Goal: Task Accomplishment & Management: Manage account settings

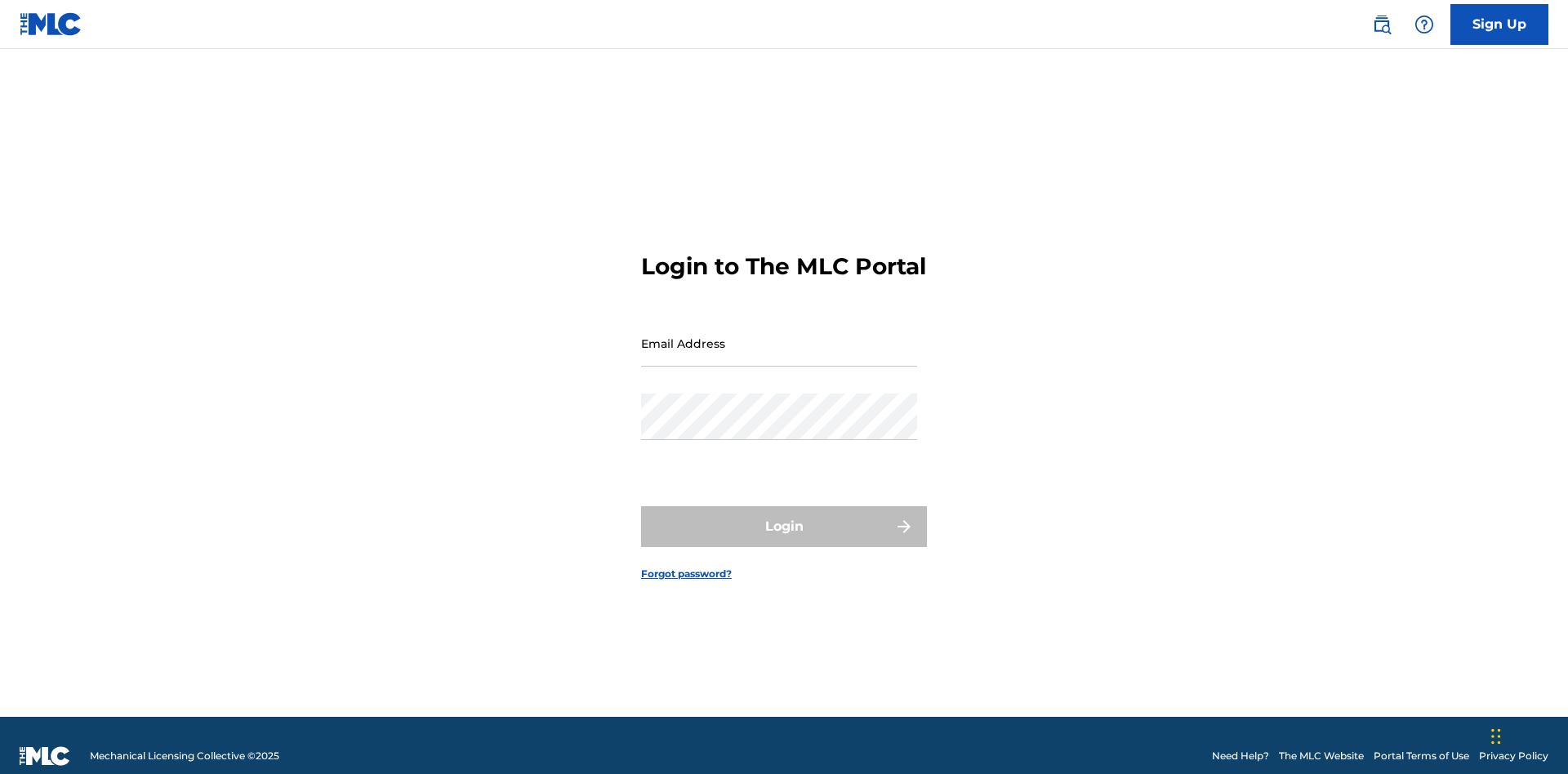
scroll to position [22, 0]
click at [779, 336] on input "Email Address" at bounding box center [779, 344] width 276 height 46
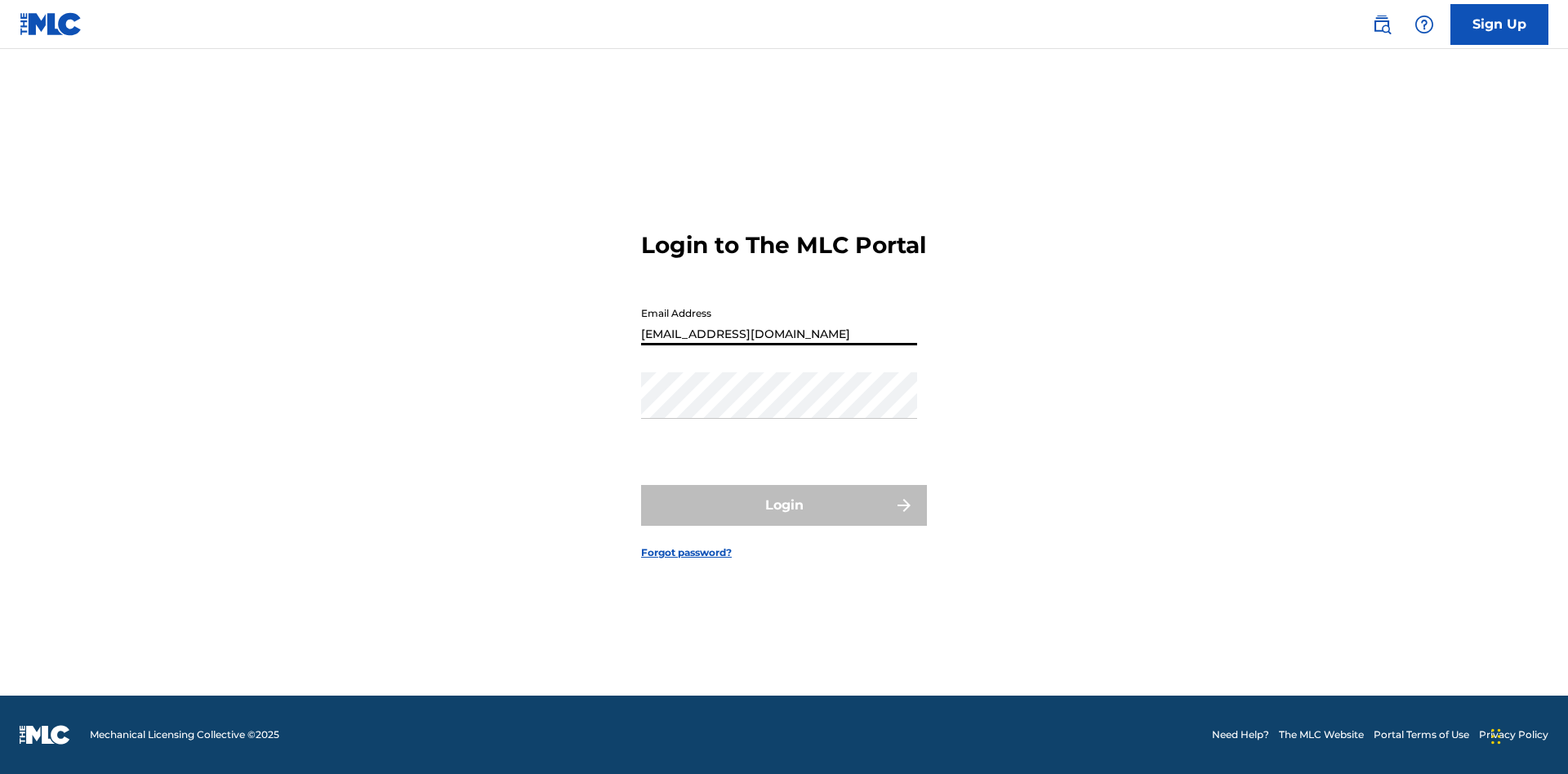
type input "[EMAIL_ADDRESS][DOMAIN_NAME]"
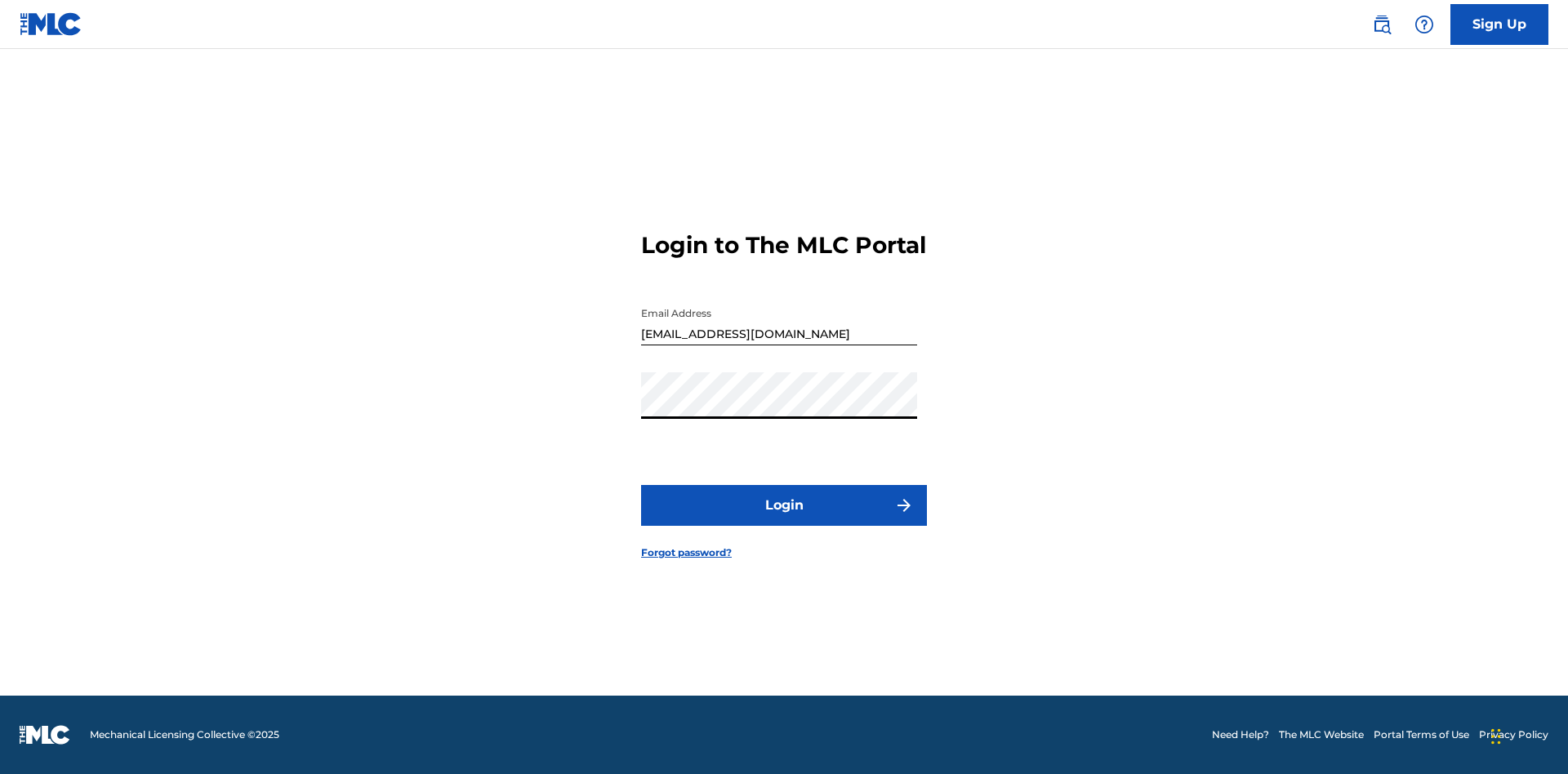
click at [784, 519] on button "Login" at bounding box center [784, 505] width 286 height 40
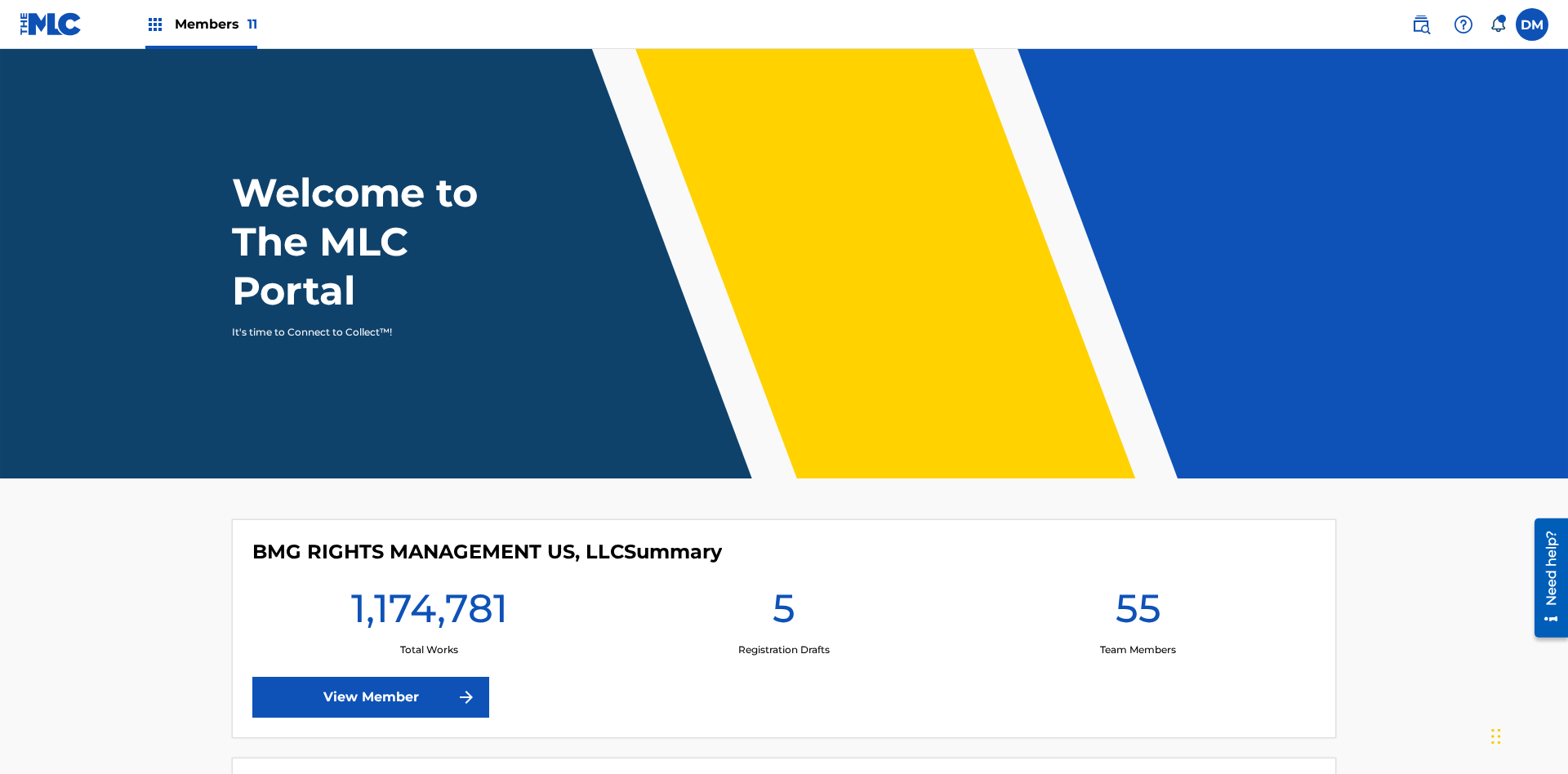
click at [201, 24] on span "Members 11" at bounding box center [216, 24] width 83 height 19
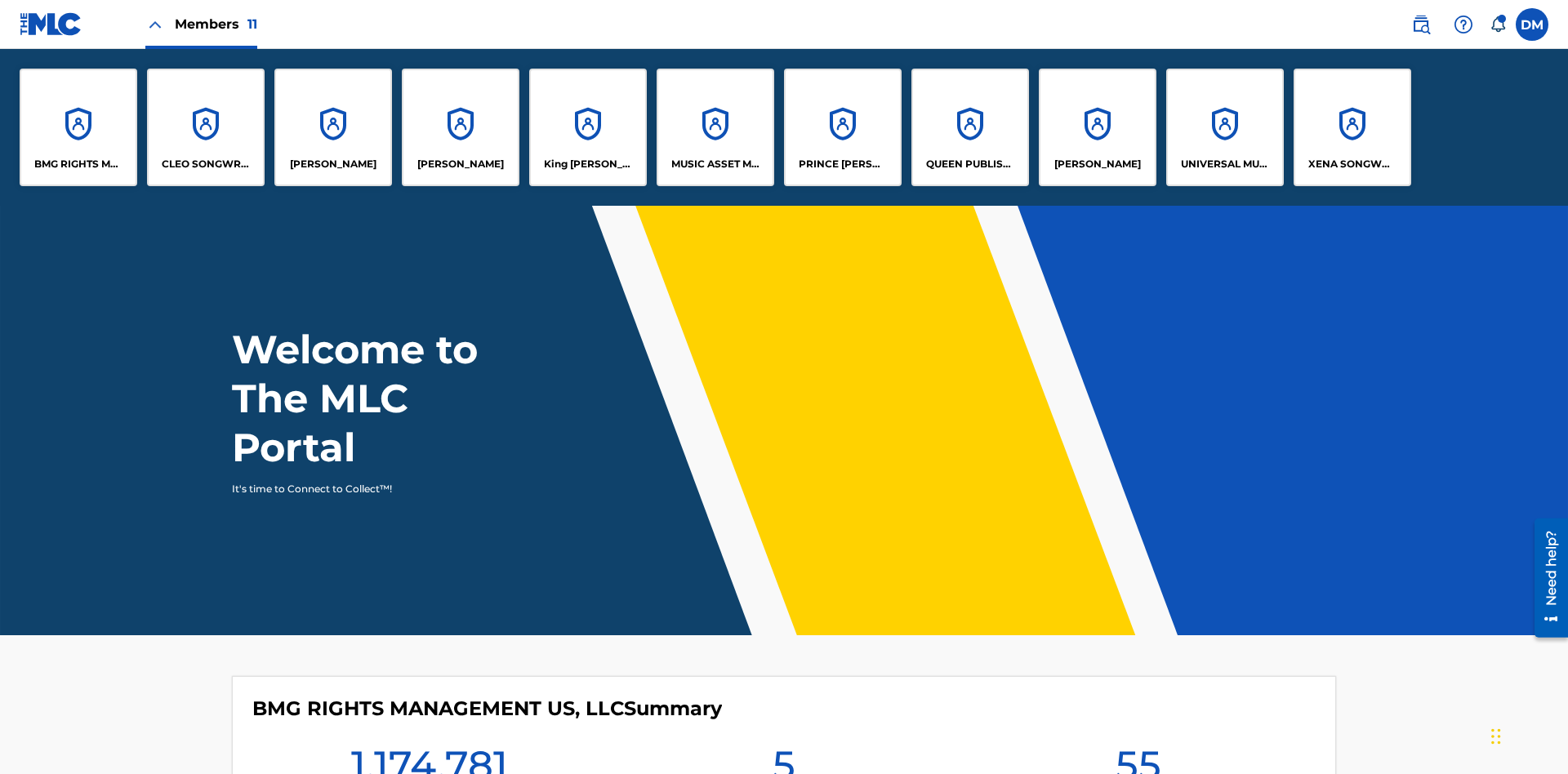
click at [1224, 164] on p "UNIVERSAL MUSIC PUB GROUP" at bounding box center [1225, 164] width 89 height 15
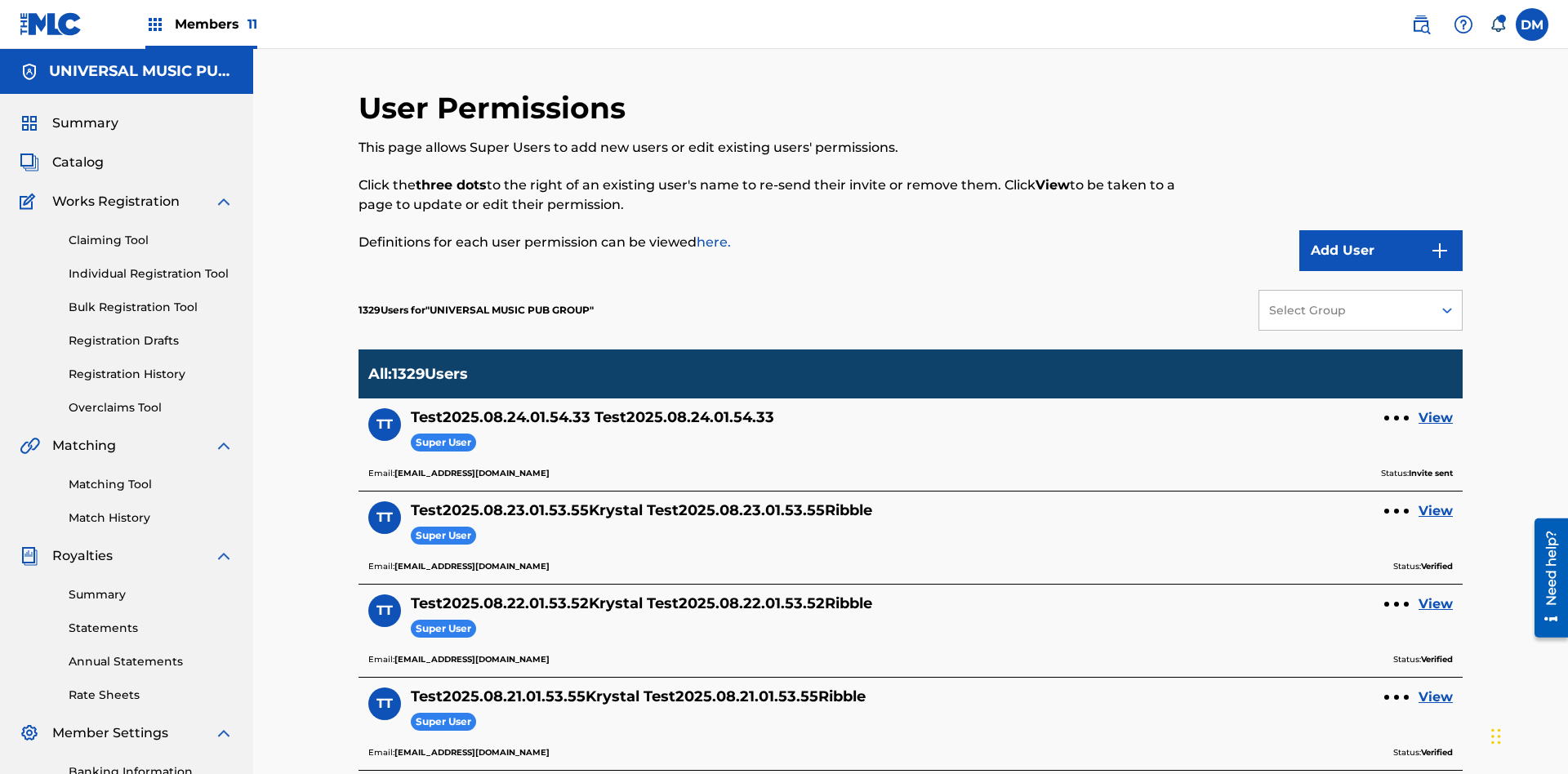
click at [1381, 230] on button "Add User" at bounding box center [1381, 250] width 164 height 40
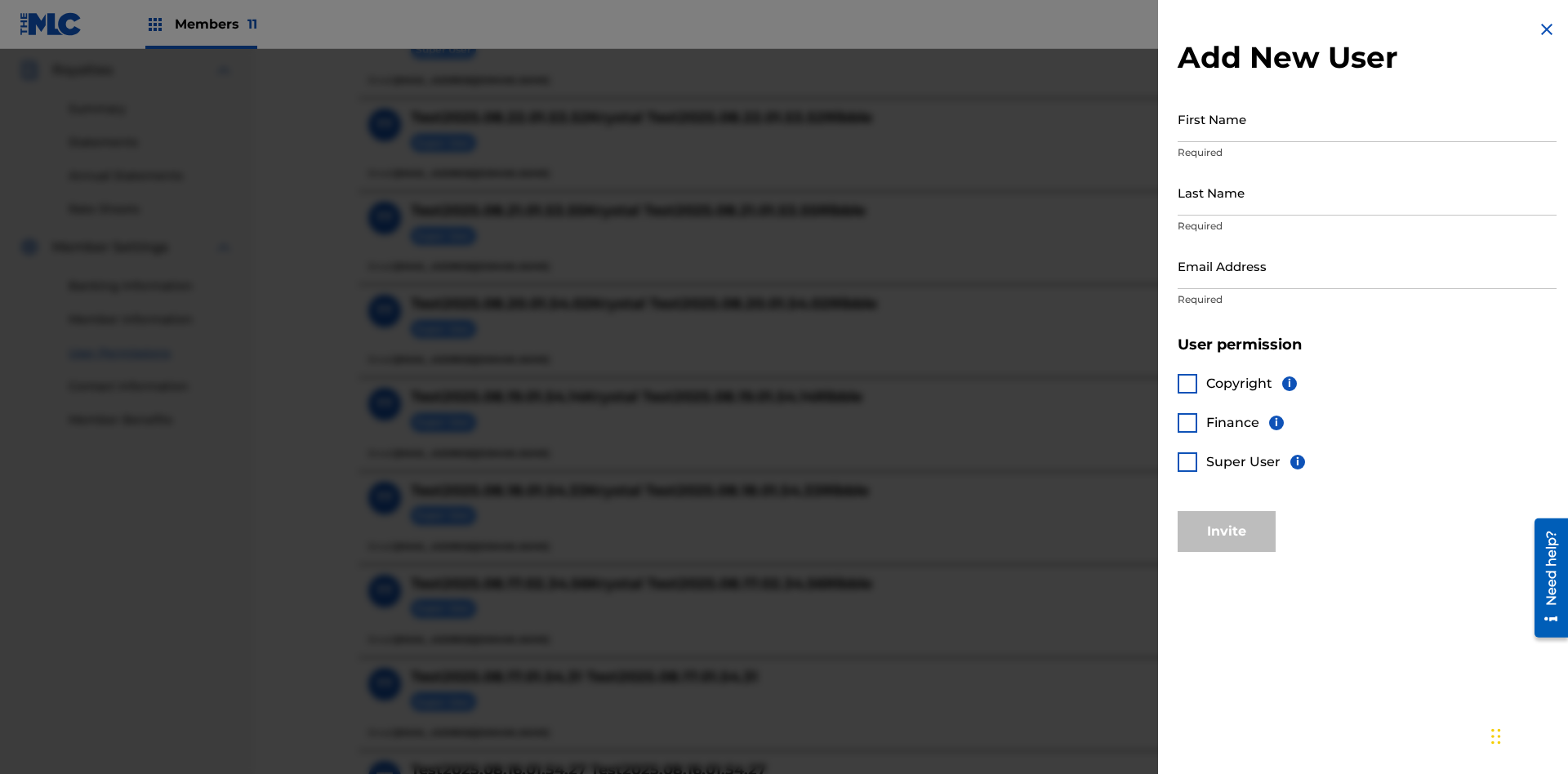
click at [1367, 119] on input "First Name" at bounding box center [1367, 119] width 379 height 46
type input "Test2025.08.24.01.54.37"
click at [1367, 192] on input "Last Name" at bounding box center [1367, 192] width 379 height 46
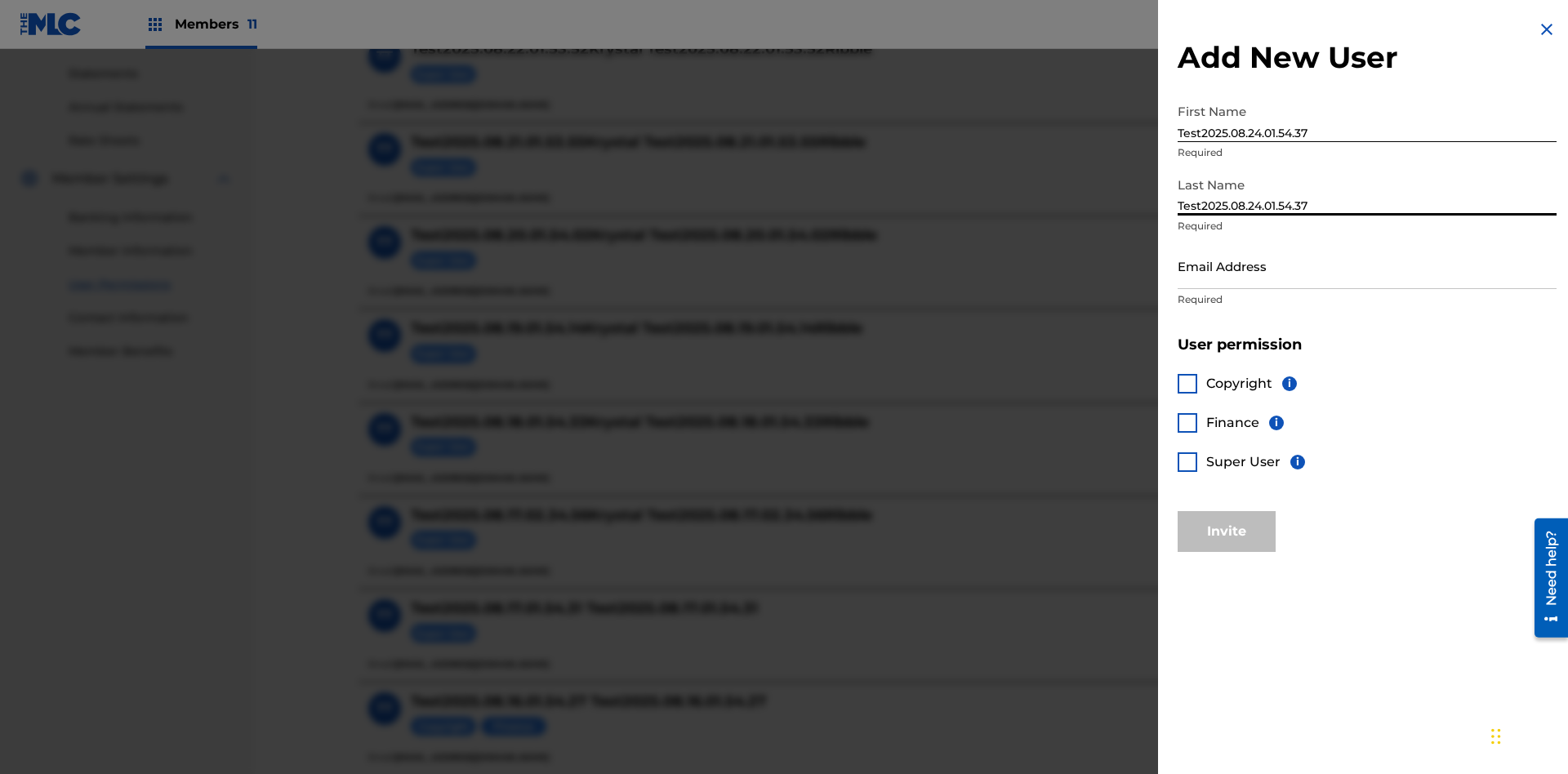
type input "Test2025.08.24.01.54.37"
click at [1367, 265] on input "Email Address" at bounding box center [1367, 266] width 379 height 46
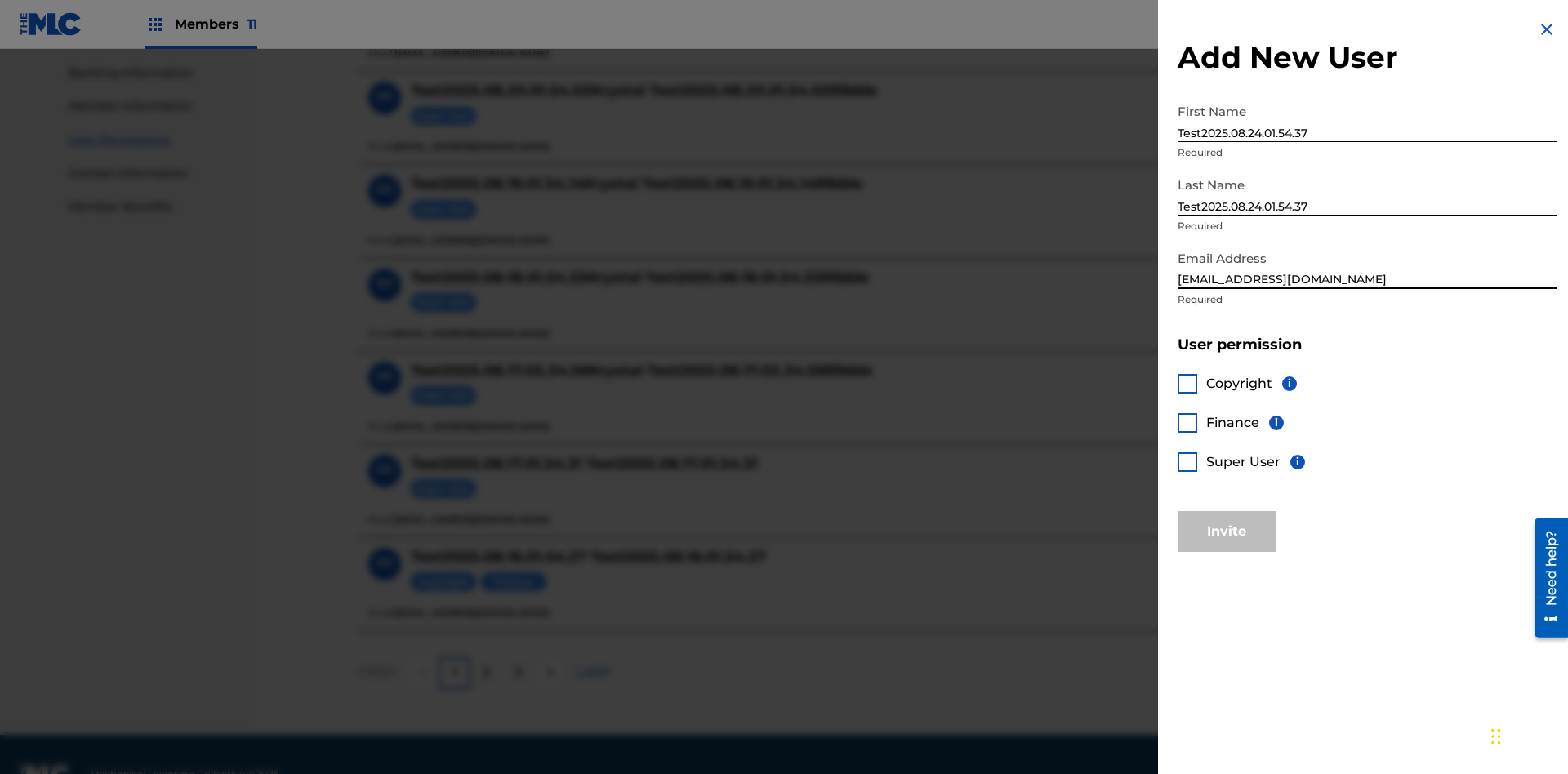
type input "[EMAIL_ADDRESS][DOMAIN_NAME]"
click at [1187, 383] on div at bounding box center [1187, 383] width 20 height 20
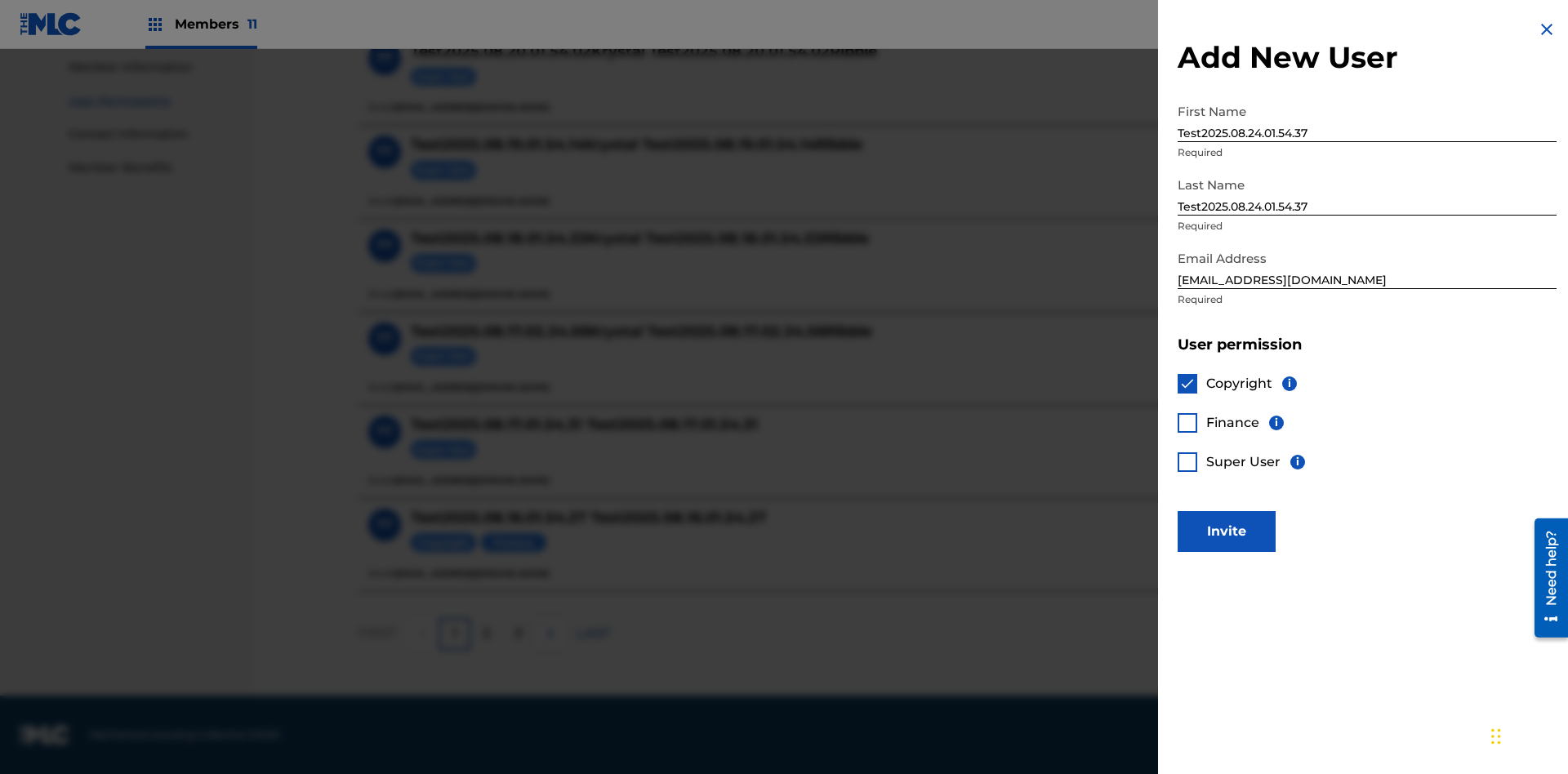
click at [1227, 531] on button "Invite" at bounding box center [1227, 531] width 98 height 40
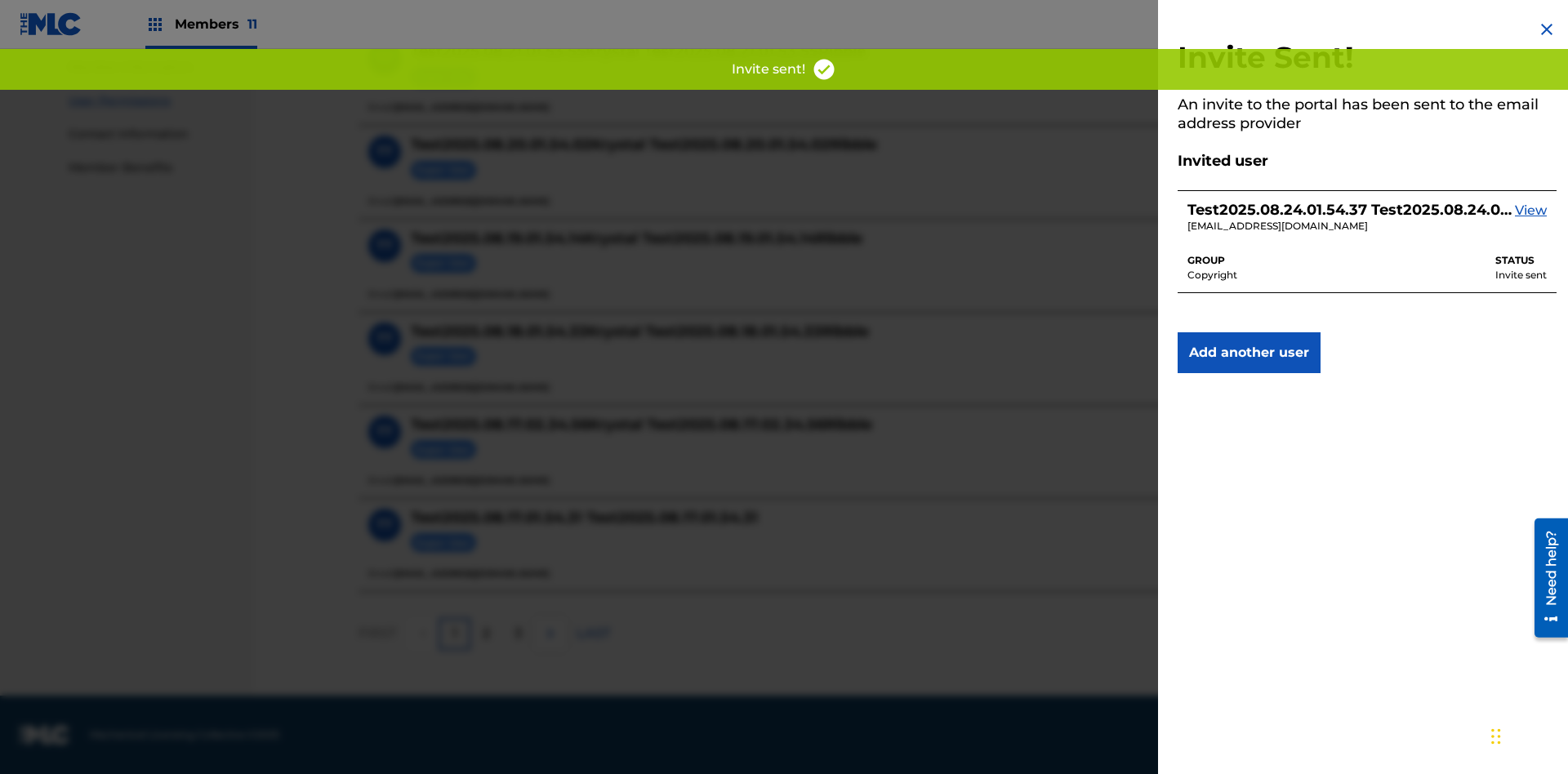
click at [1249, 353] on button "Add another user" at bounding box center [1249, 352] width 143 height 40
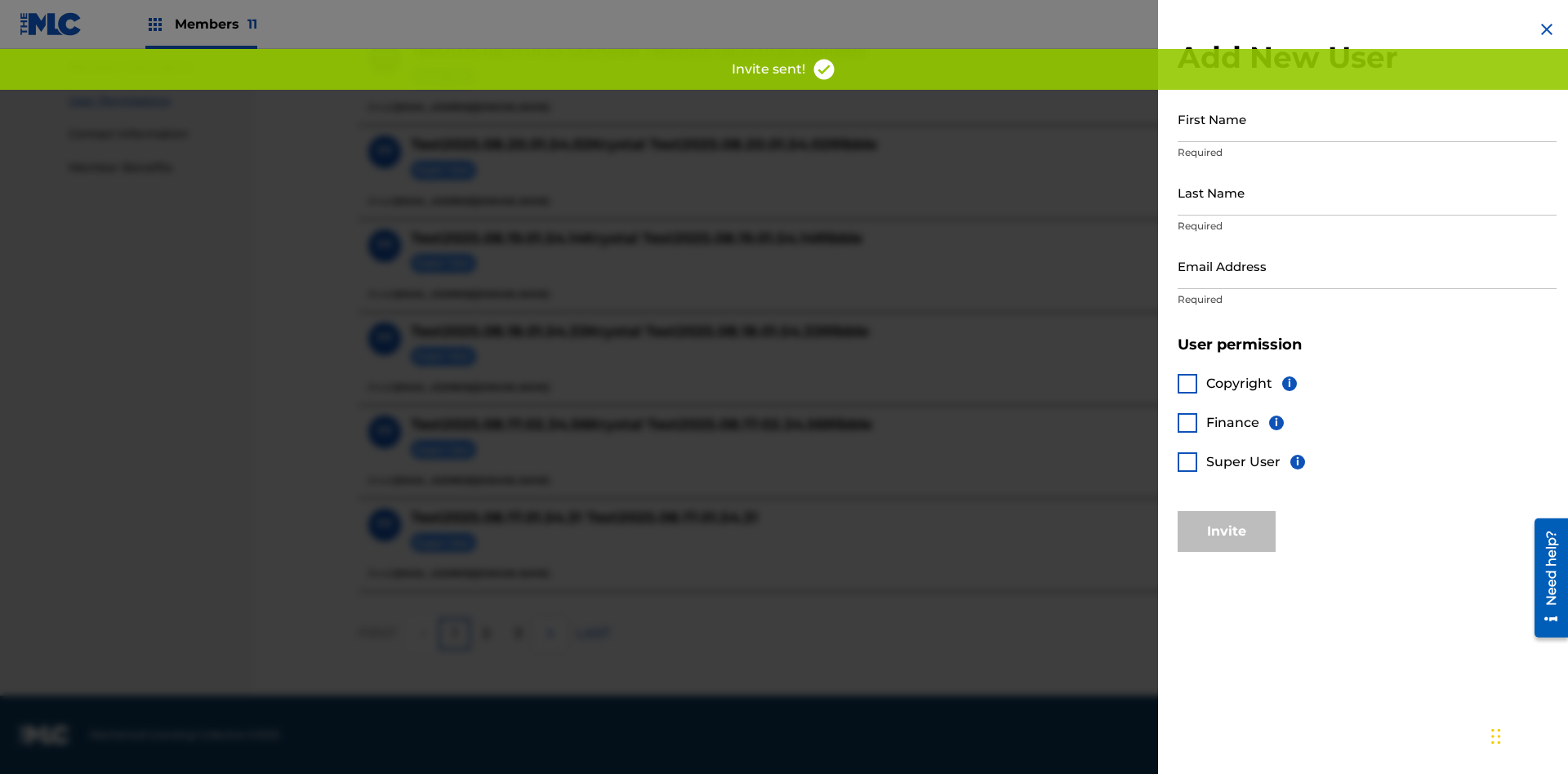
click at [1367, 119] on input "First Name" at bounding box center [1367, 119] width 379 height 46
type input "Test2025.08.24.01.54.40"
click at [1367, 192] on input "Last Name" at bounding box center [1367, 192] width 379 height 46
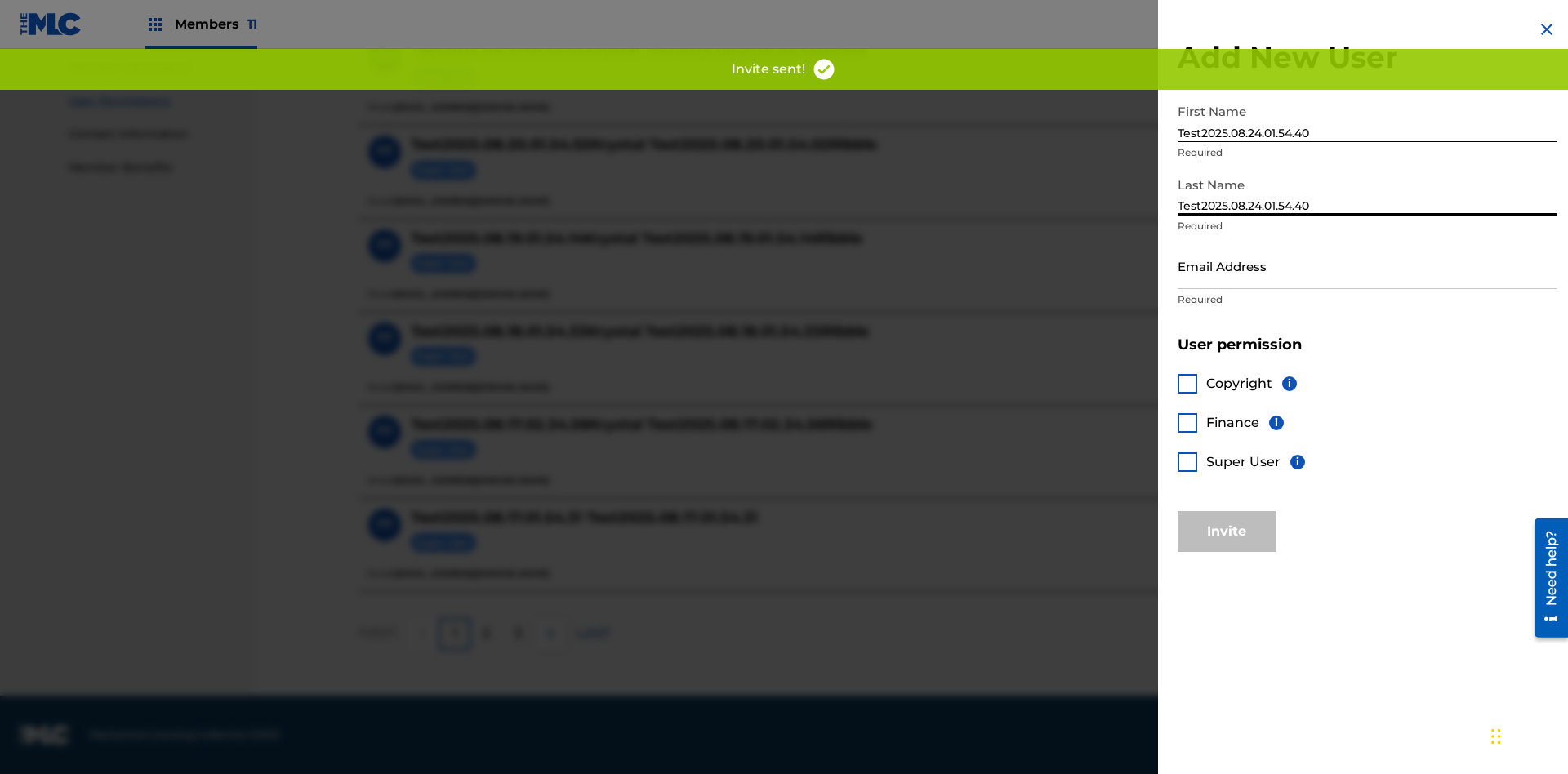
type input "Test2025.08.24.01.54.40"
click at [1367, 265] on input "Email Address" at bounding box center [1367, 266] width 379 height 46
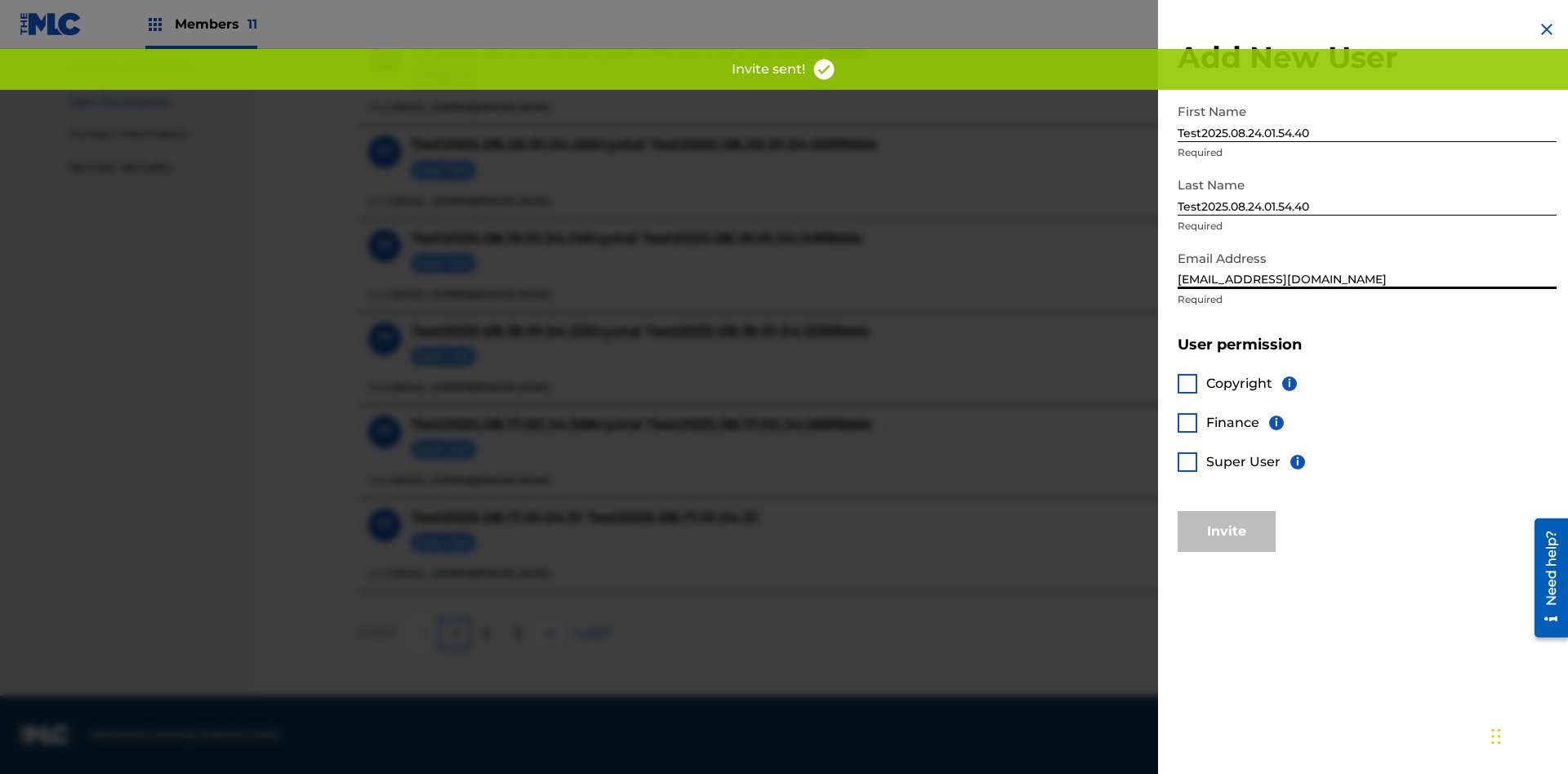
type input "[EMAIL_ADDRESS][DOMAIN_NAME]"
click at [1187, 422] on div at bounding box center [1187, 423] width 20 height 20
click at [1227, 531] on button "Invite" at bounding box center [1227, 531] width 98 height 40
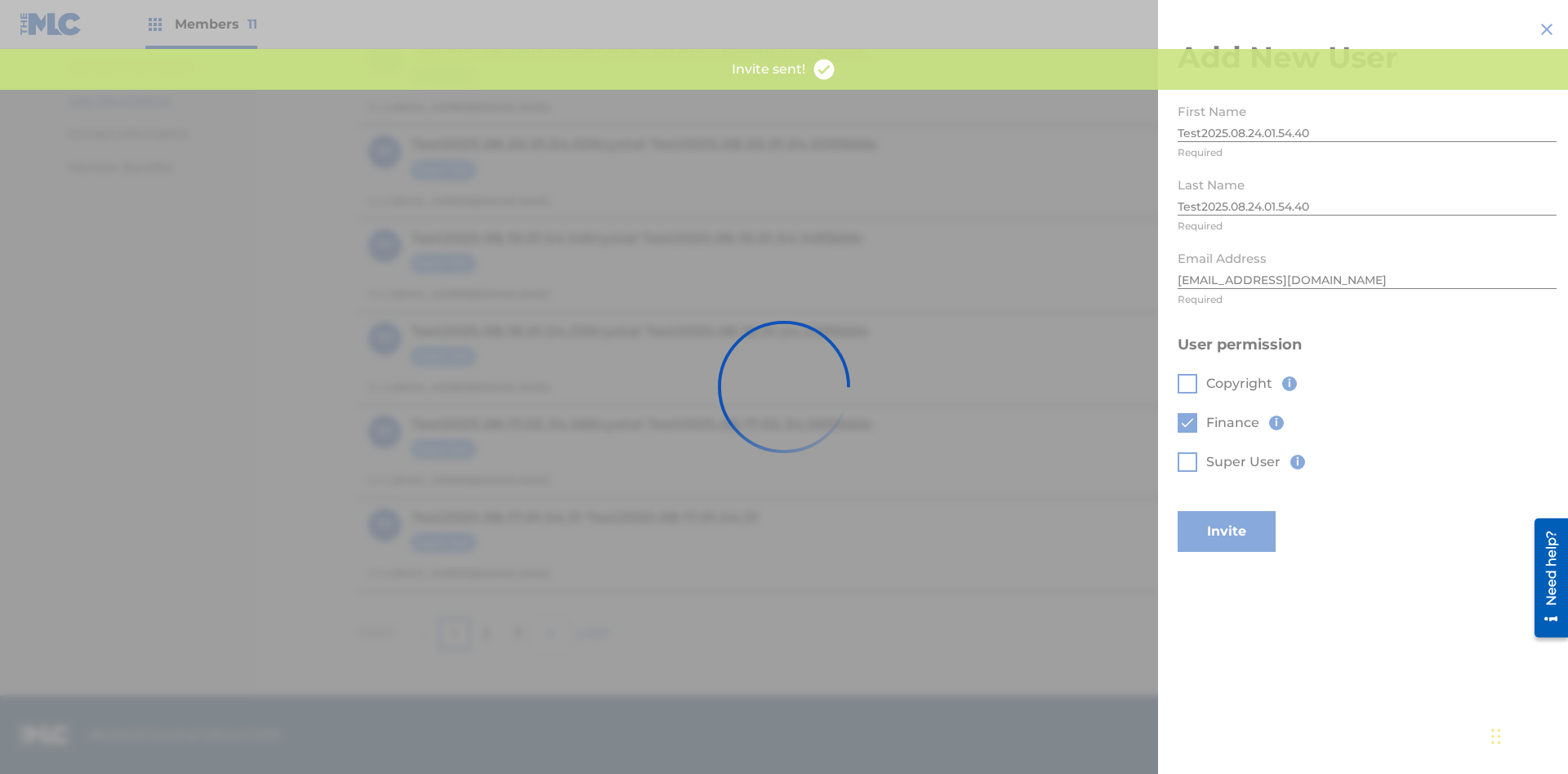
click at [1249, 511] on button "Invite" at bounding box center [1227, 531] width 98 height 40
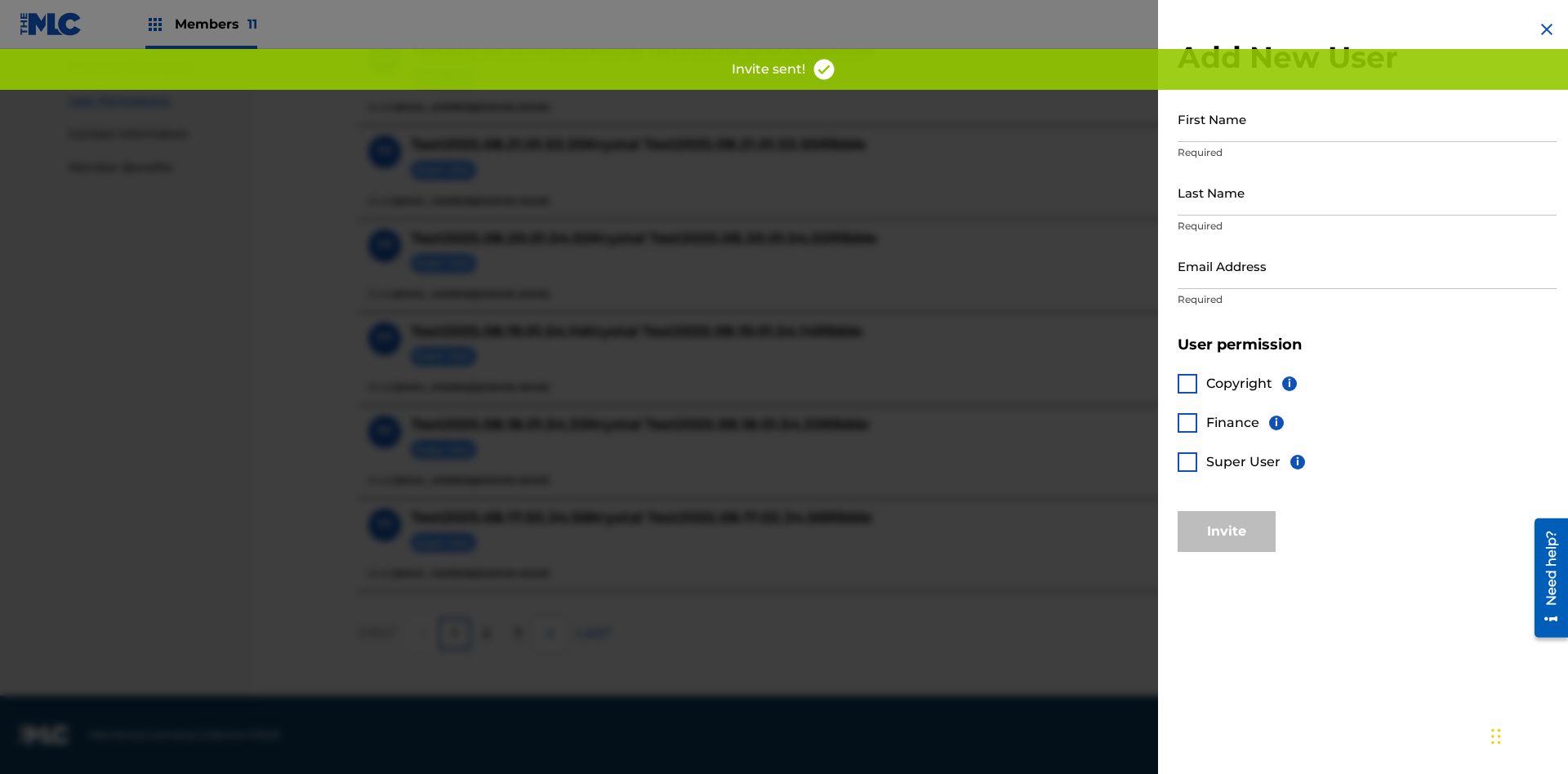
click at [1367, 119] on input "First Name" at bounding box center [1367, 119] width 379 height 46
type input "Test2025.08.24.01.54.43"
click at [1367, 192] on input "Last Name" at bounding box center [1367, 192] width 379 height 46
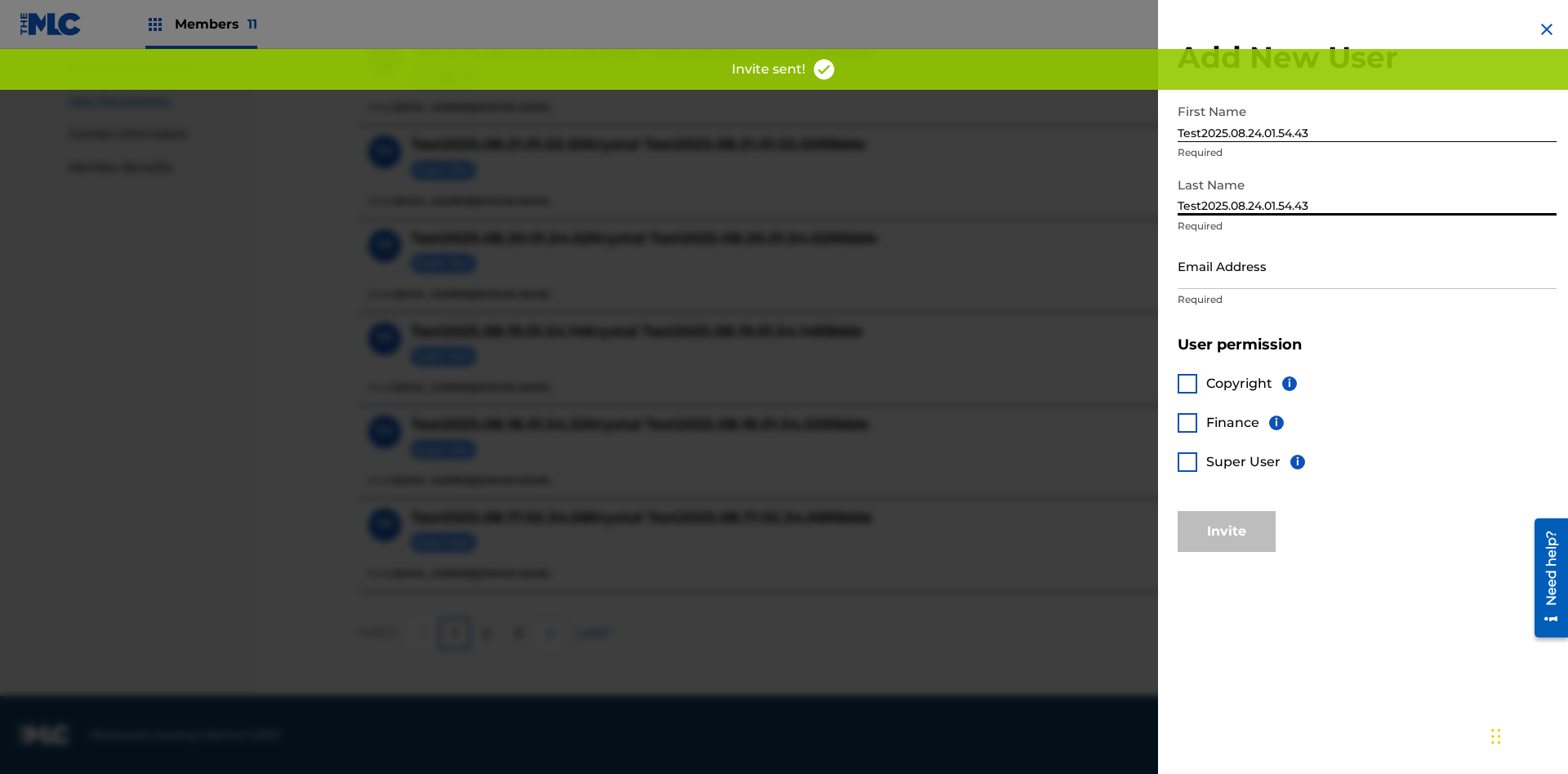
type input "Test2025.08.24.01.54.43"
click at [1367, 265] on input "Email Address" at bounding box center [1367, 266] width 379 height 46
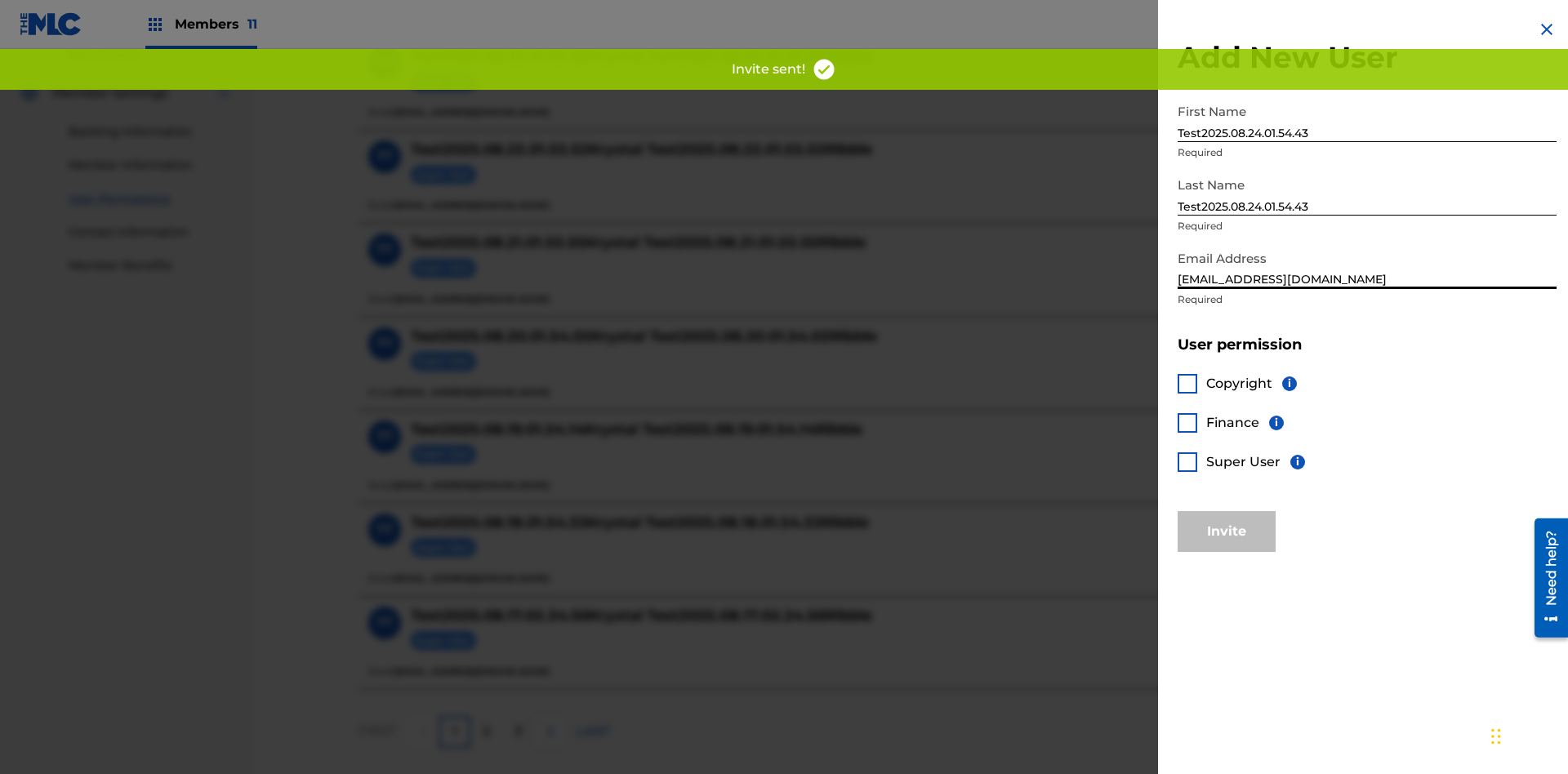
type input "[EMAIL_ADDRESS][DOMAIN_NAME]"
click at [1187, 461] on div at bounding box center [1187, 461] width 20 height 20
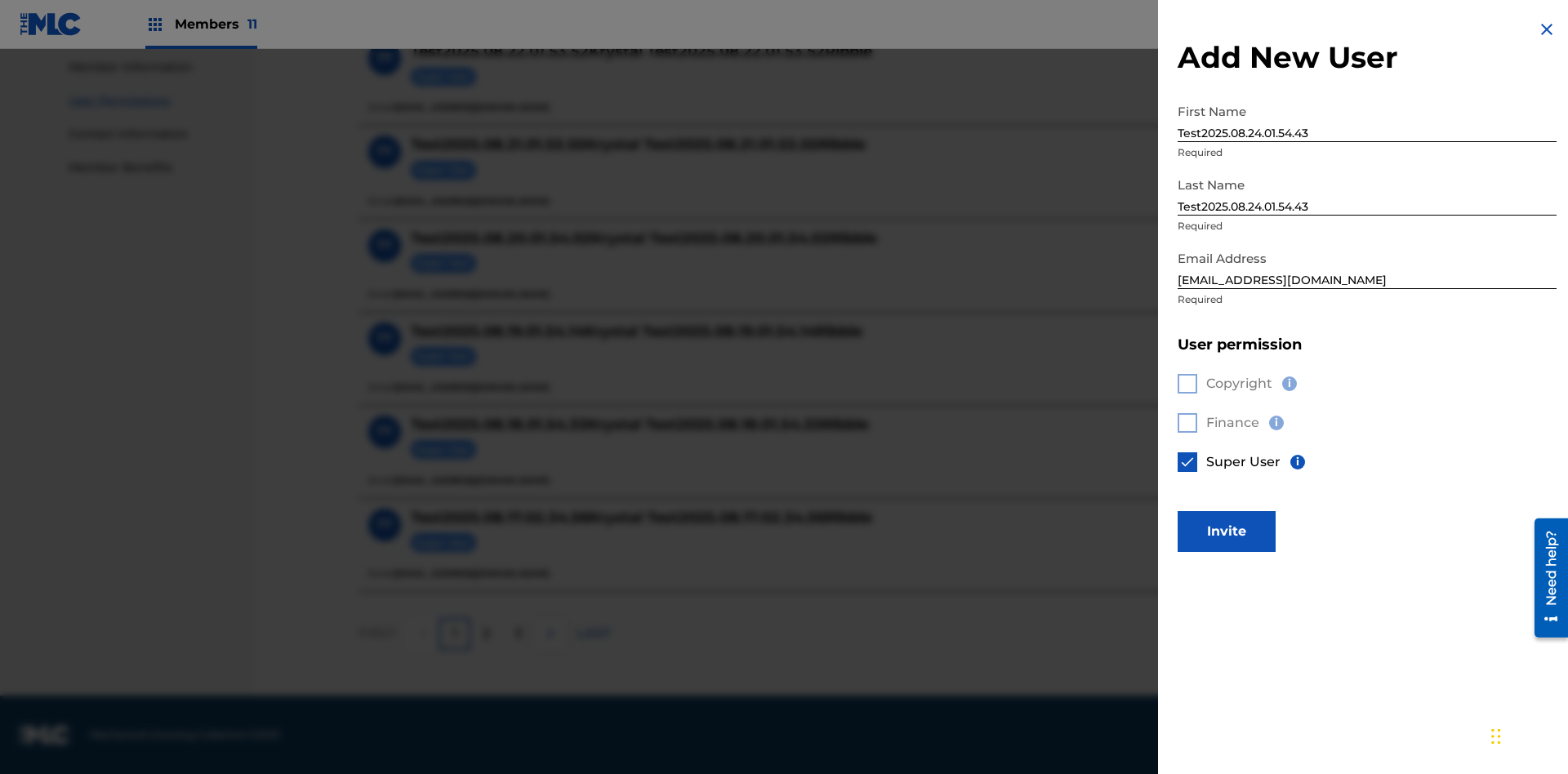
click at [1227, 531] on button "Invite" at bounding box center [1227, 531] width 98 height 40
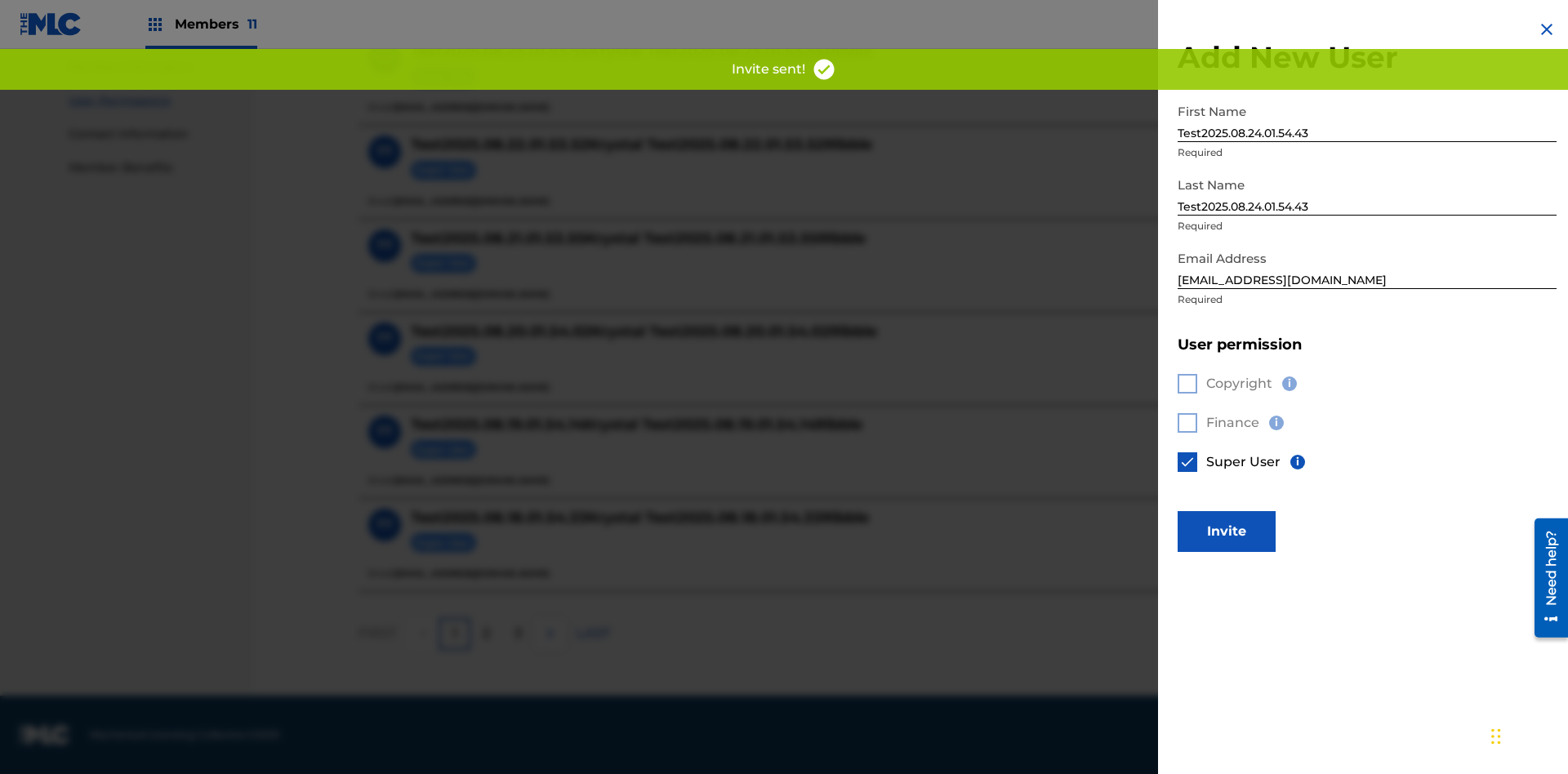
click at [1249, 511] on button "Invite" at bounding box center [1227, 531] width 98 height 40
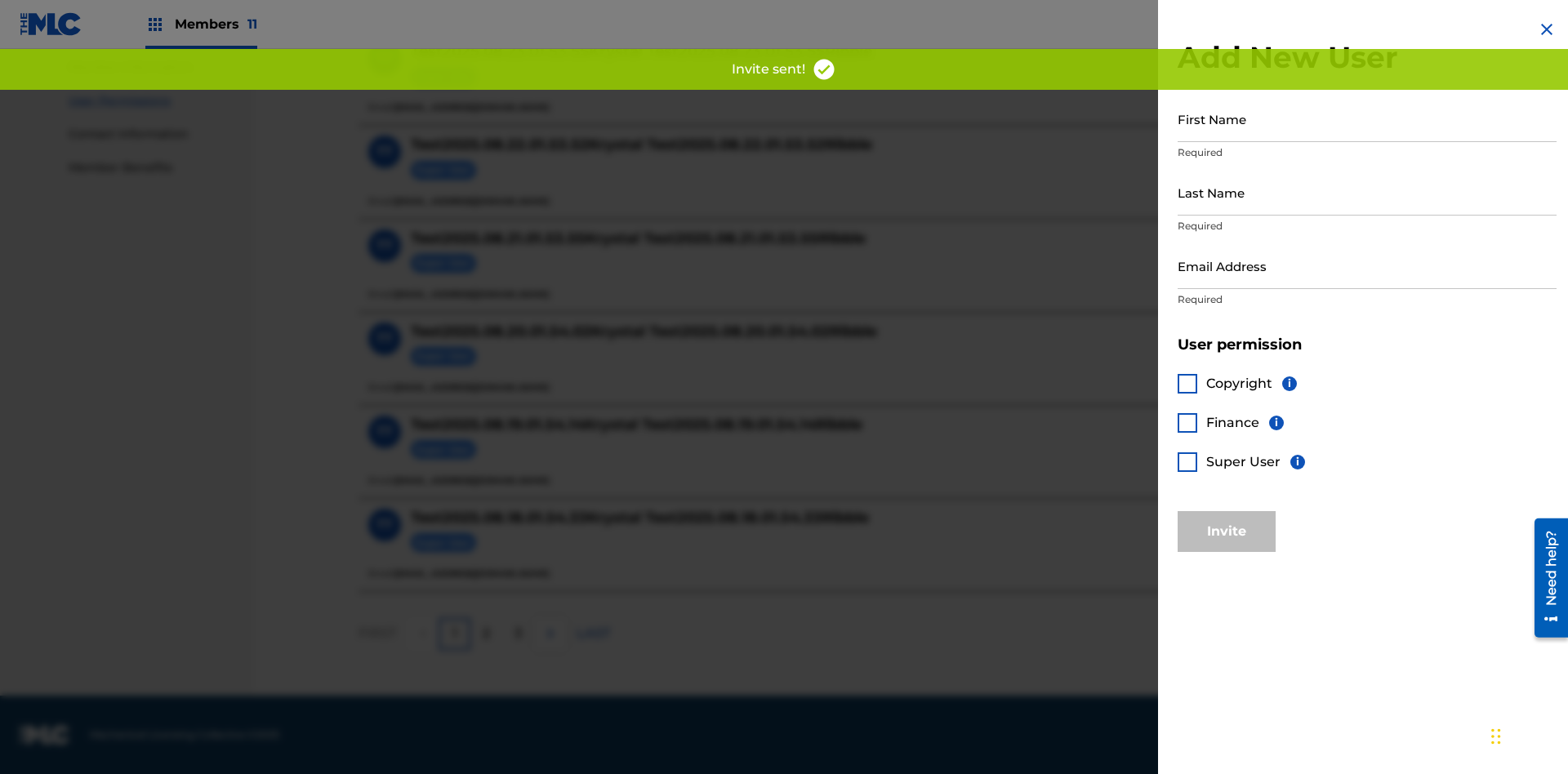
click at [1367, 119] on input "First Name" at bounding box center [1367, 119] width 379 height 46
type input "Test2025.08.24.01.54.46"
click at [1367, 192] on input "Last Name" at bounding box center [1367, 192] width 379 height 46
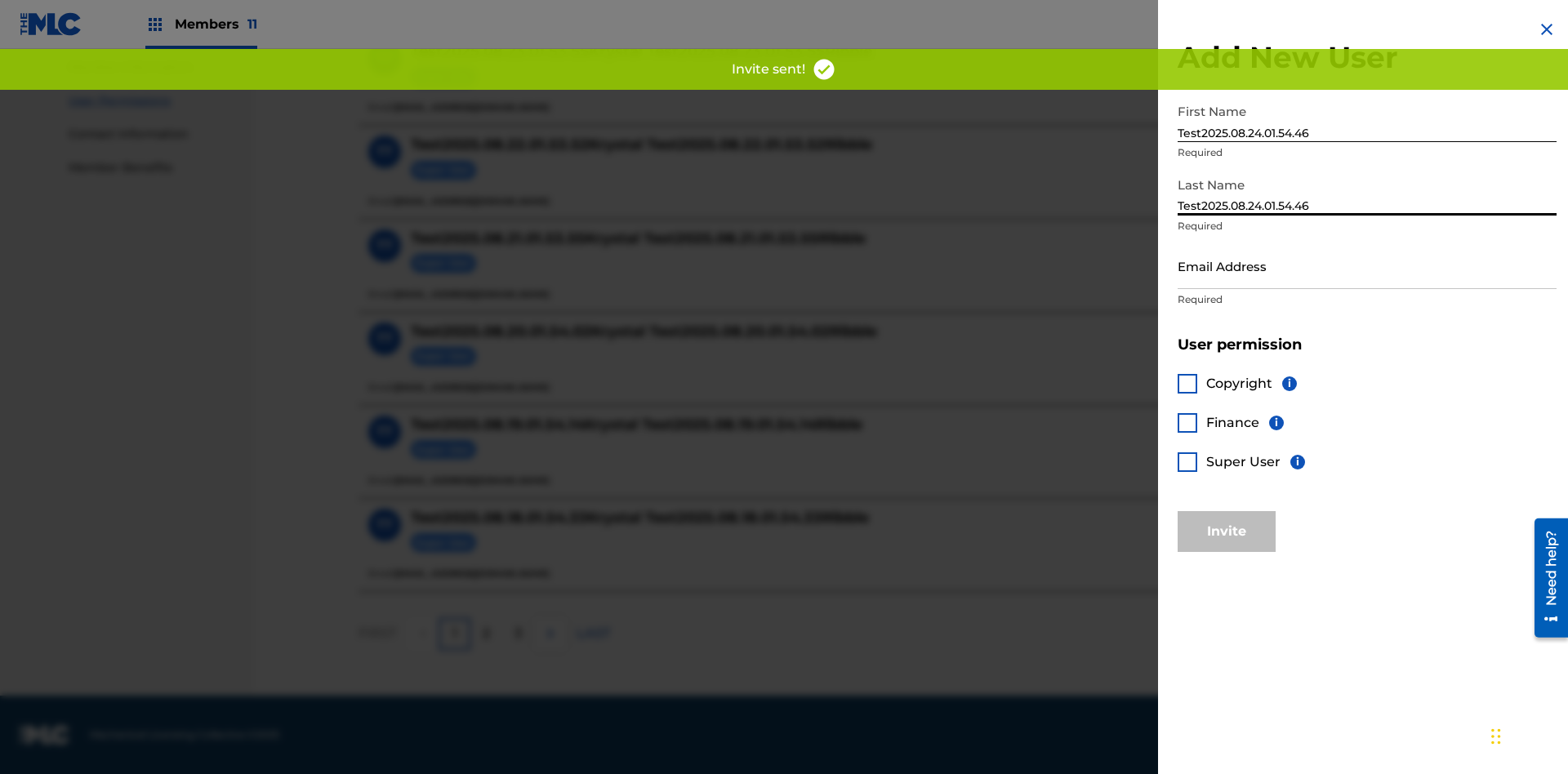
type input "Test2025.08.24.01.54.46"
click at [1367, 265] on input "Email Address" at bounding box center [1367, 266] width 379 height 46
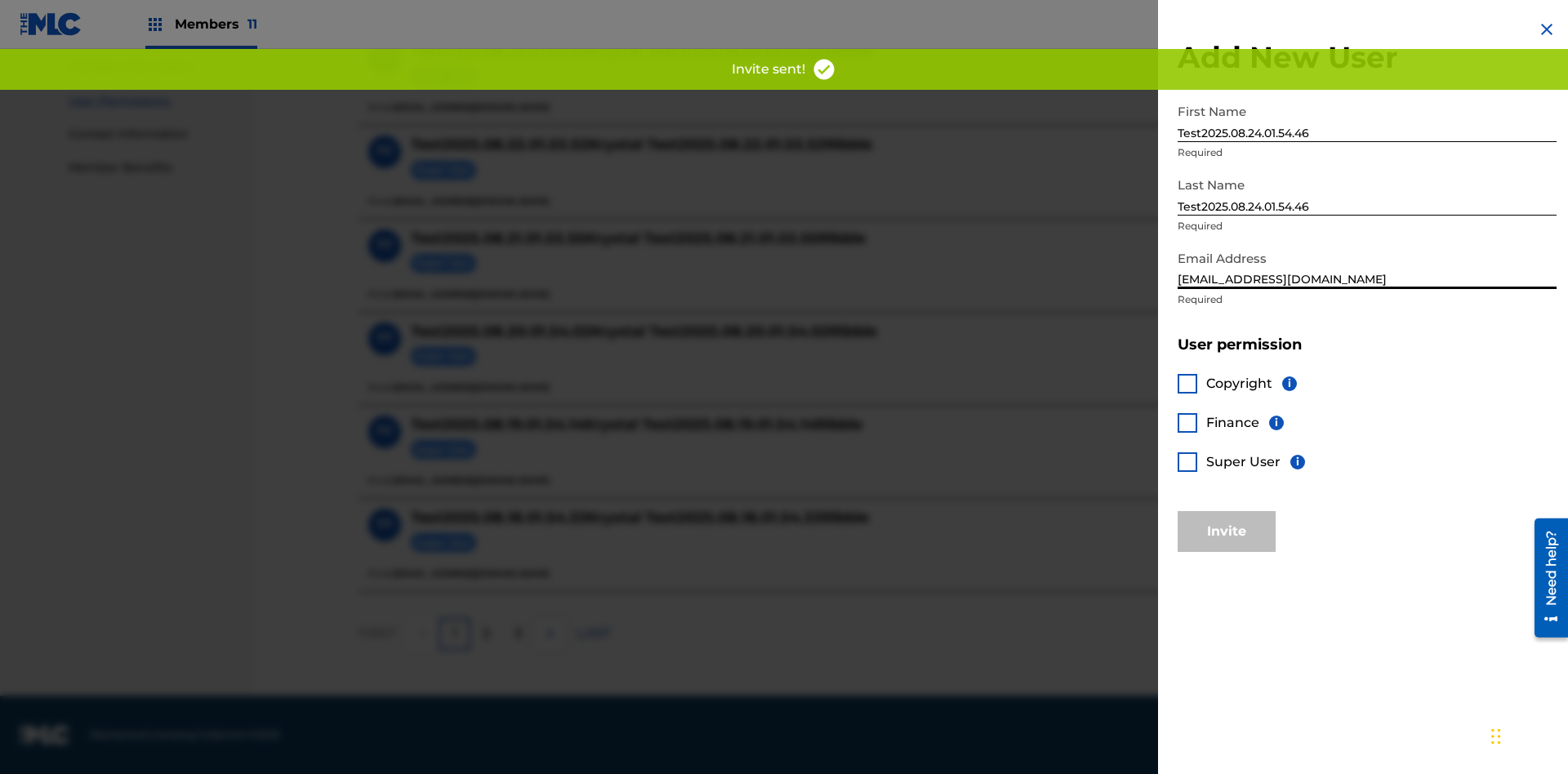
type input "[EMAIL_ADDRESS][DOMAIN_NAME]"
click at [1187, 383] on div at bounding box center [1187, 383] width 20 height 20
click at [1187, 422] on div at bounding box center [1187, 423] width 20 height 20
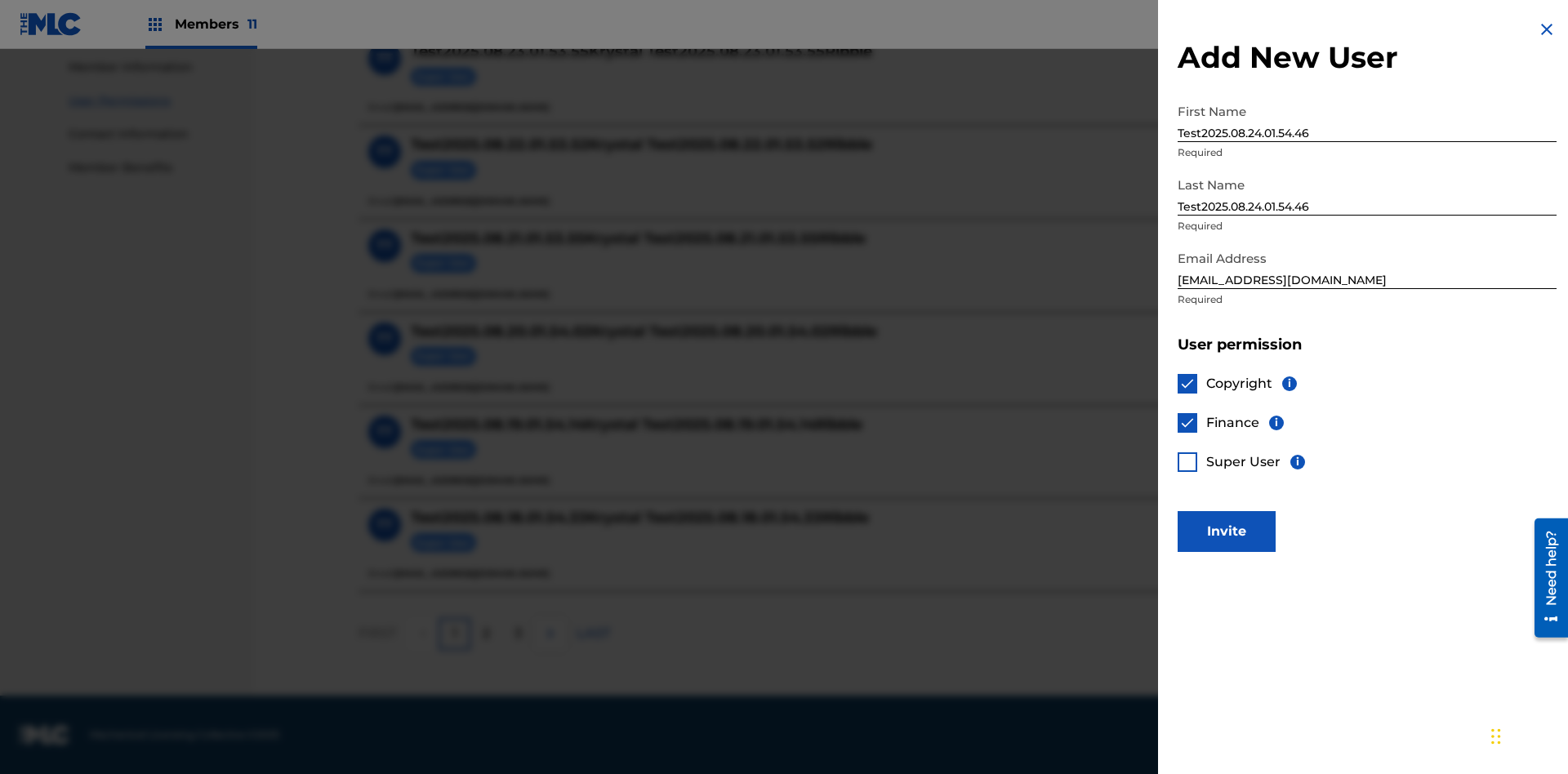
click at [1227, 531] on button "Invite" at bounding box center [1227, 531] width 98 height 40
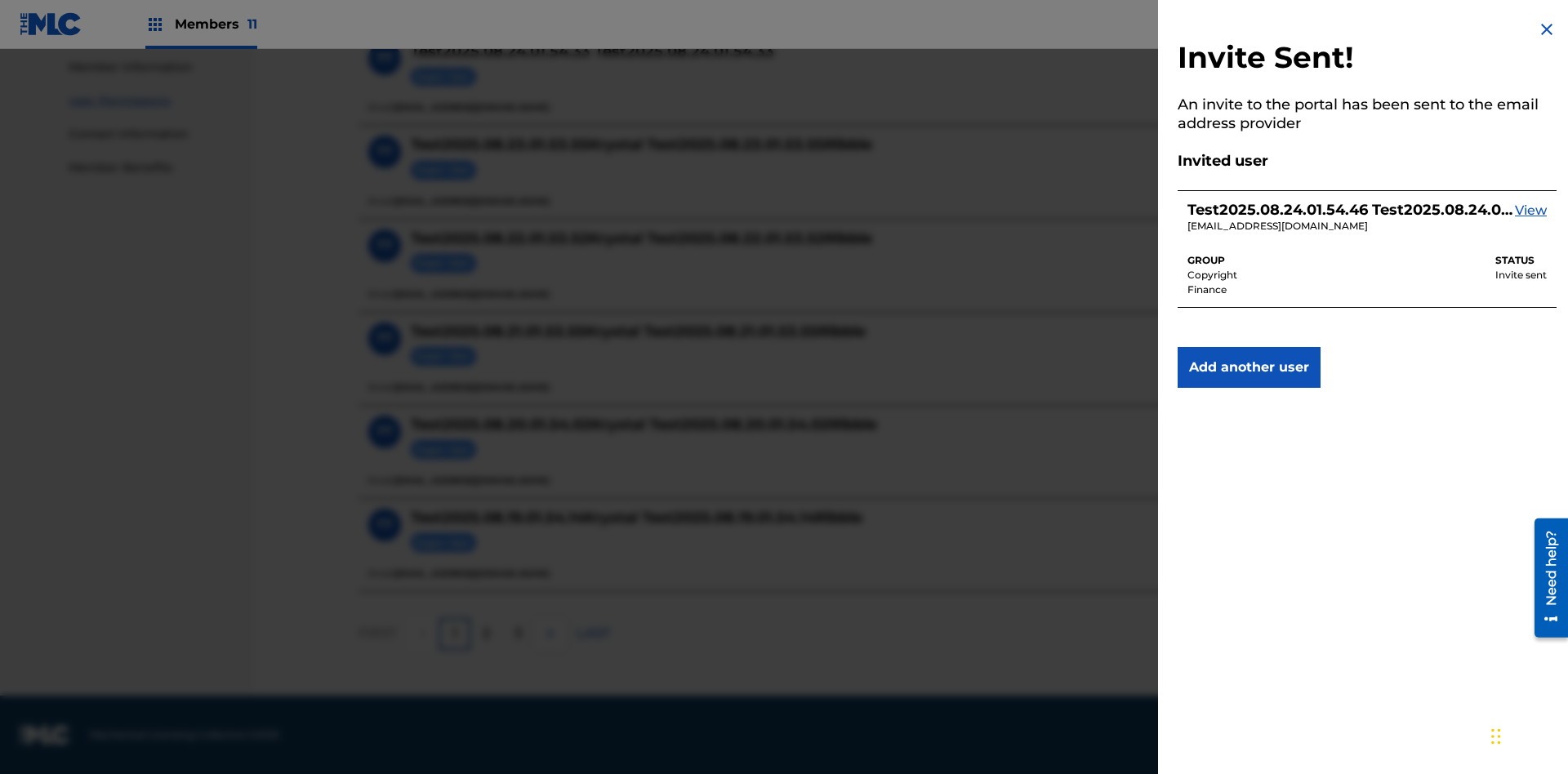
click at [1547, 29] on img at bounding box center [1546, 29] width 20 height 20
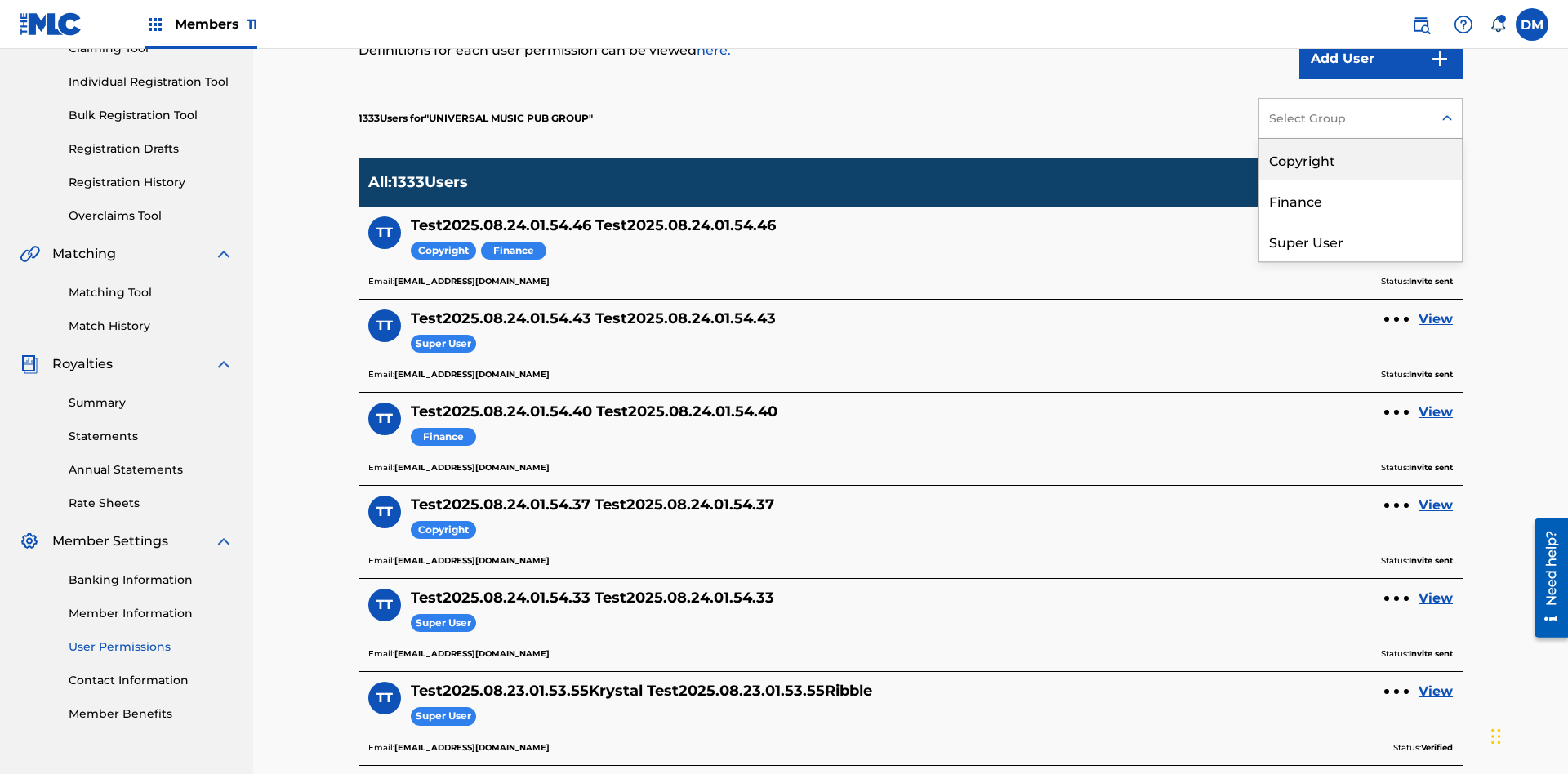
click at [1360, 159] on div "Copyright" at bounding box center [1360, 158] width 202 height 40
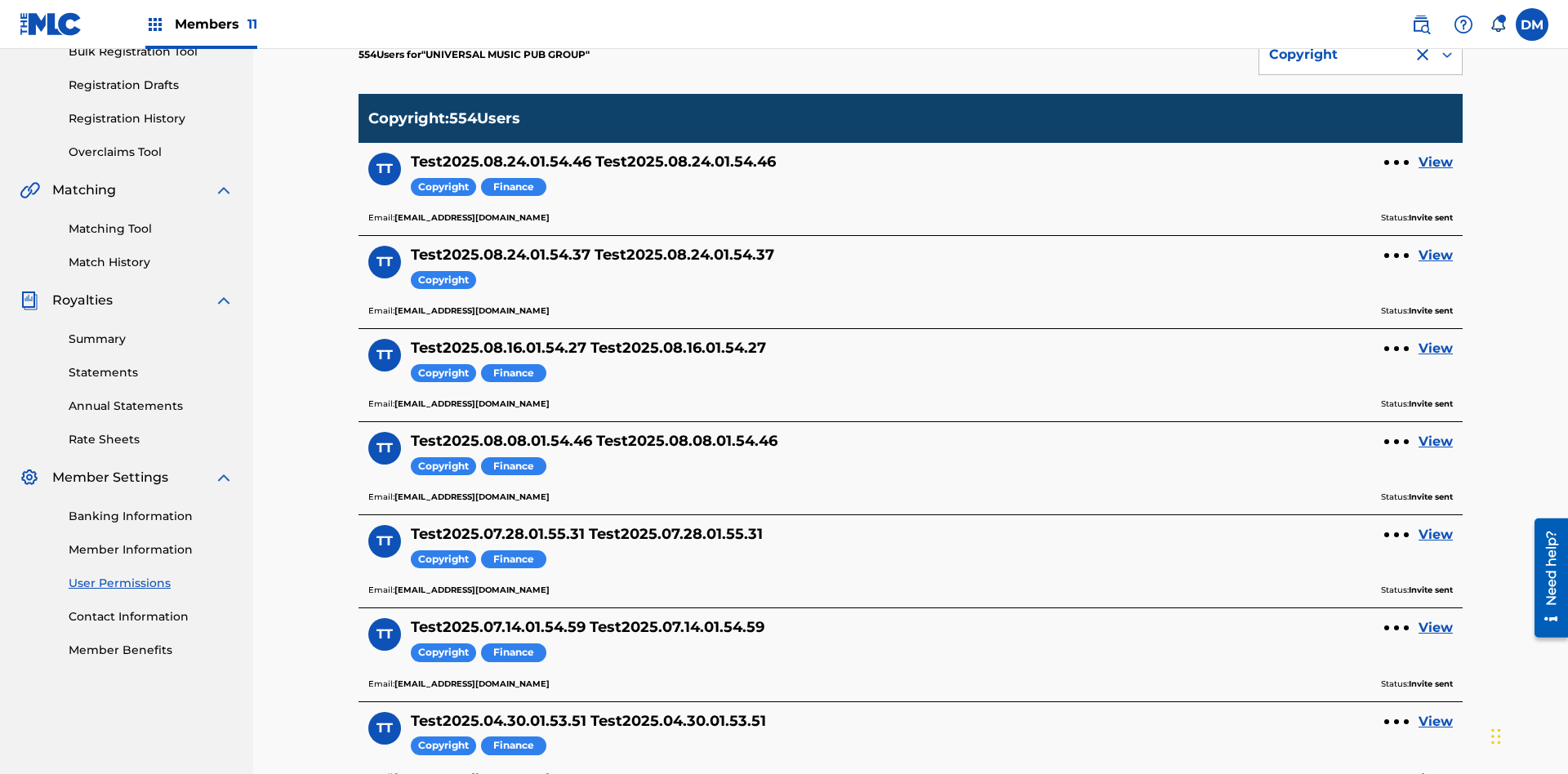
click at [1360, 65] on div "Copyright" at bounding box center [1336, 54] width 134 height 20
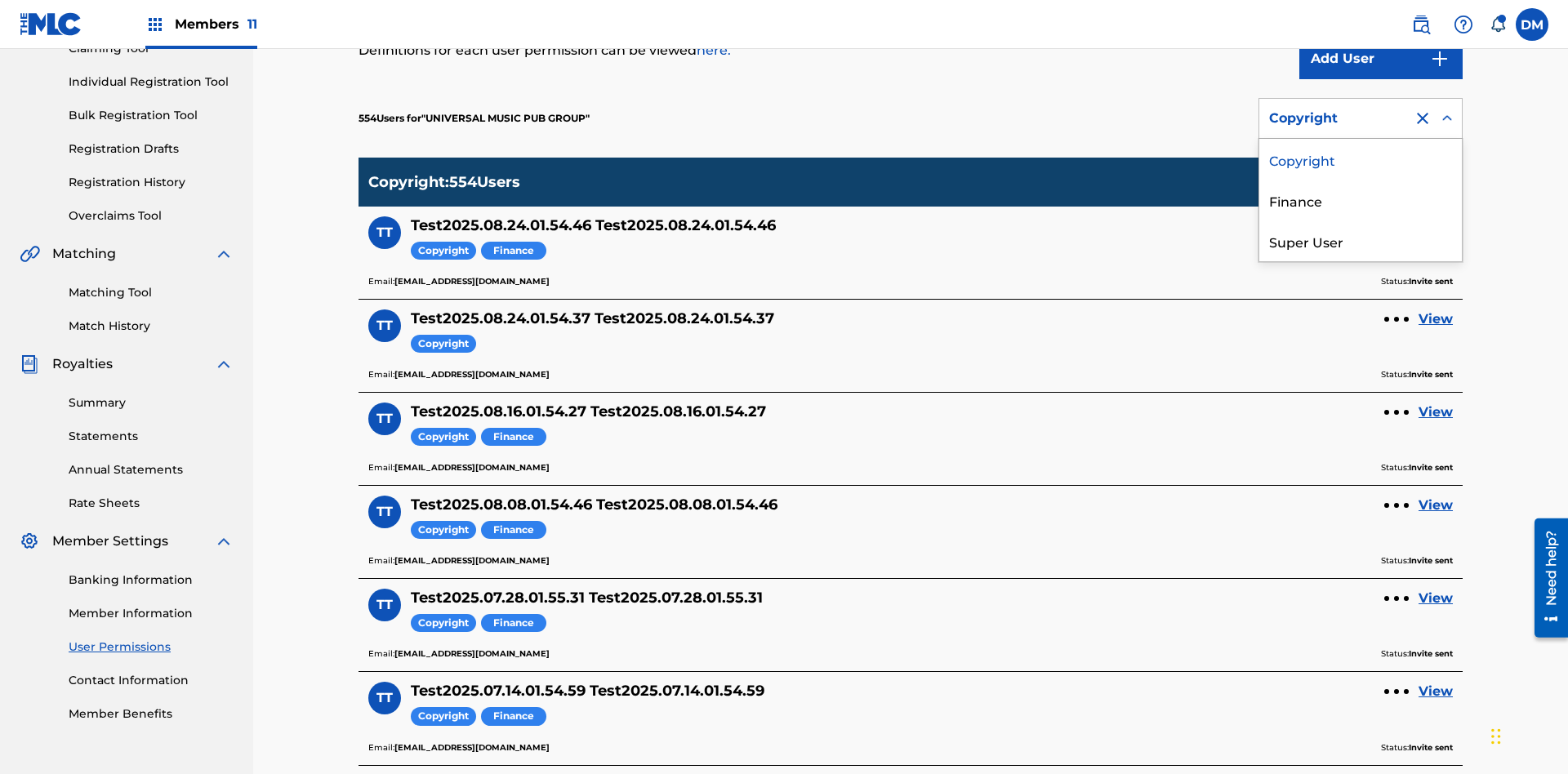
click at [1360, 200] on div "Finance" at bounding box center [1360, 200] width 202 height 40
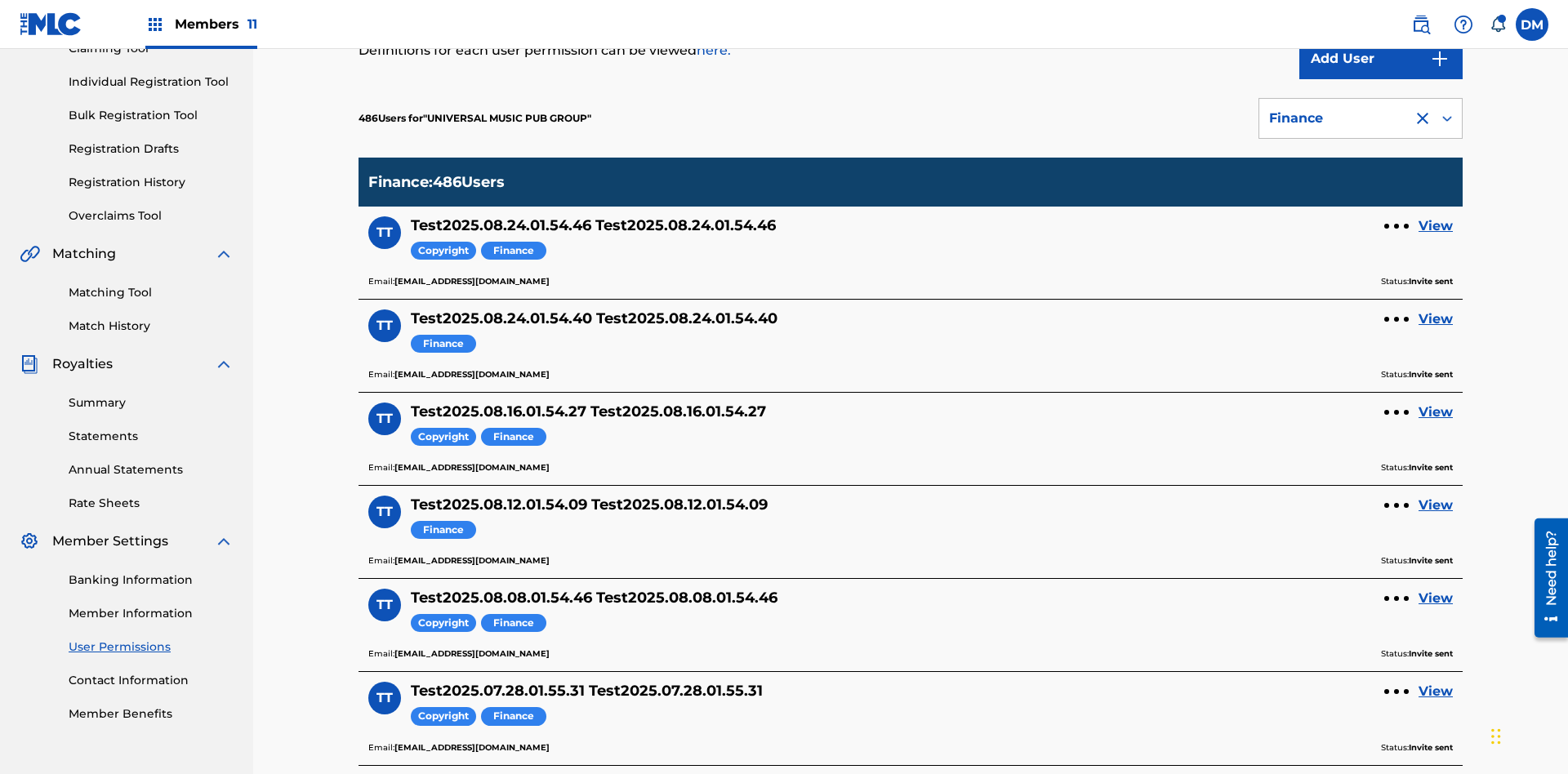
click at [1360, 119] on div "Finance" at bounding box center [1336, 118] width 134 height 20
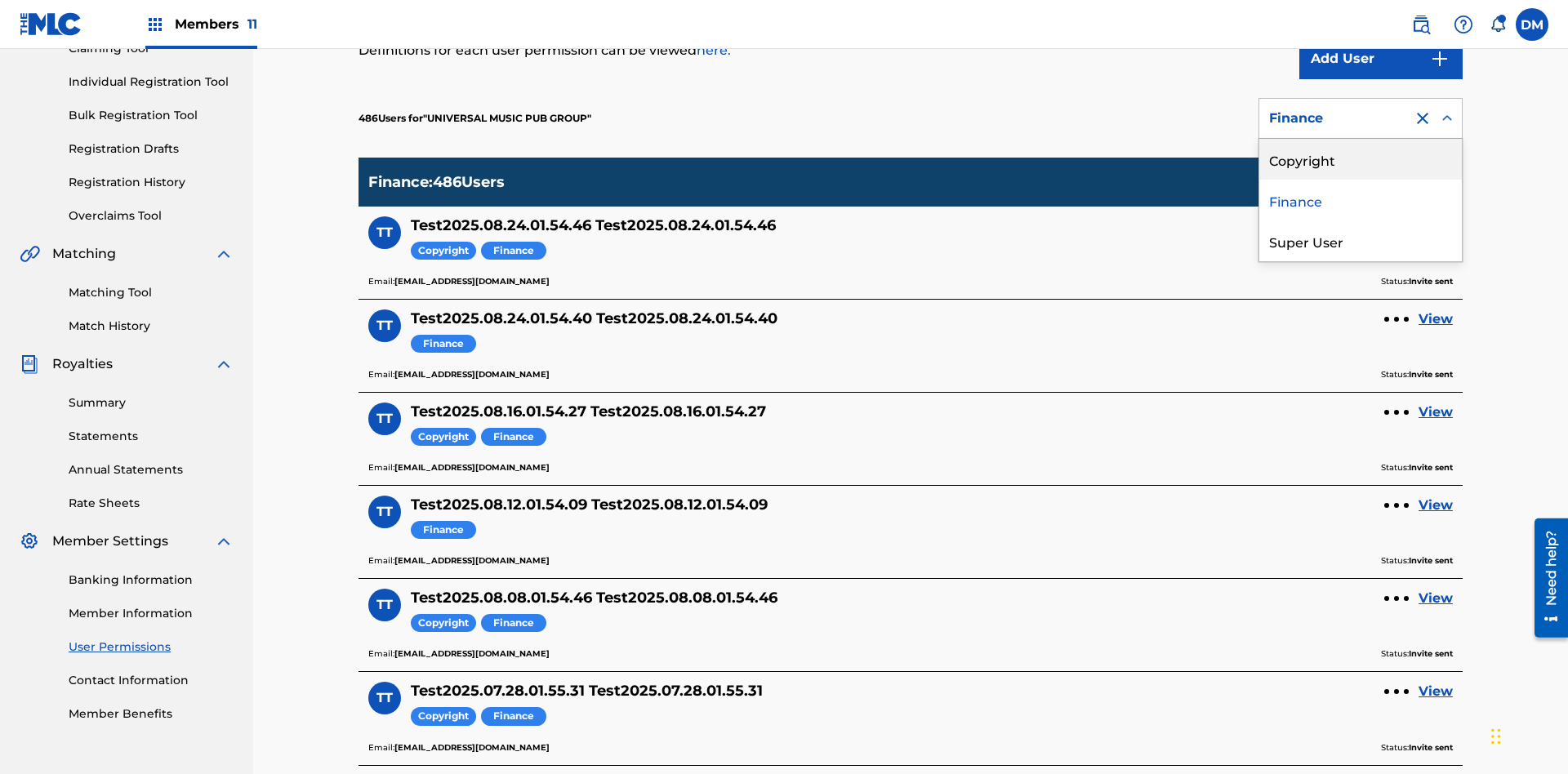
click at [1360, 241] on div "Super User" at bounding box center [1360, 240] width 202 height 40
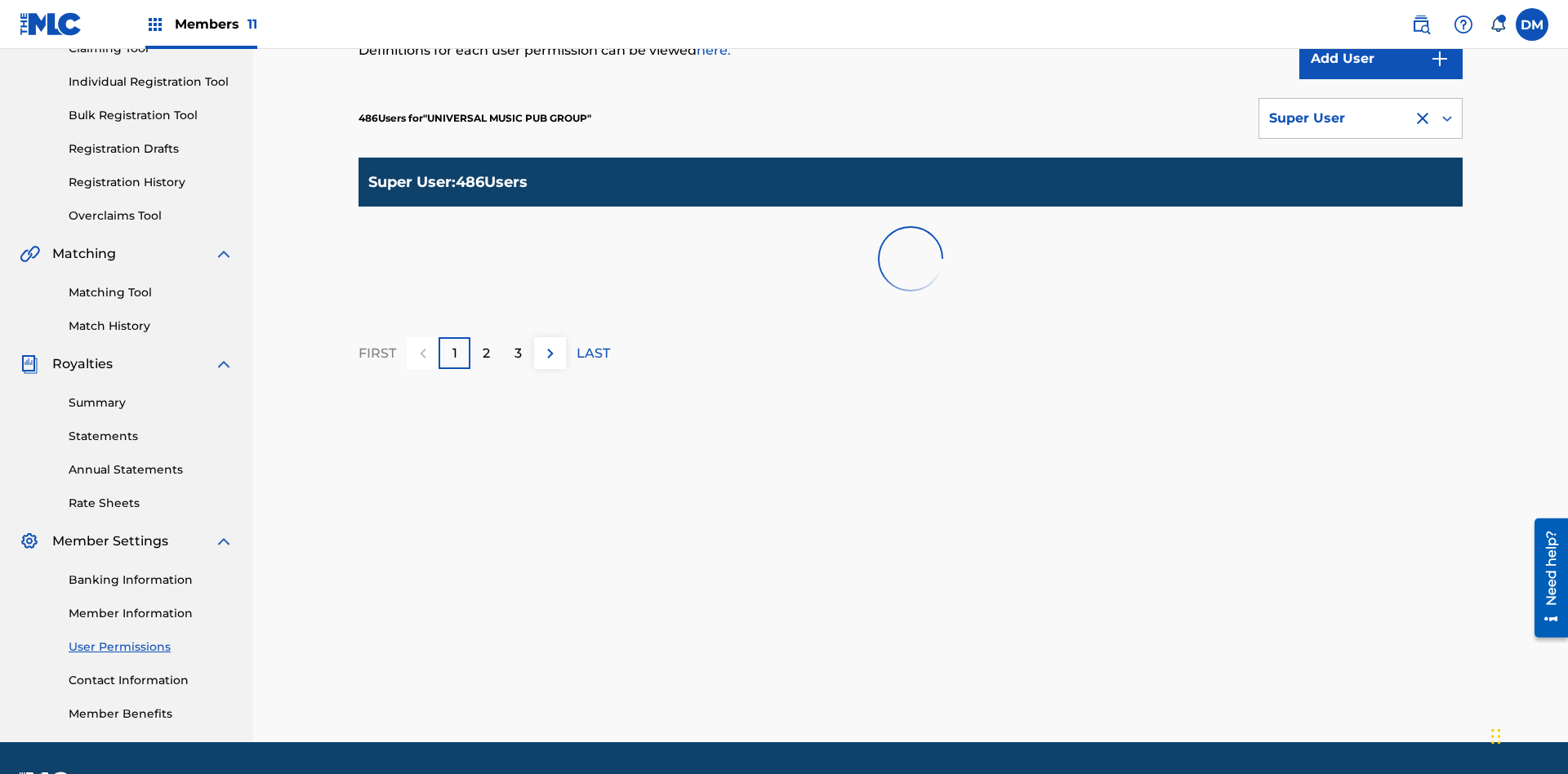
click at [1360, 119] on div "Super User" at bounding box center [1336, 118] width 134 height 20
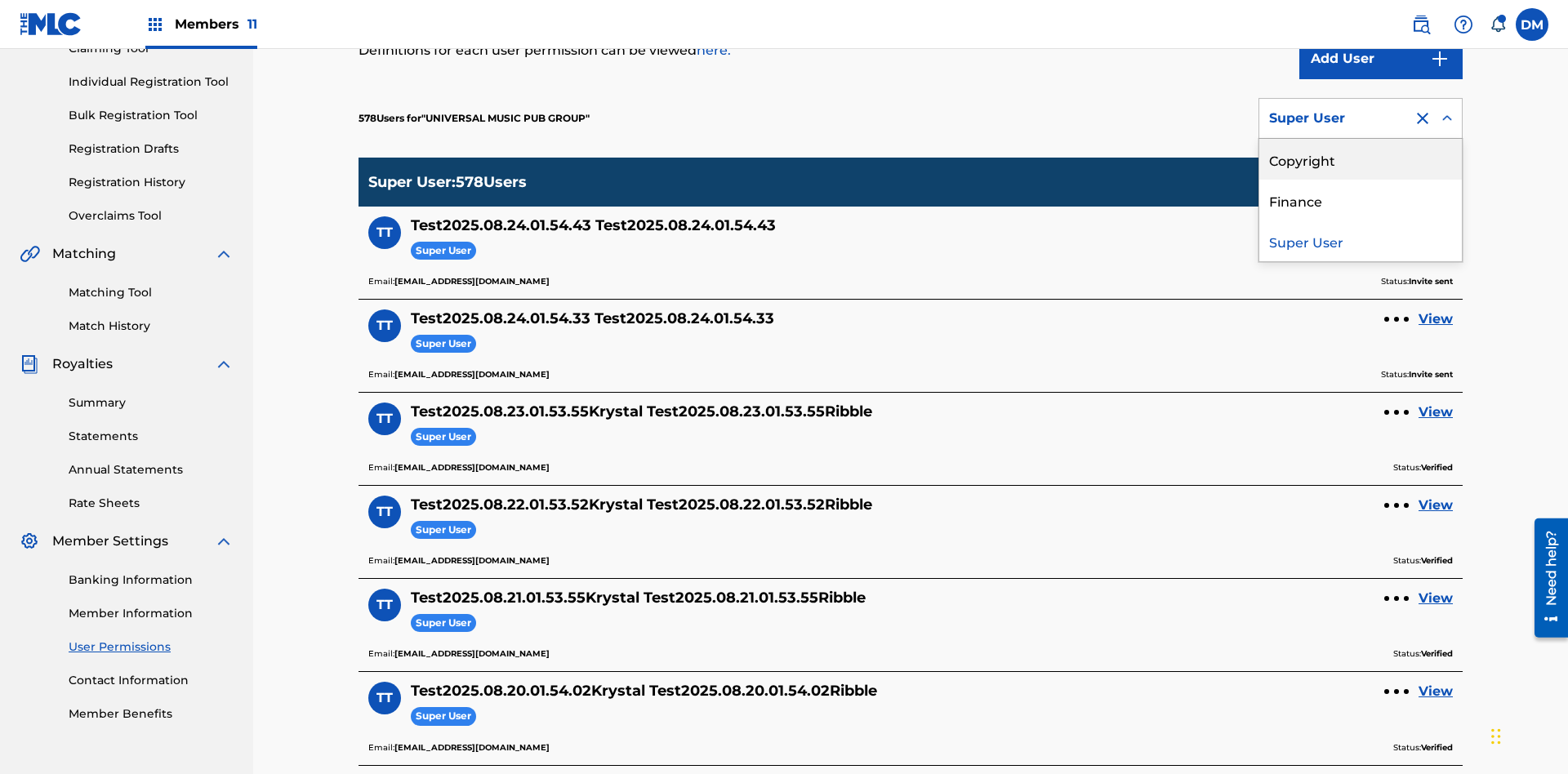
click at [1360, 159] on div "Copyright" at bounding box center [1360, 158] width 202 height 40
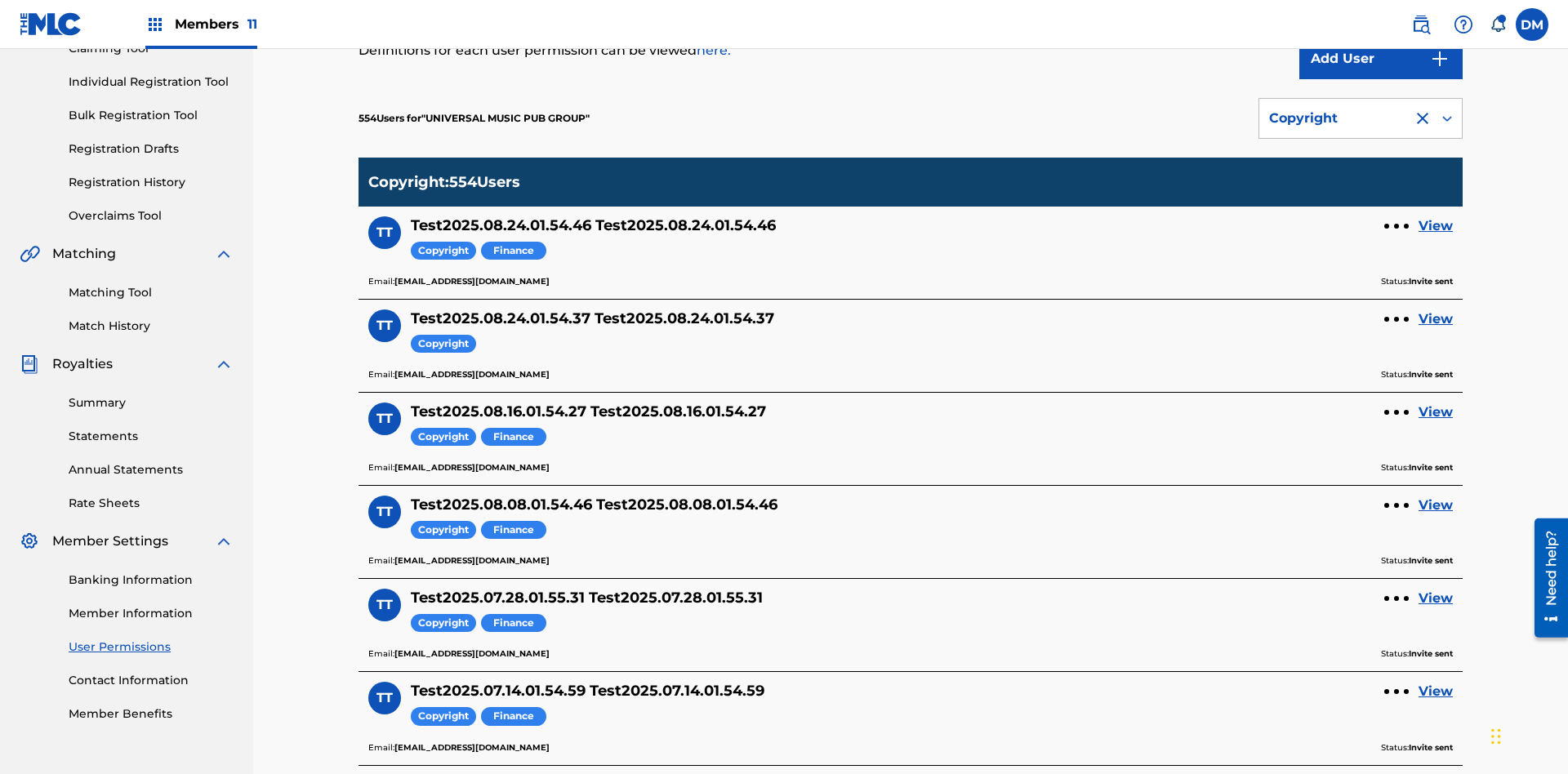
click at [1360, 119] on div "Copyright" at bounding box center [1336, 118] width 134 height 20
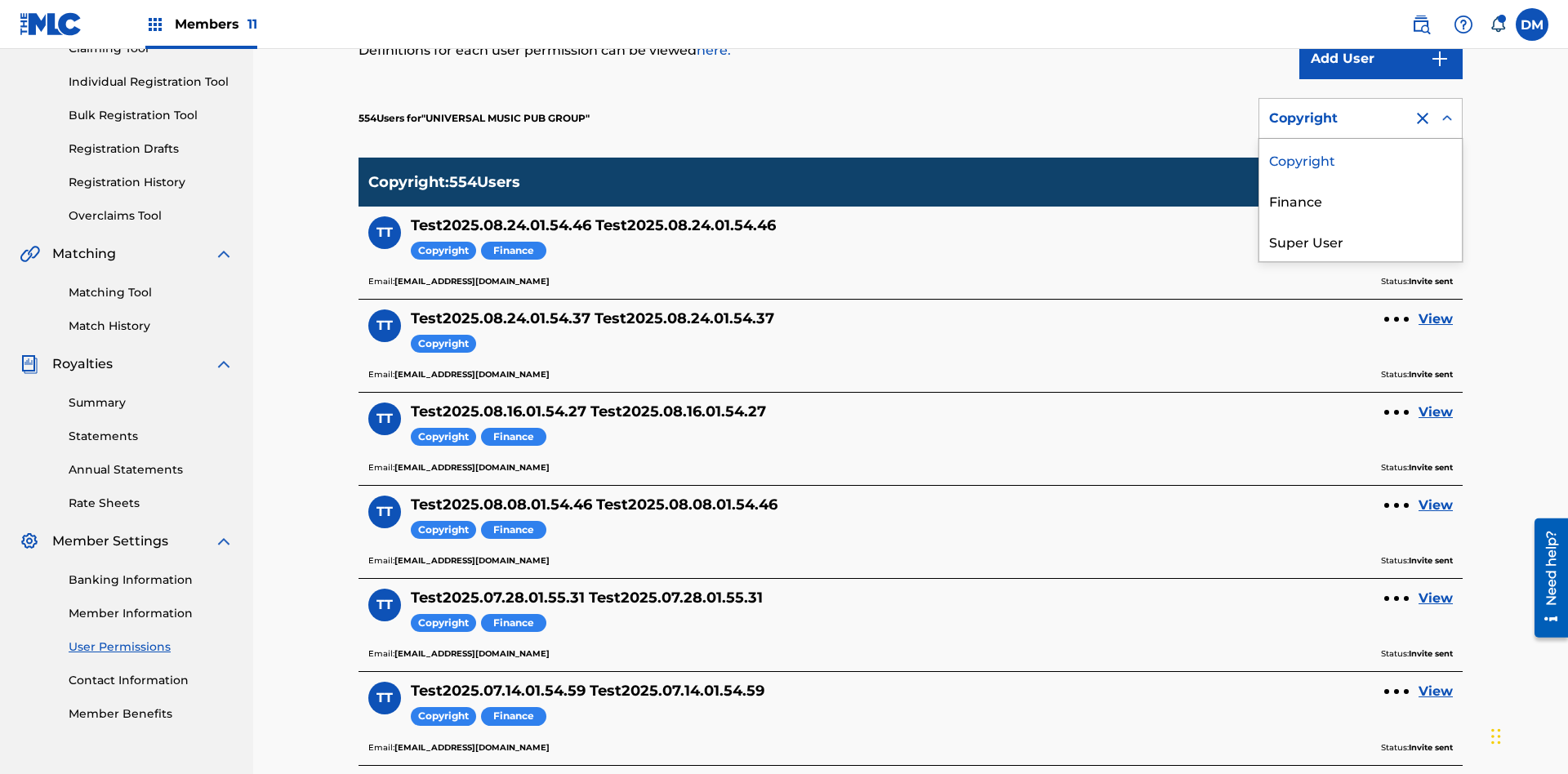
click at [1360, 200] on div "Finance" at bounding box center [1360, 200] width 202 height 40
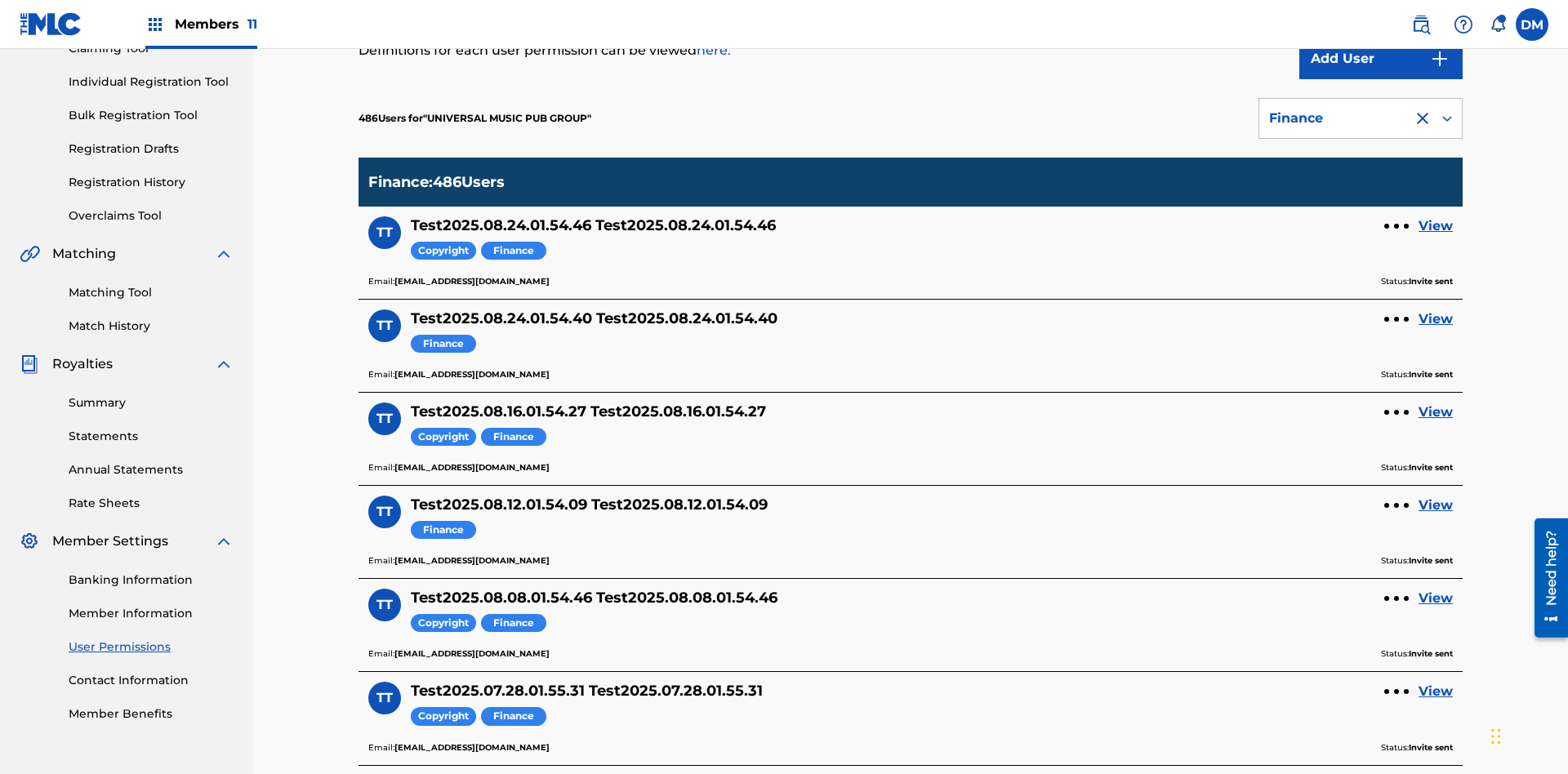
scroll to position [202, 0]
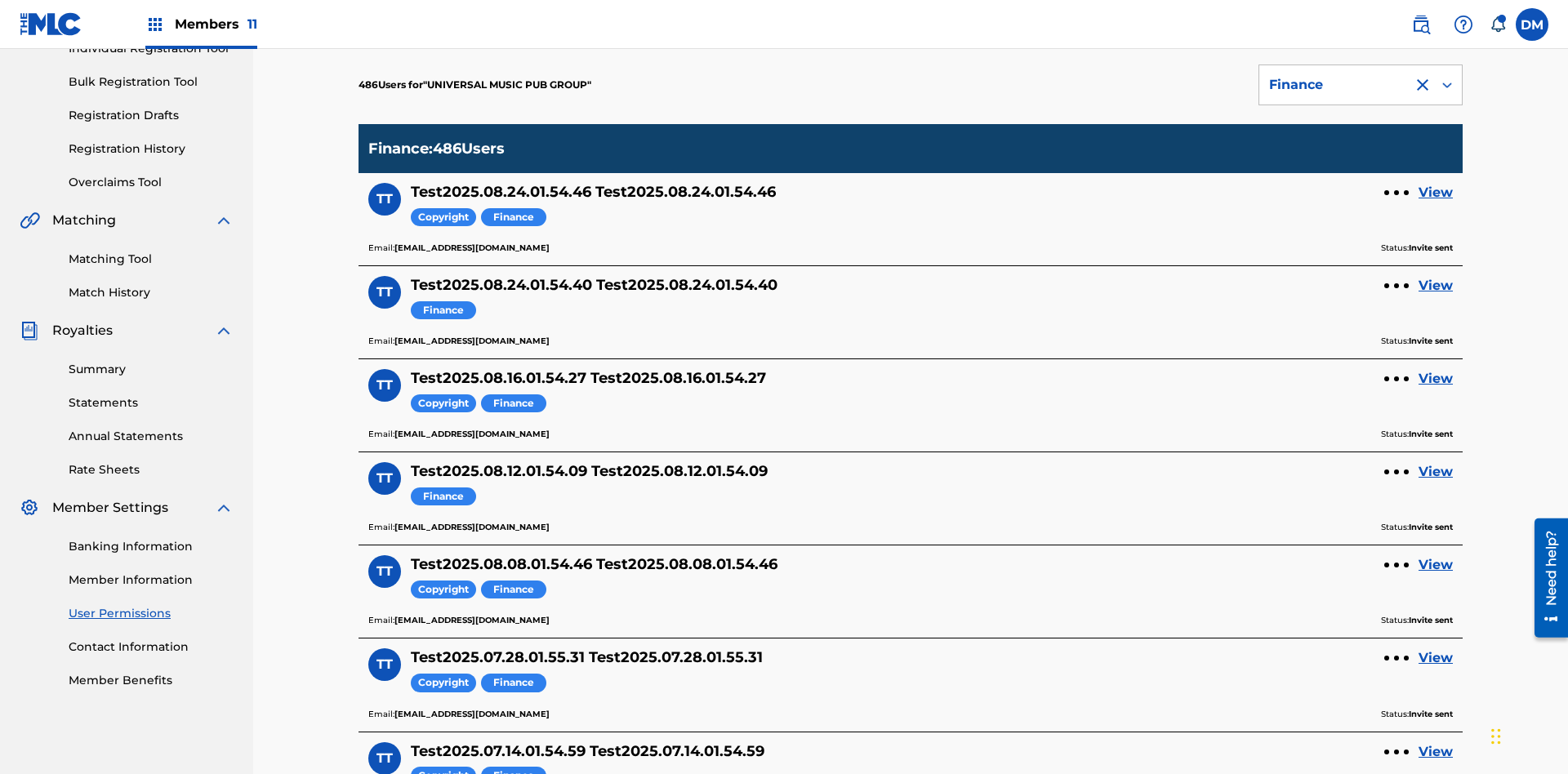
click at [1422, 95] on div at bounding box center [1422, 84] width 20 height 20
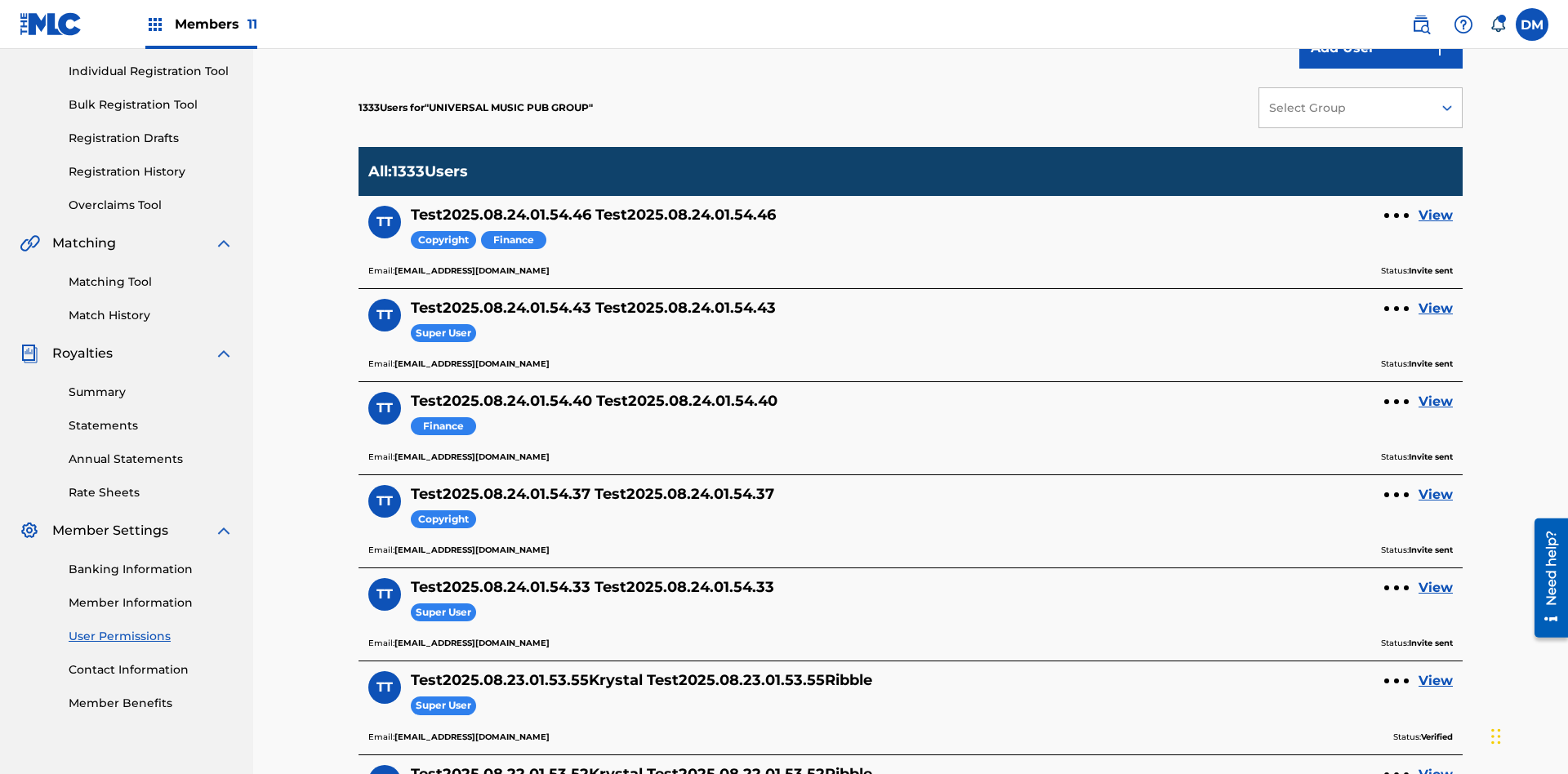
click at [1436, 485] on link "View" at bounding box center [1436, 494] width 34 height 20
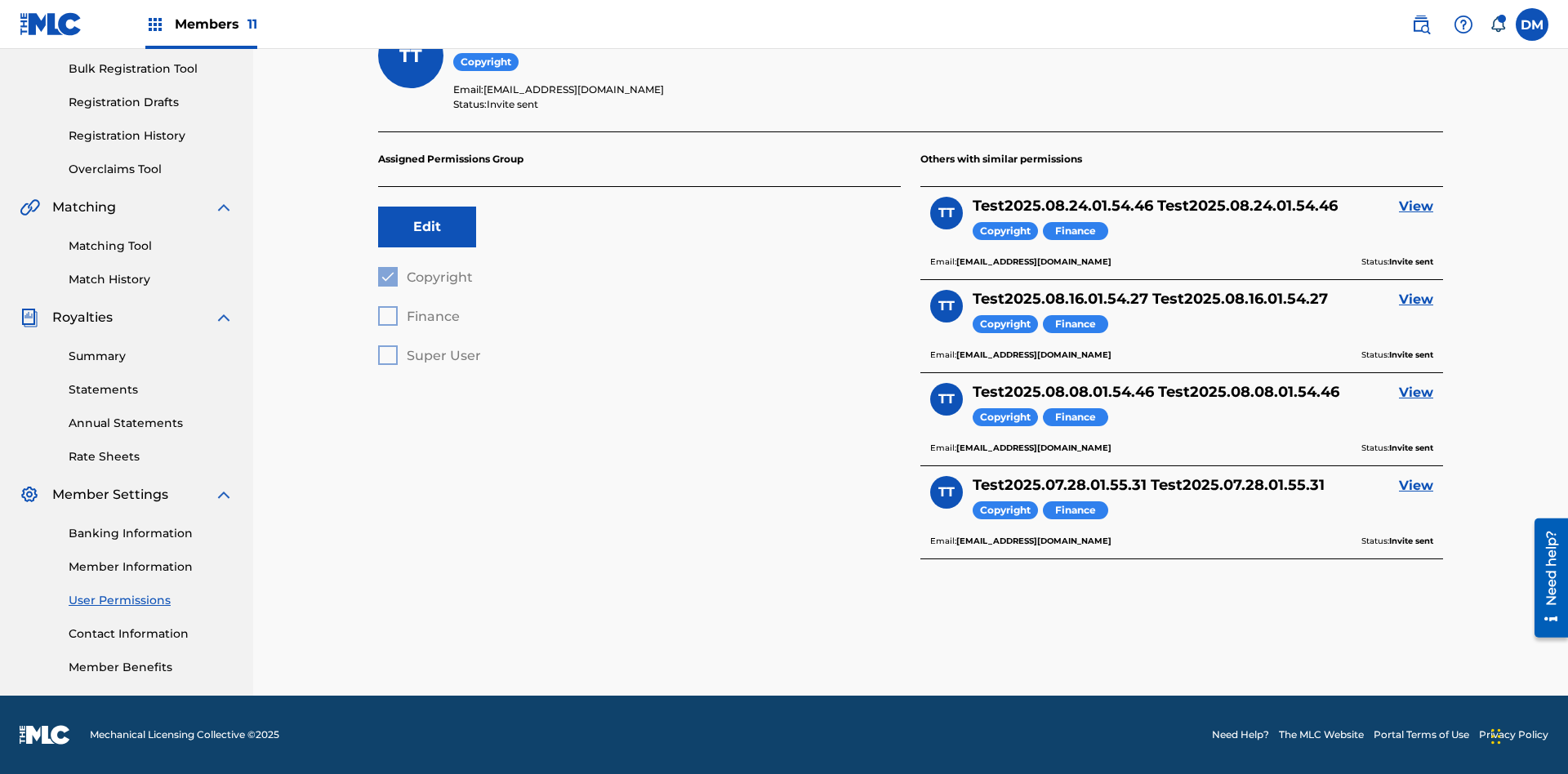
scroll to position [57, 0]
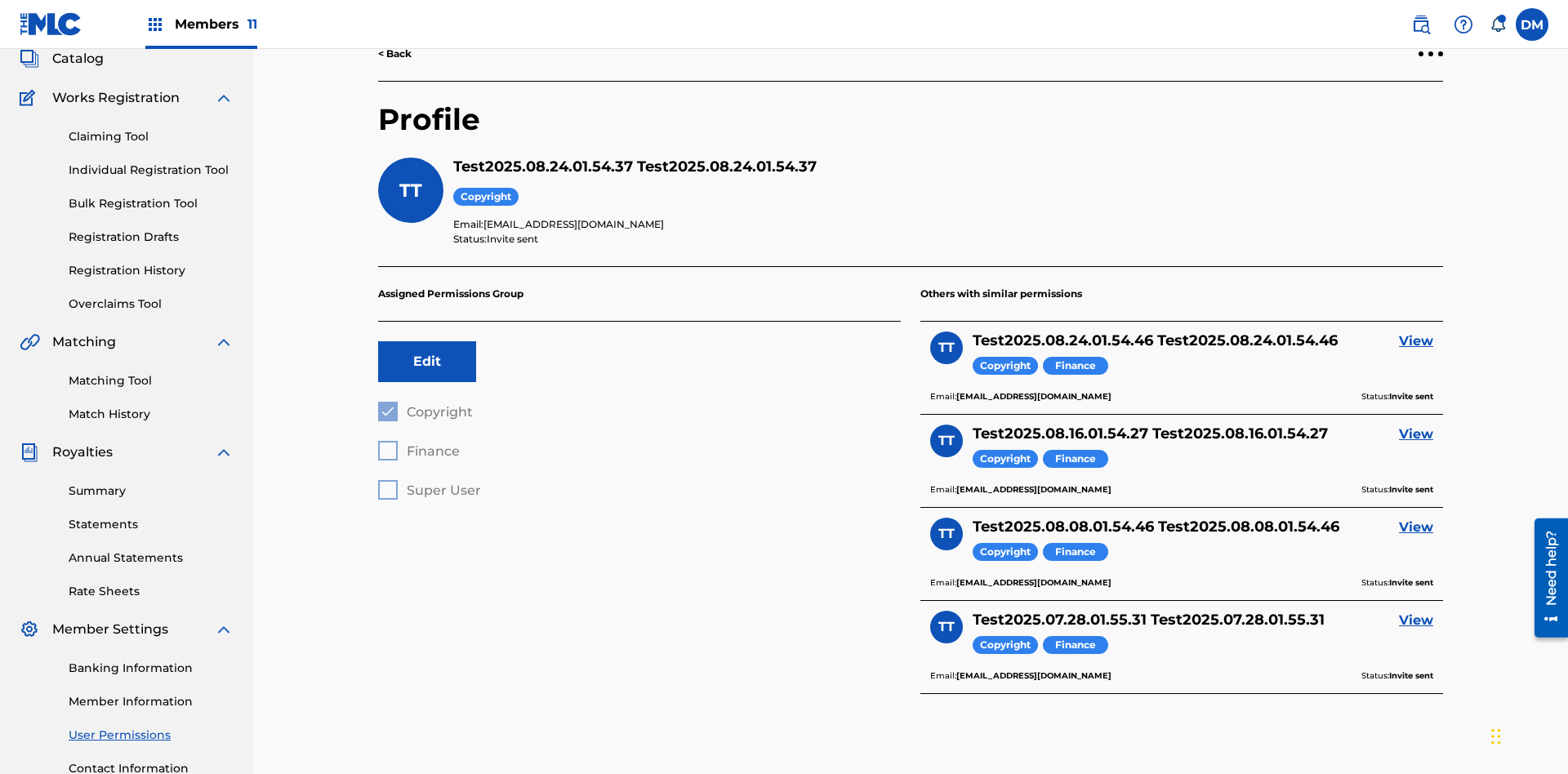
click at [1431, 56] on div at bounding box center [1431, 54] width 5 height 5
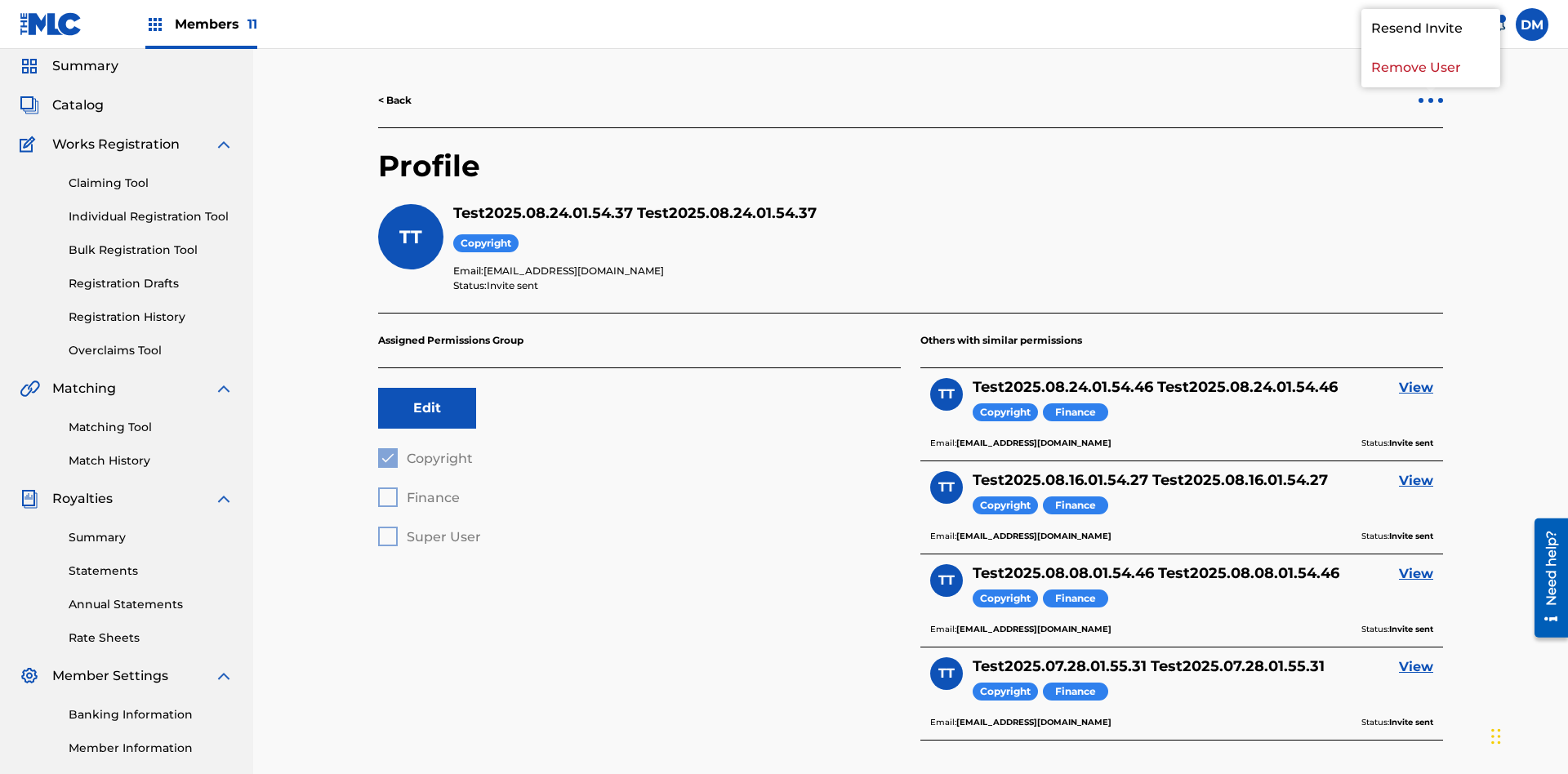
click at [1431, 87] on p "Remove User" at bounding box center [1430, 68] width 139 height 40
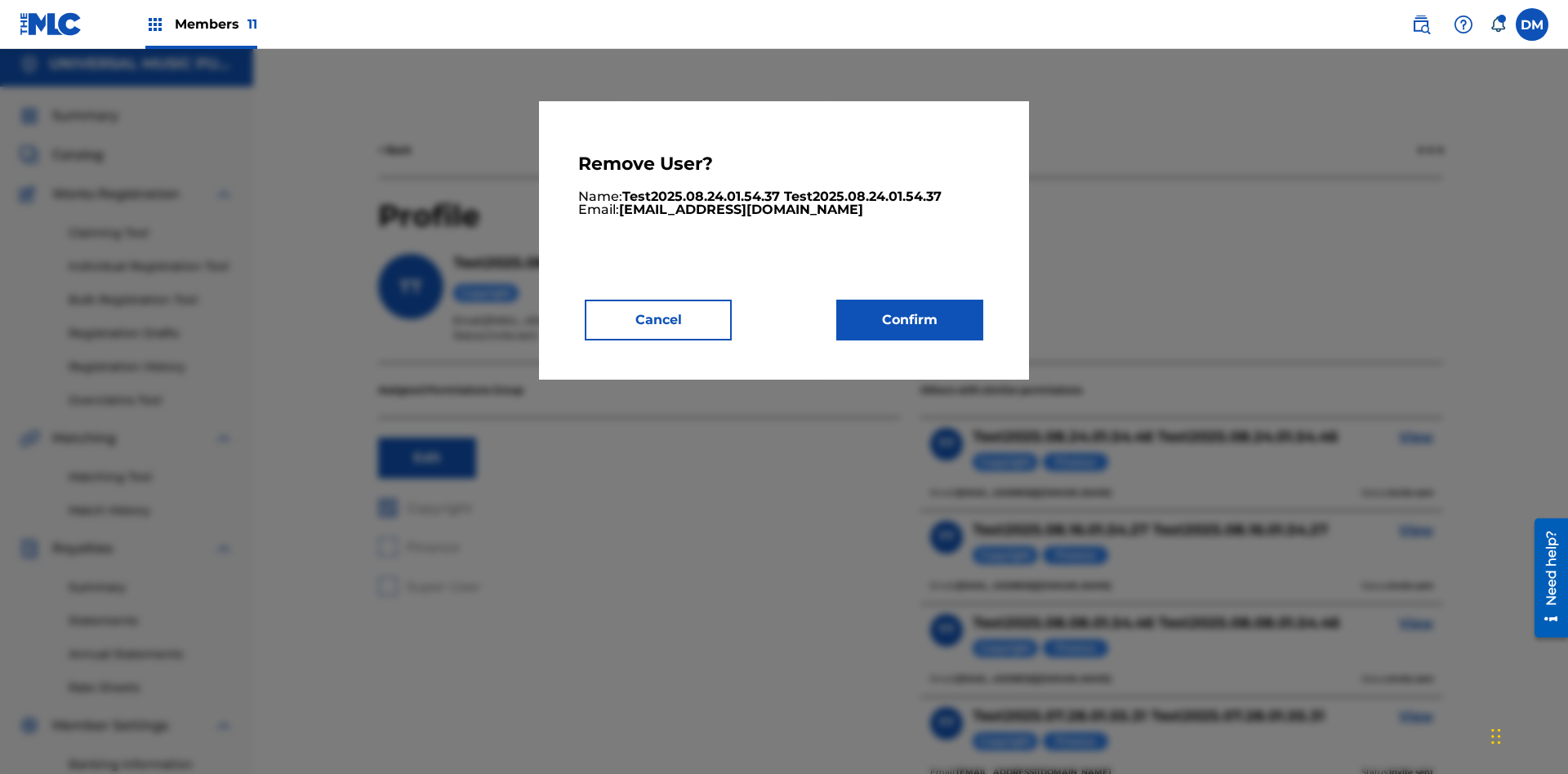
scroll to position [208, 0]
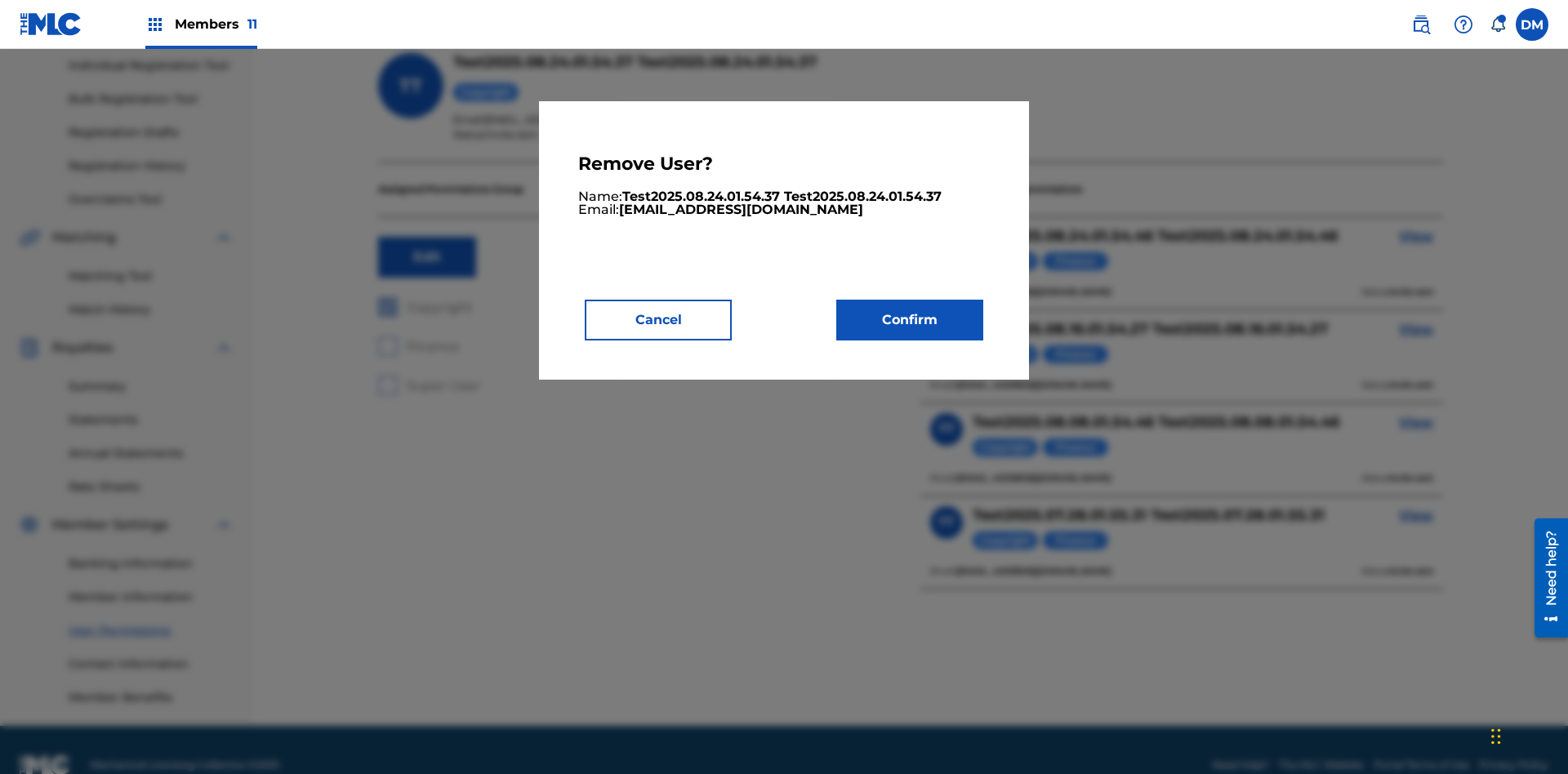
click at [910, 319] on button "Confirm" at bounding box center [909, 319] width 147 height 40
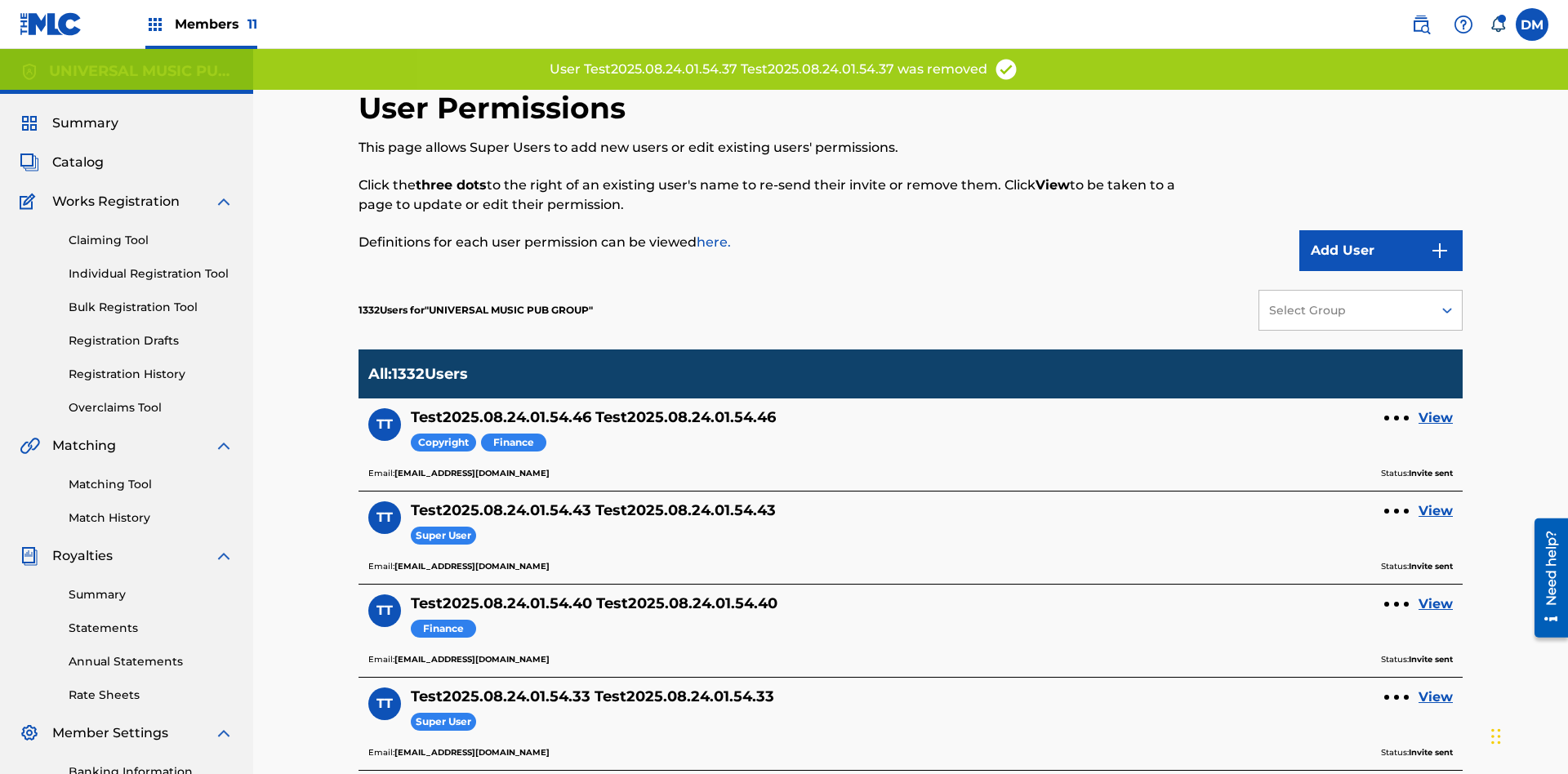
scroll to position [497, 0]
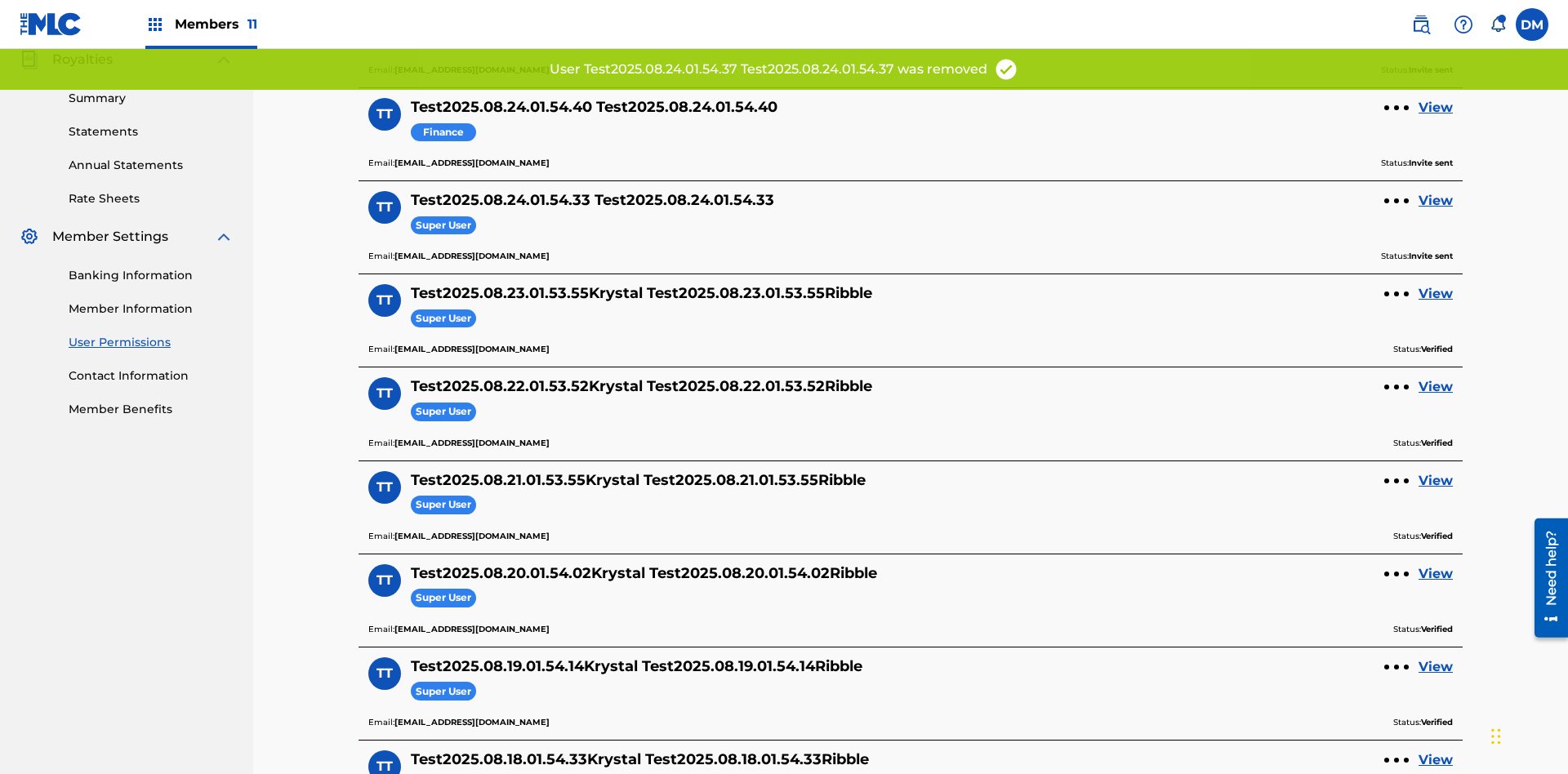
click at [1436, 108] on link "View" at bounding box center [1436, 108] width 34 height 20
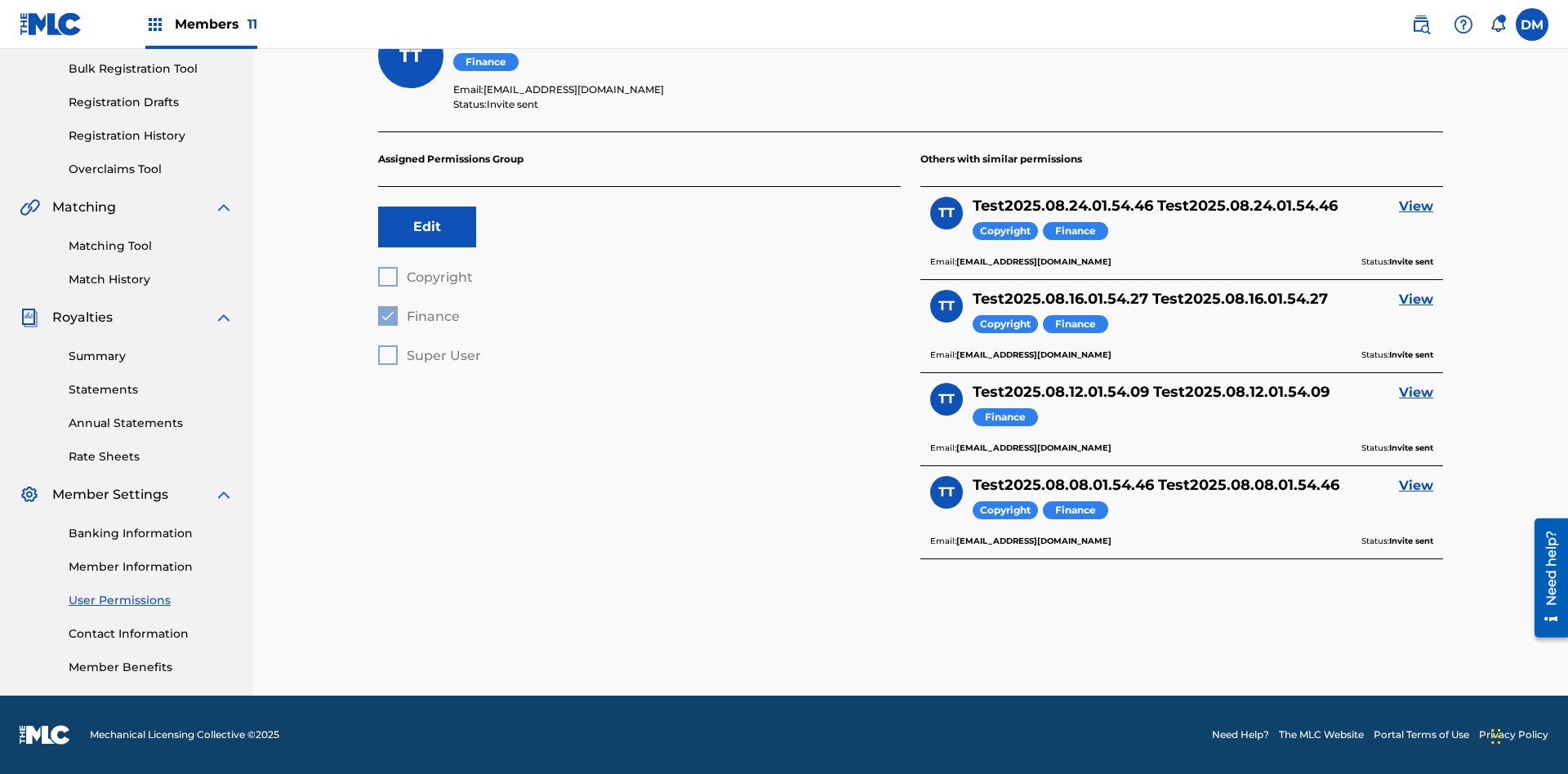
scroll to position [57, 0]
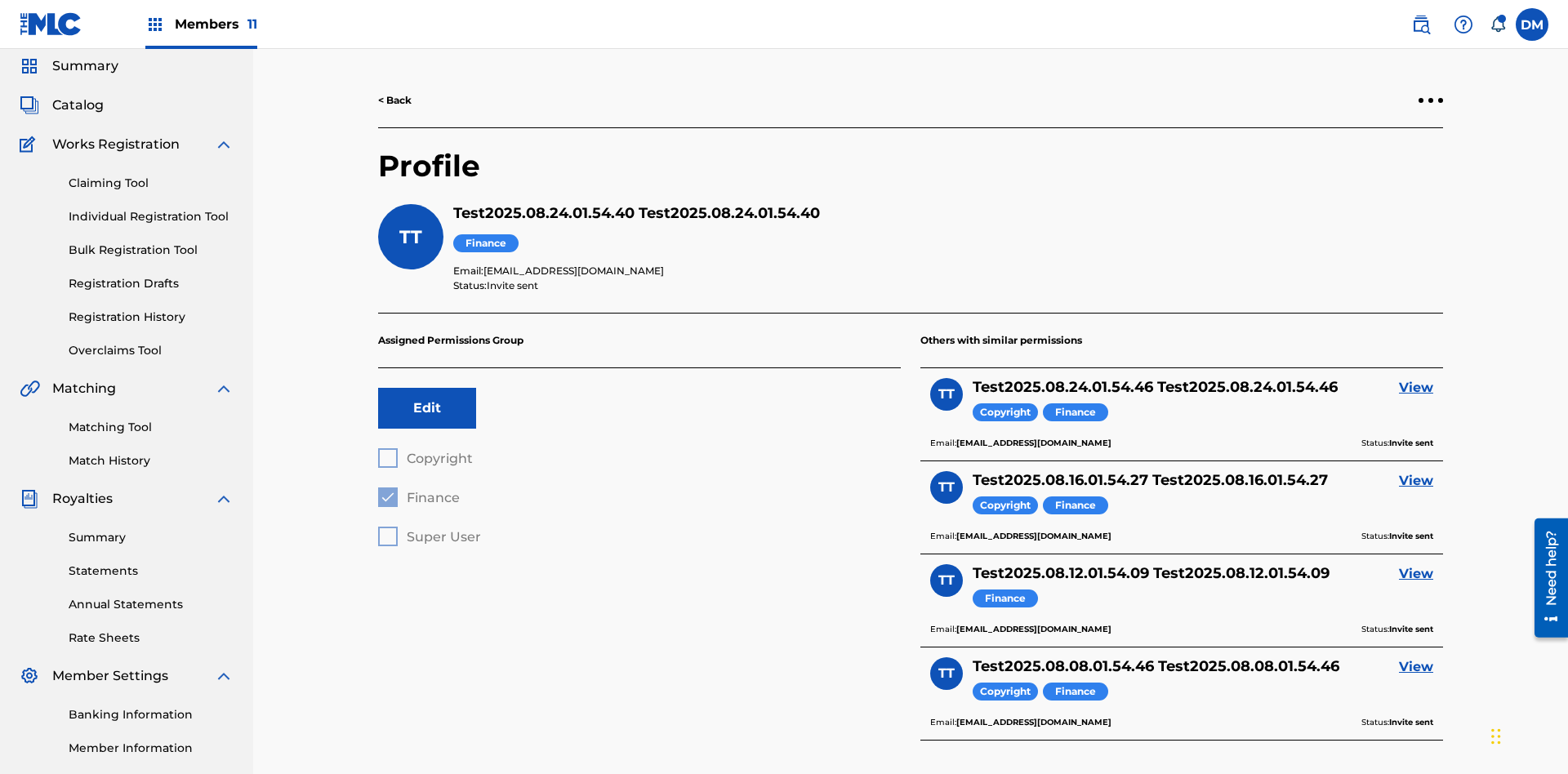
click at [1431, 101] on div at bounding box center [1431, 101] width 5 height 5
click at [1431, 87] on p "Remove User" at bounding box center [1430, 68] width 139 height 40
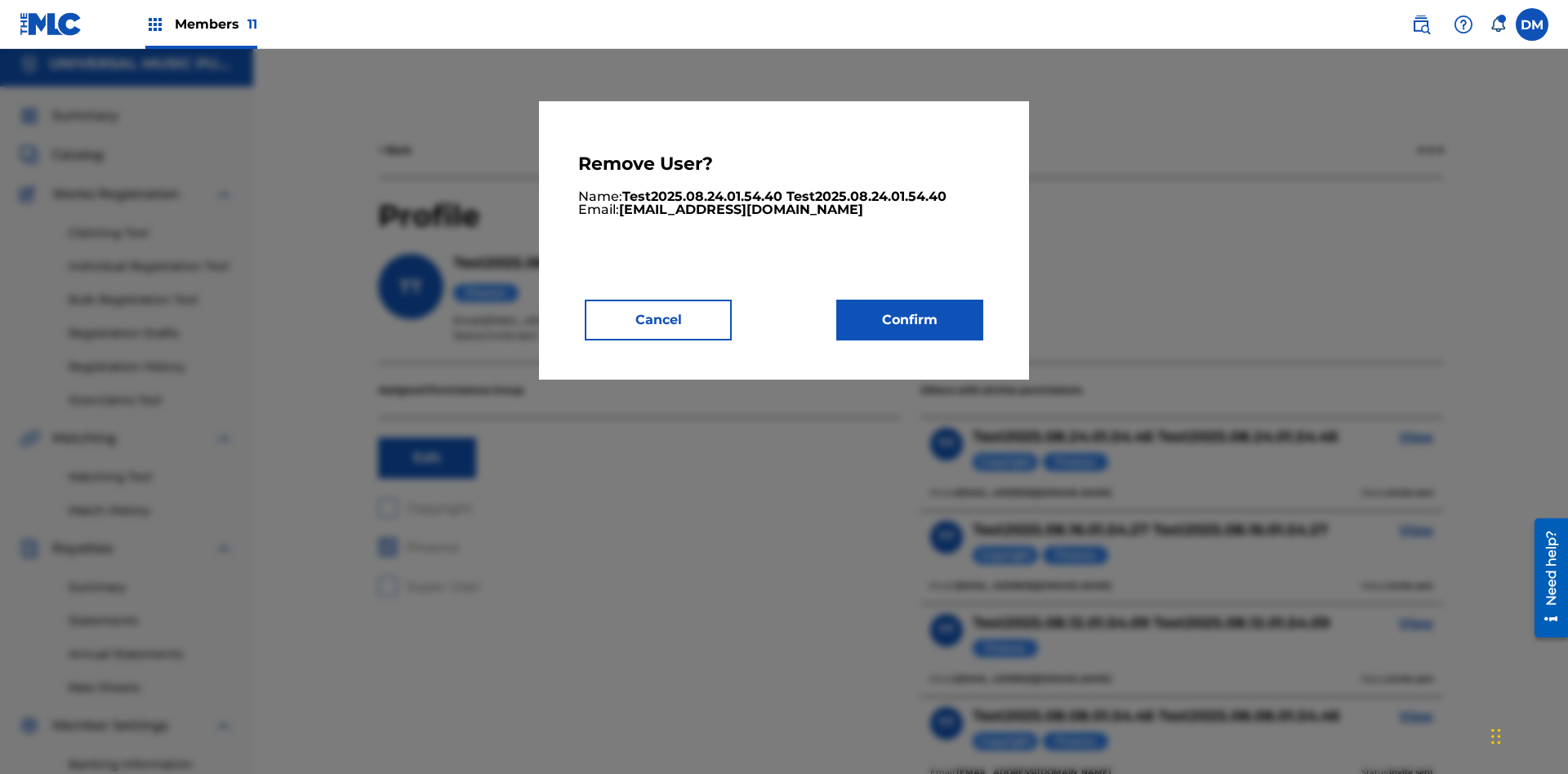
scroll to position [208, 0]
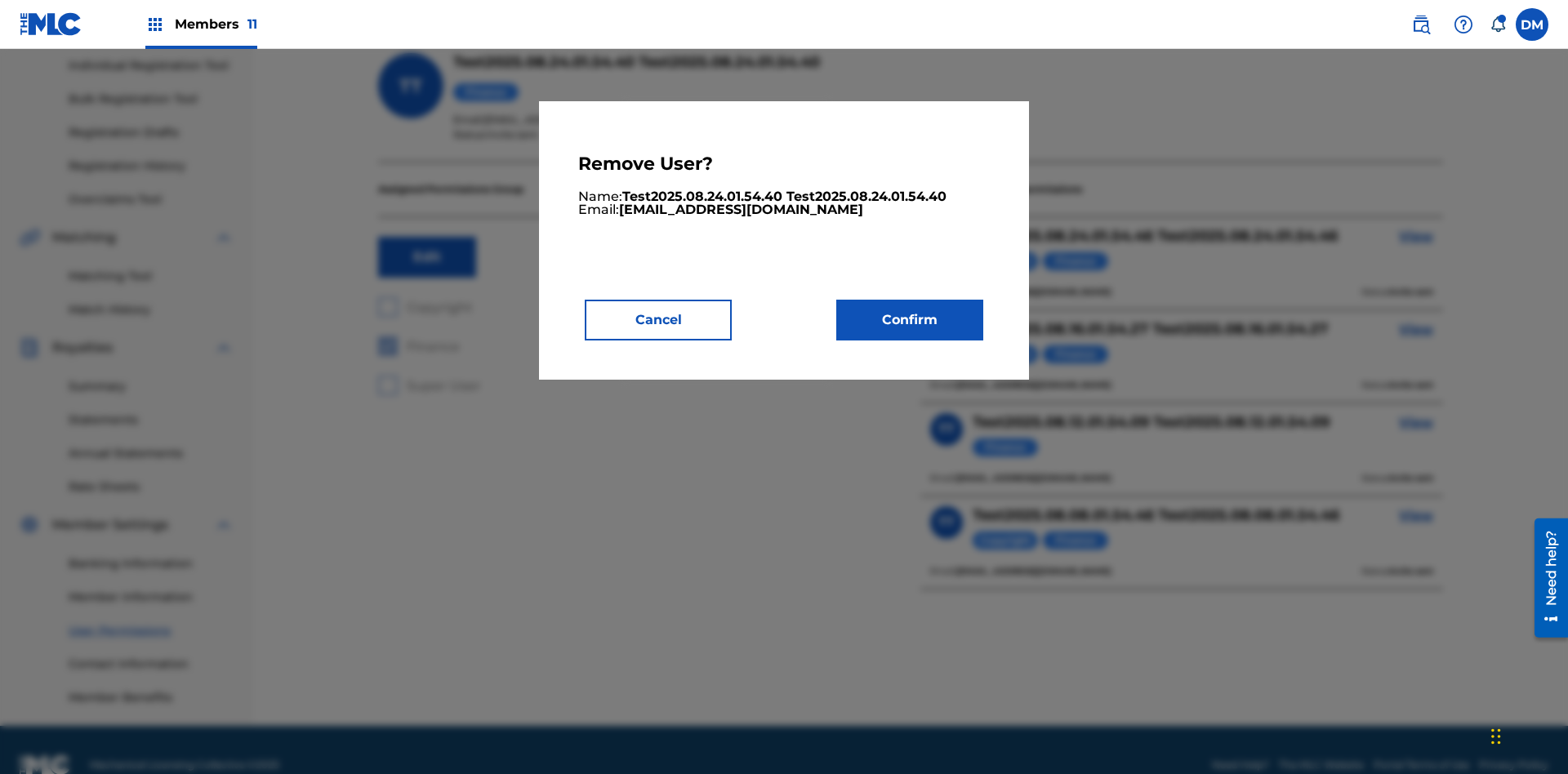
click at [910, 319] on button "Confirm" at bounding box center [909, 319] width 147 height 40
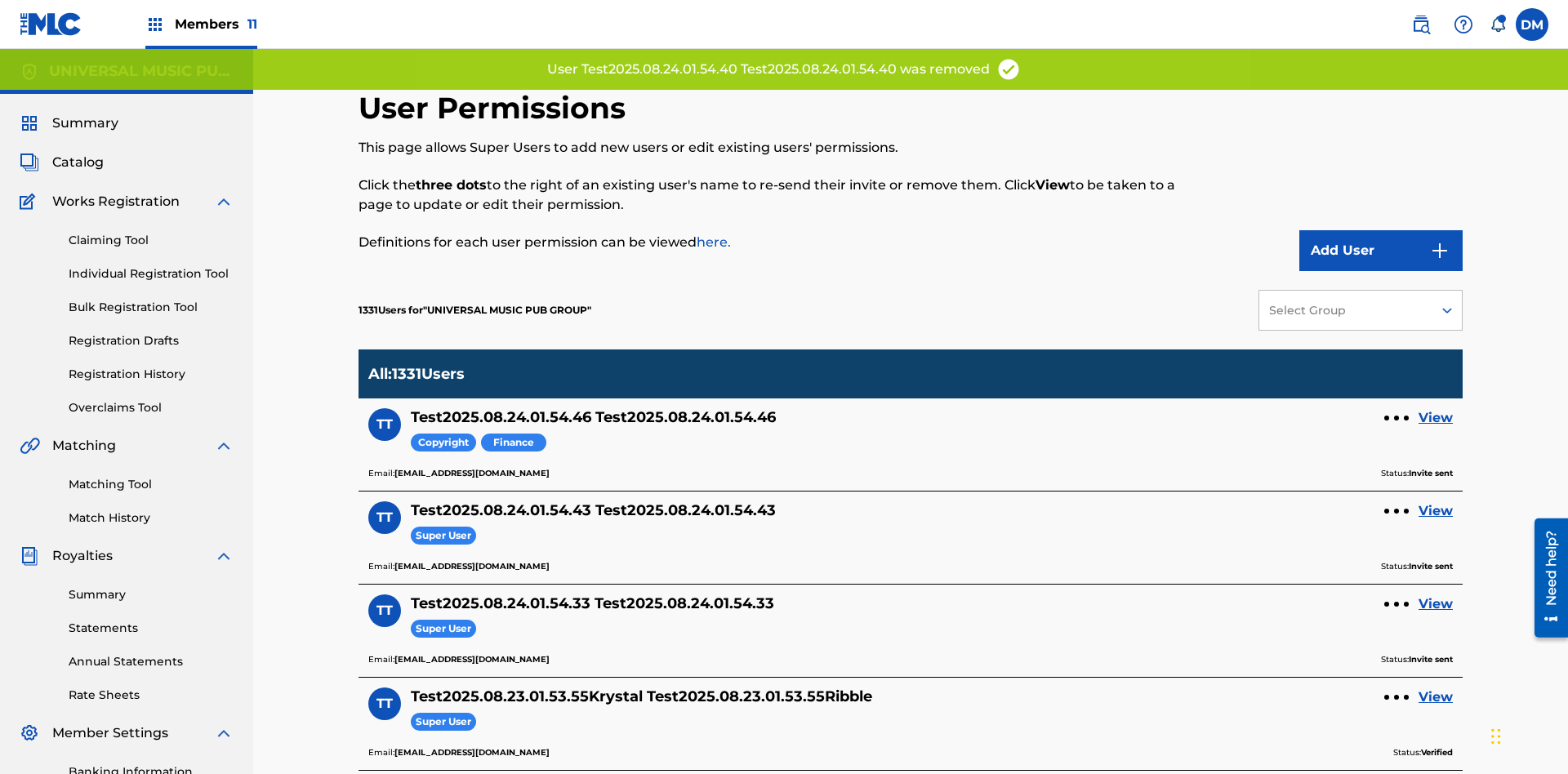
click at [1436, 501] on link "View" at bounding box center [1436, 511] width 34 height 20
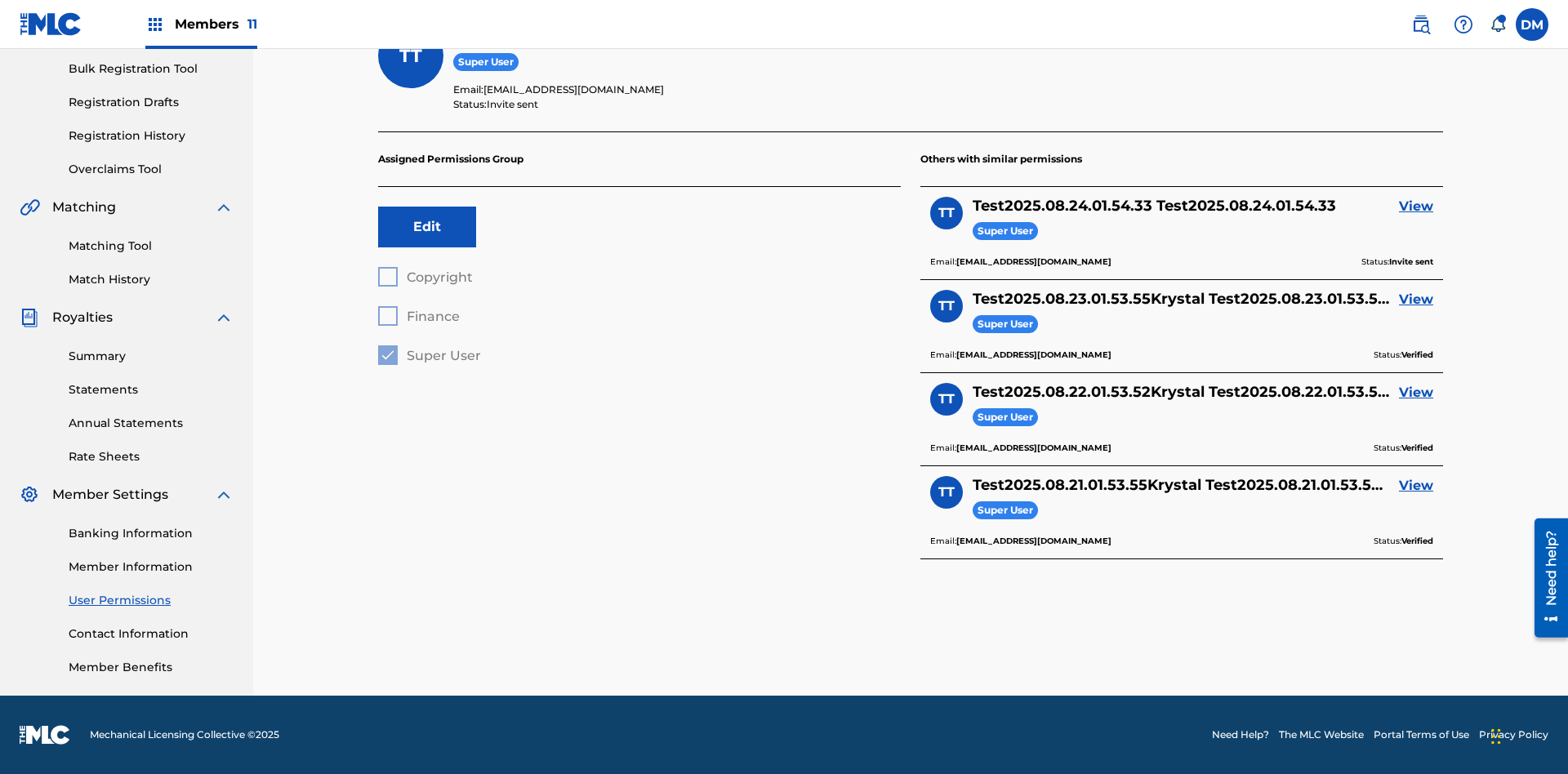
scroll to position [57, 0]
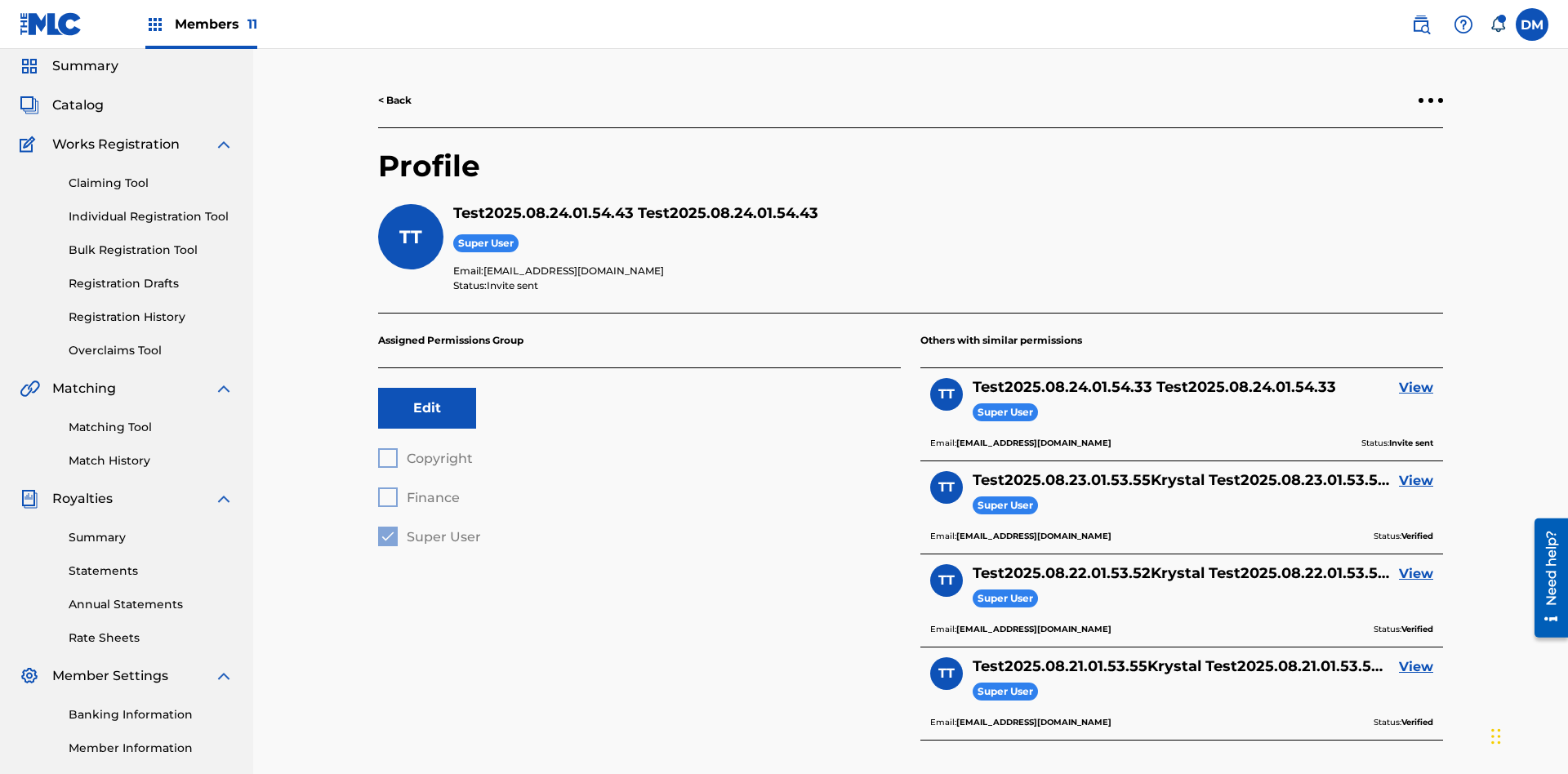
click at [1431, 101] on div at bounding box center [1431, 101] width 5 height 5
click at [1431, 87] on p "Remove User" at bounding box center [1430, 68] width 139 height 40
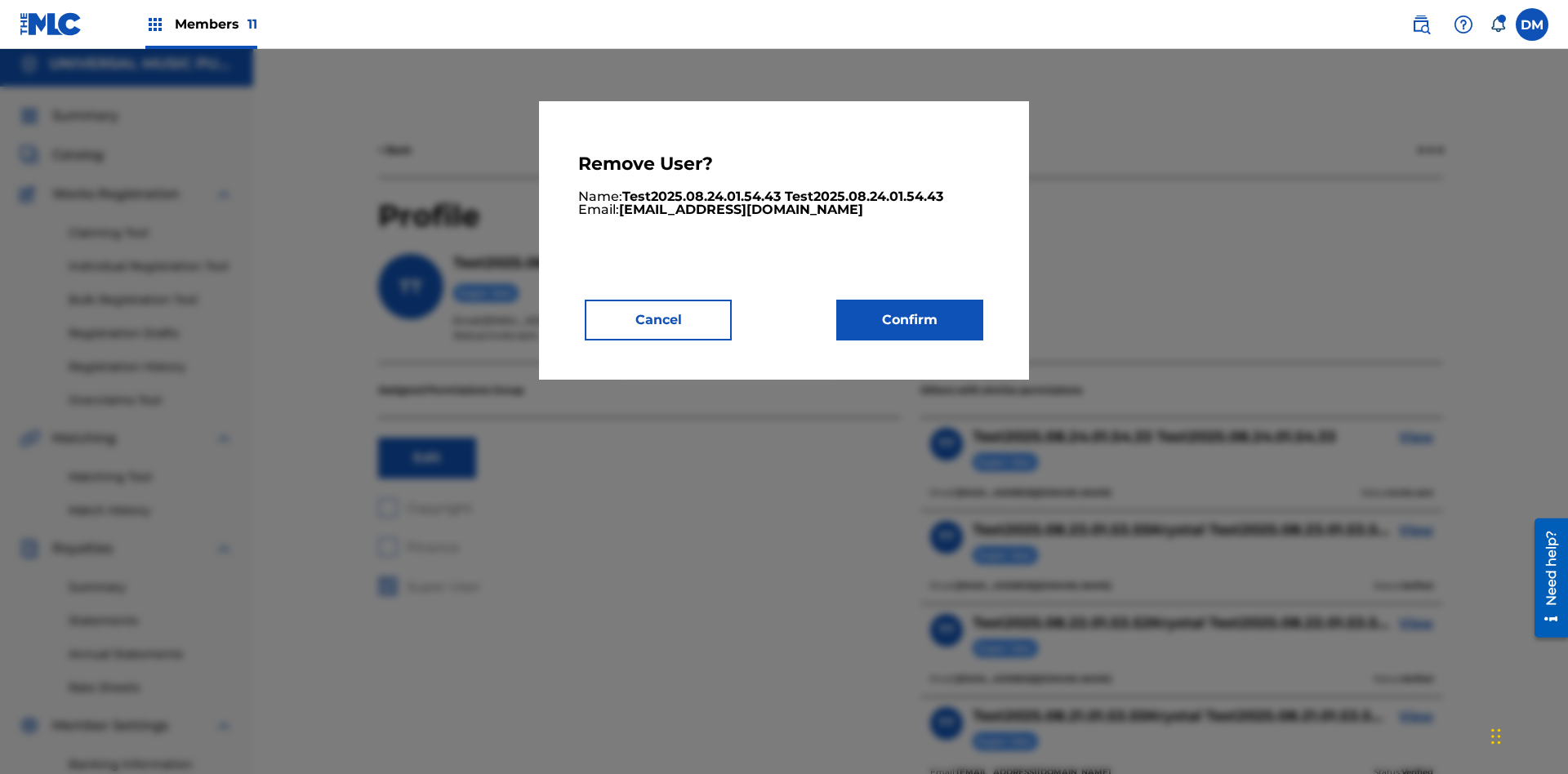
click at [910, 319] on button "Confirm" at bounding box center [909, 319] width 147 height 40
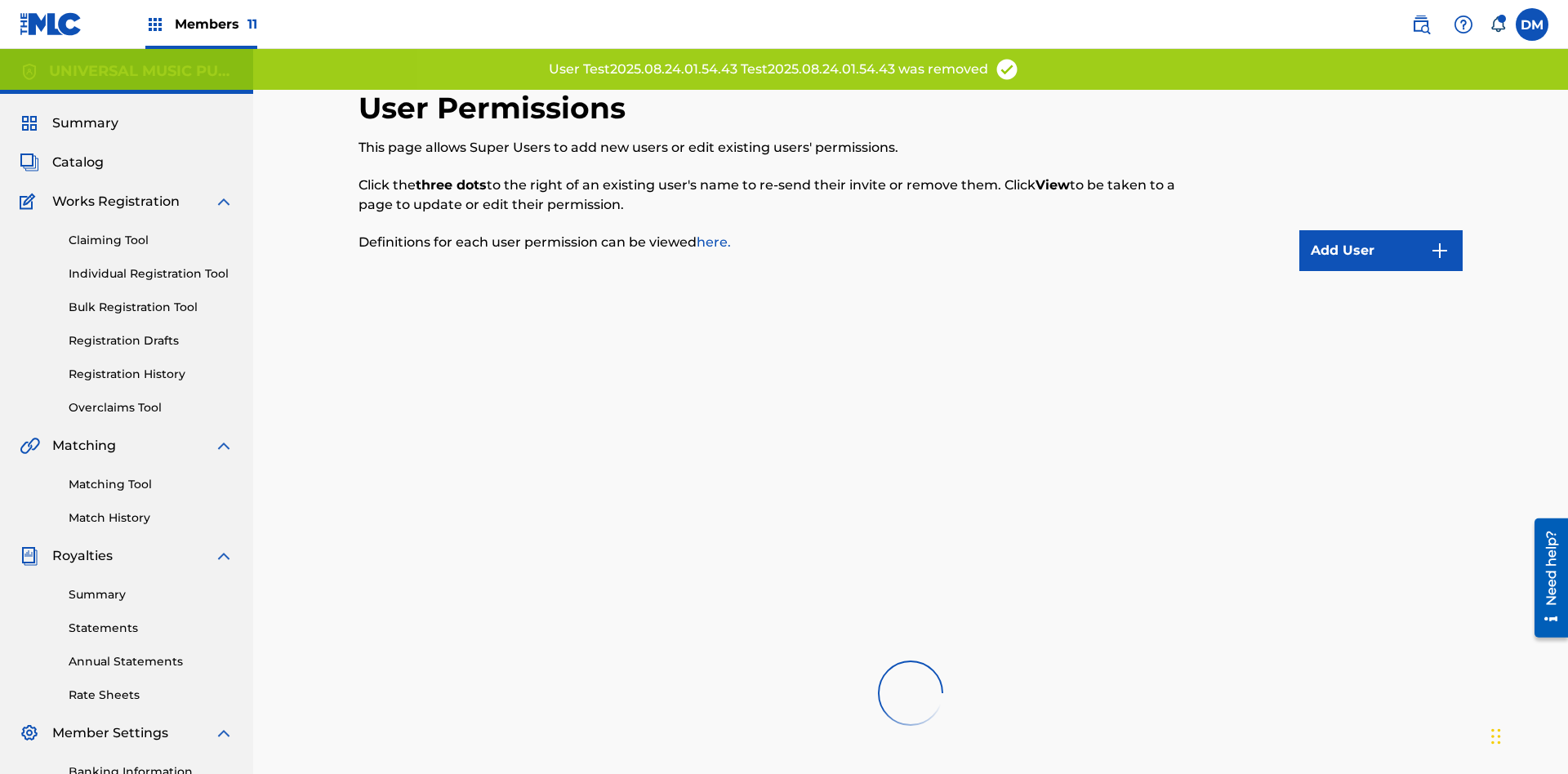
scroll to position [335, 0]
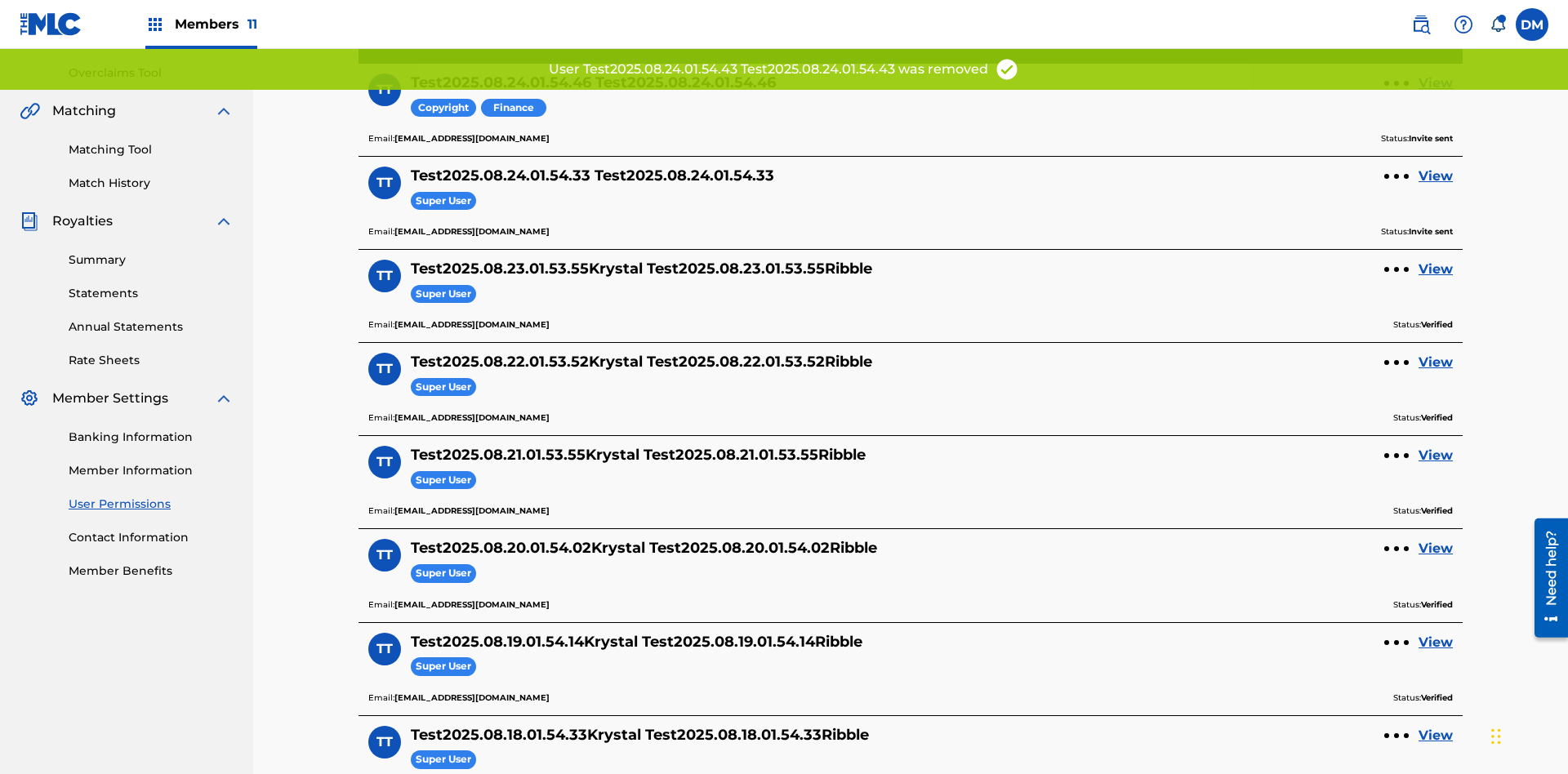
click at [1436, 93] on link "View" at bounding box center [1436, 83] width 34 height 20
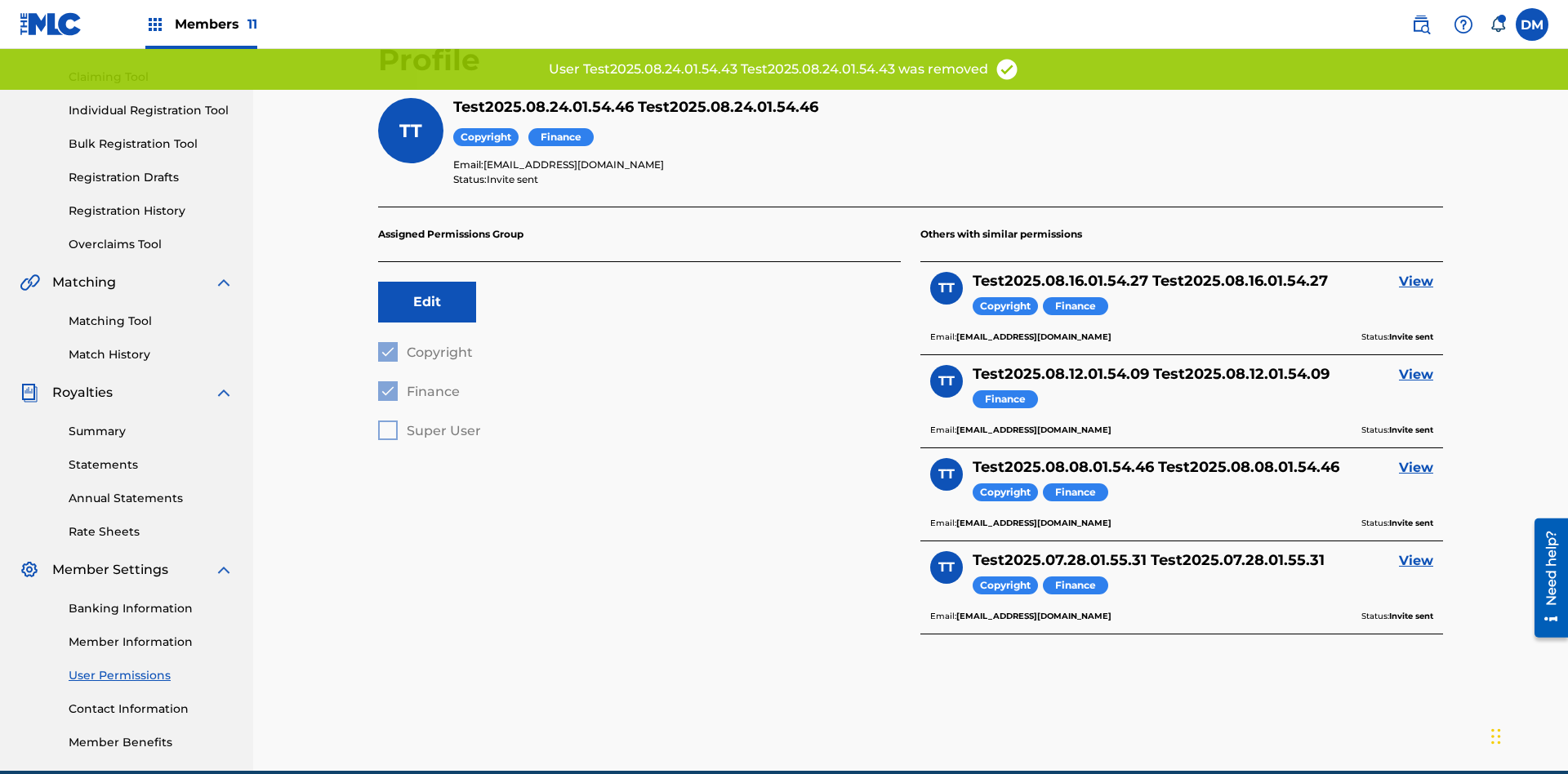
scroll to position [238, 0]
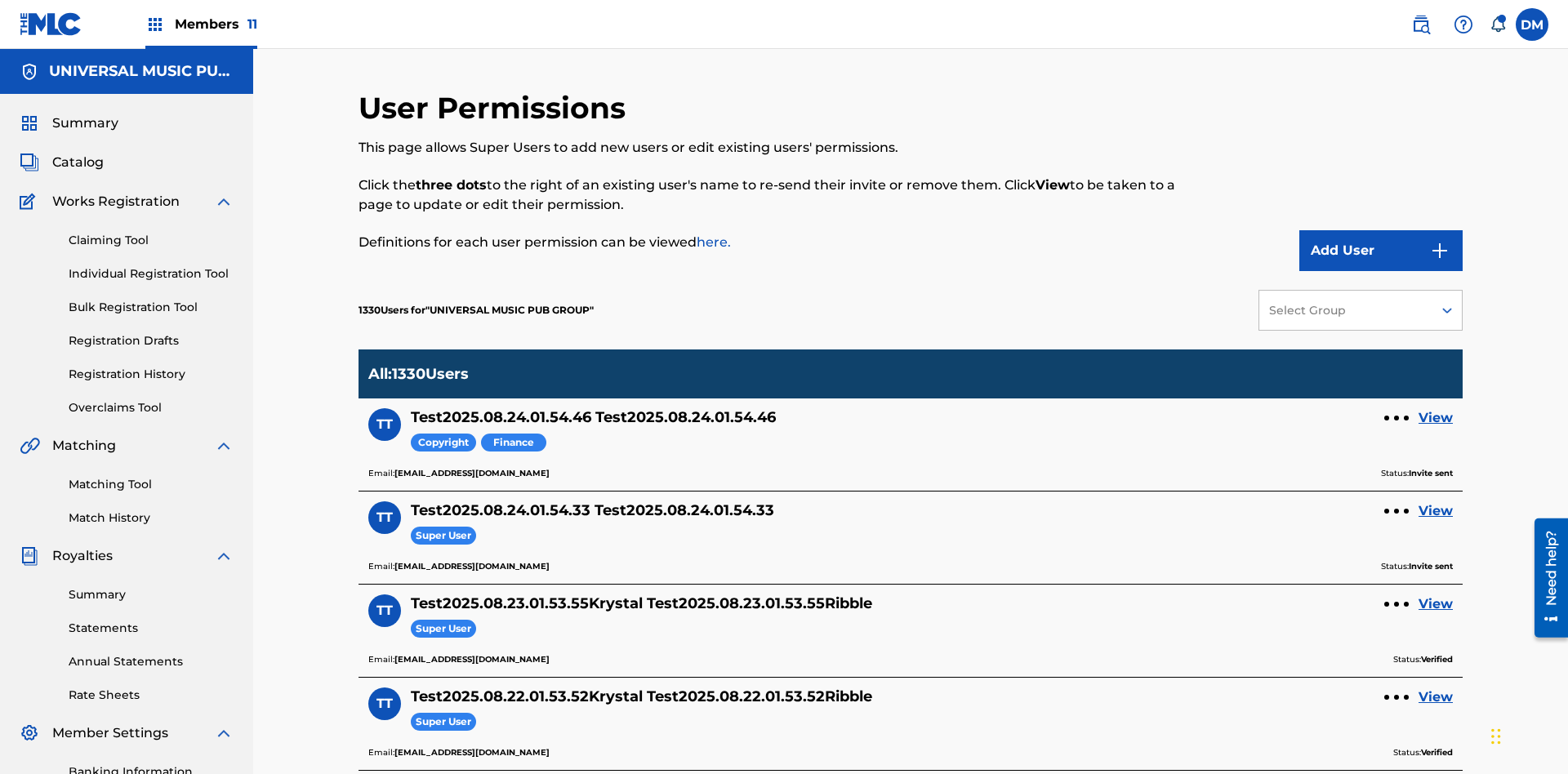
click at [1397, 416] on div at bounding box center [1397, 418] width 5 height 5
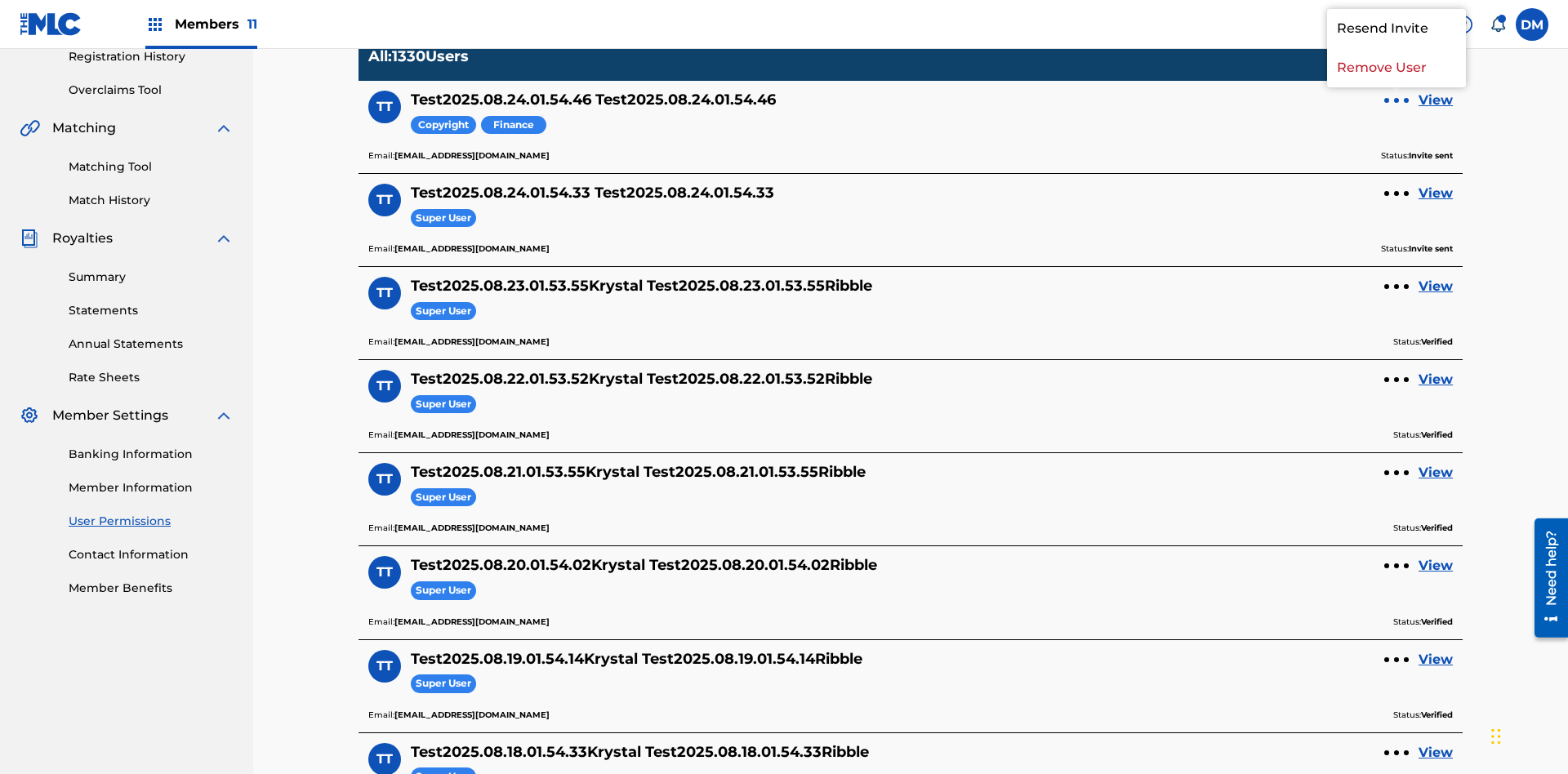
click at [1397, 87] on p "Remove User" at bounding box center [1396, 68] width 139 height 40
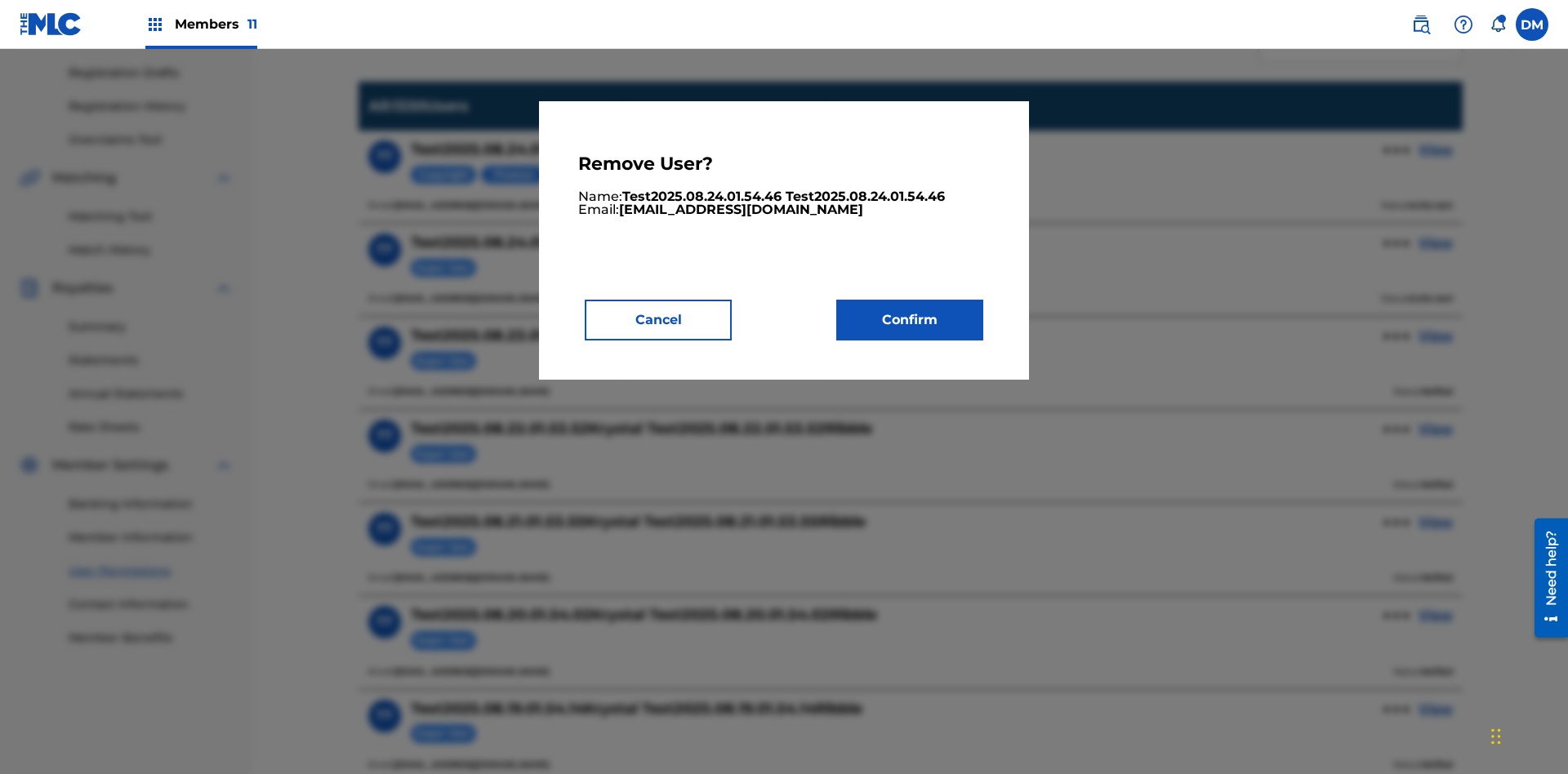
click at [910, 319] on button "Confirm" at bounding box center [909, 319] width 147 height 40
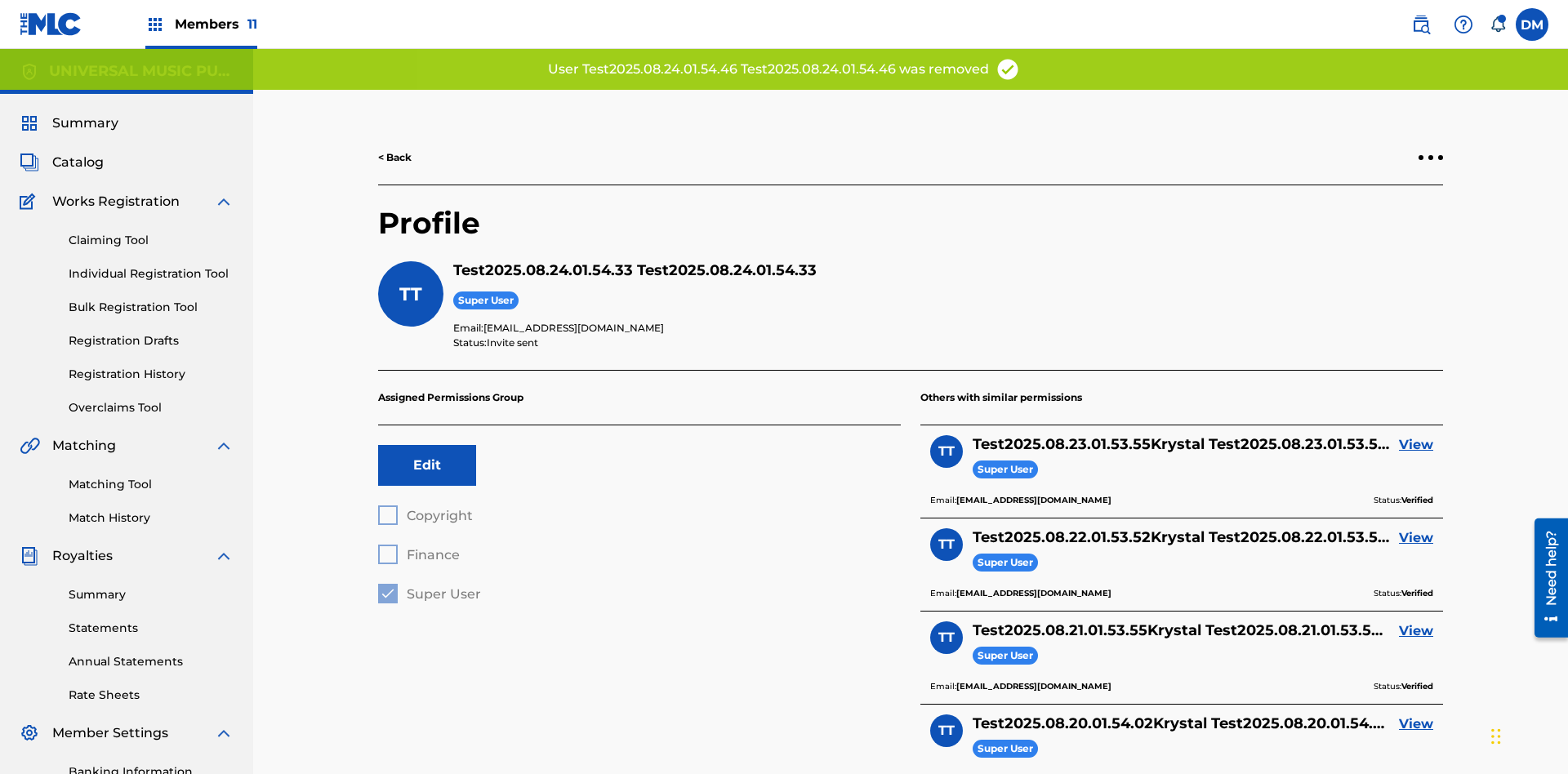
scroll to position [238, 0]
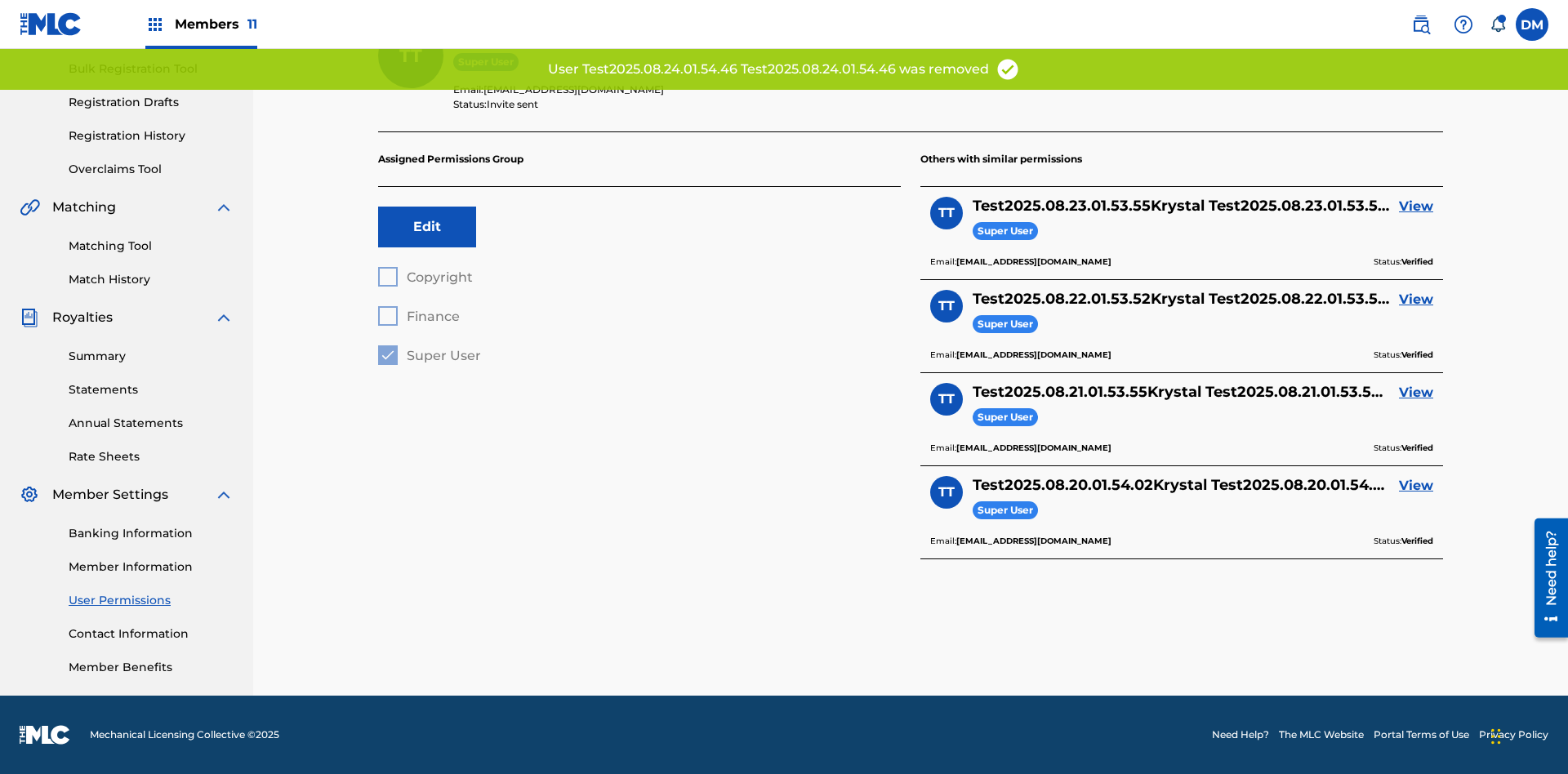
click at [1416, 207] on link "View" at bounding box center [1416, 207] width 34 height 20
